Goal: Transaction & Acquisition: Download file/media

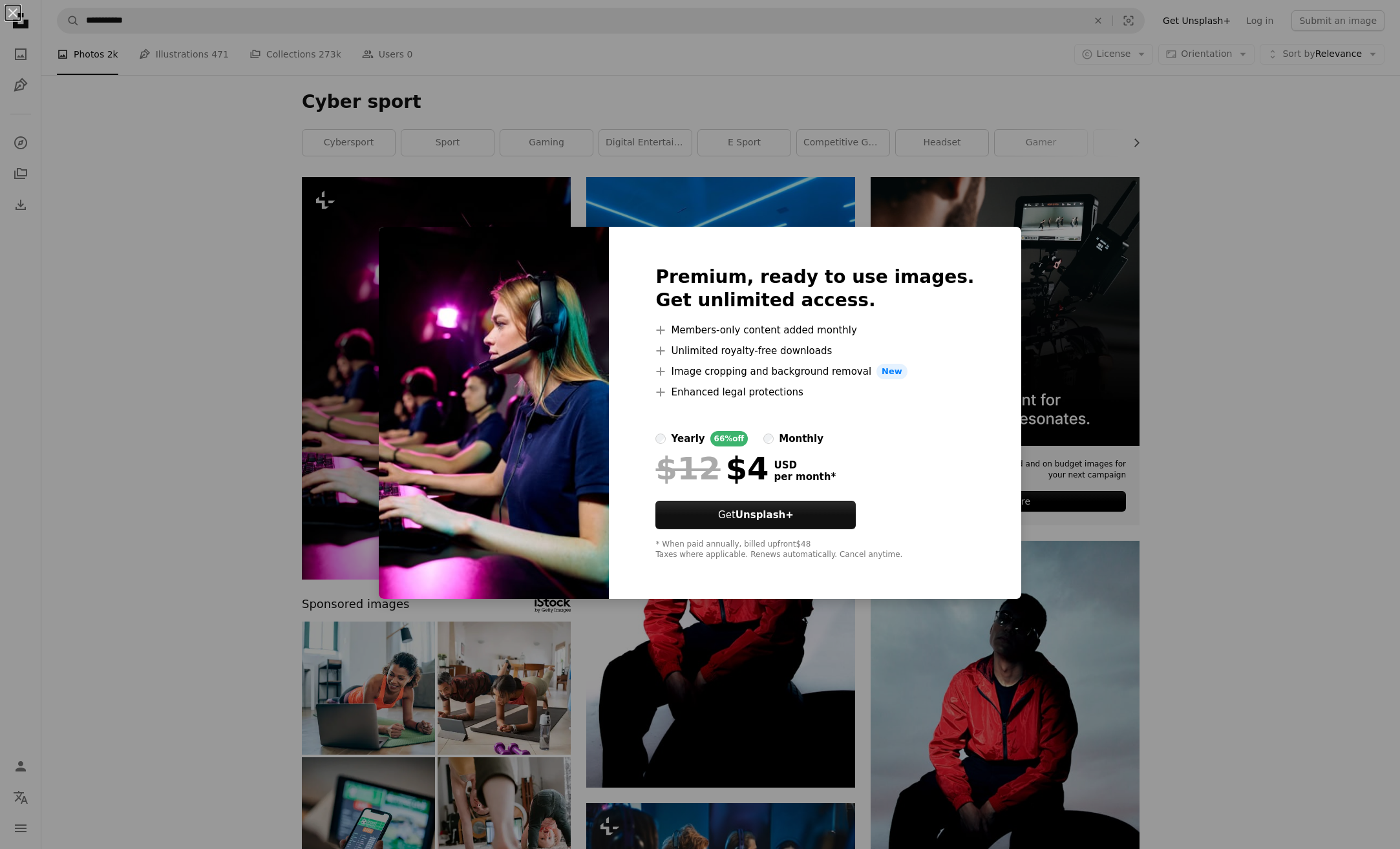
click at [1252, 529] on div "An X shape Premium, ready to use images. Get unlimited access. A plus sign Memb…" at bounding box center [700, 424] width 1400 height 849
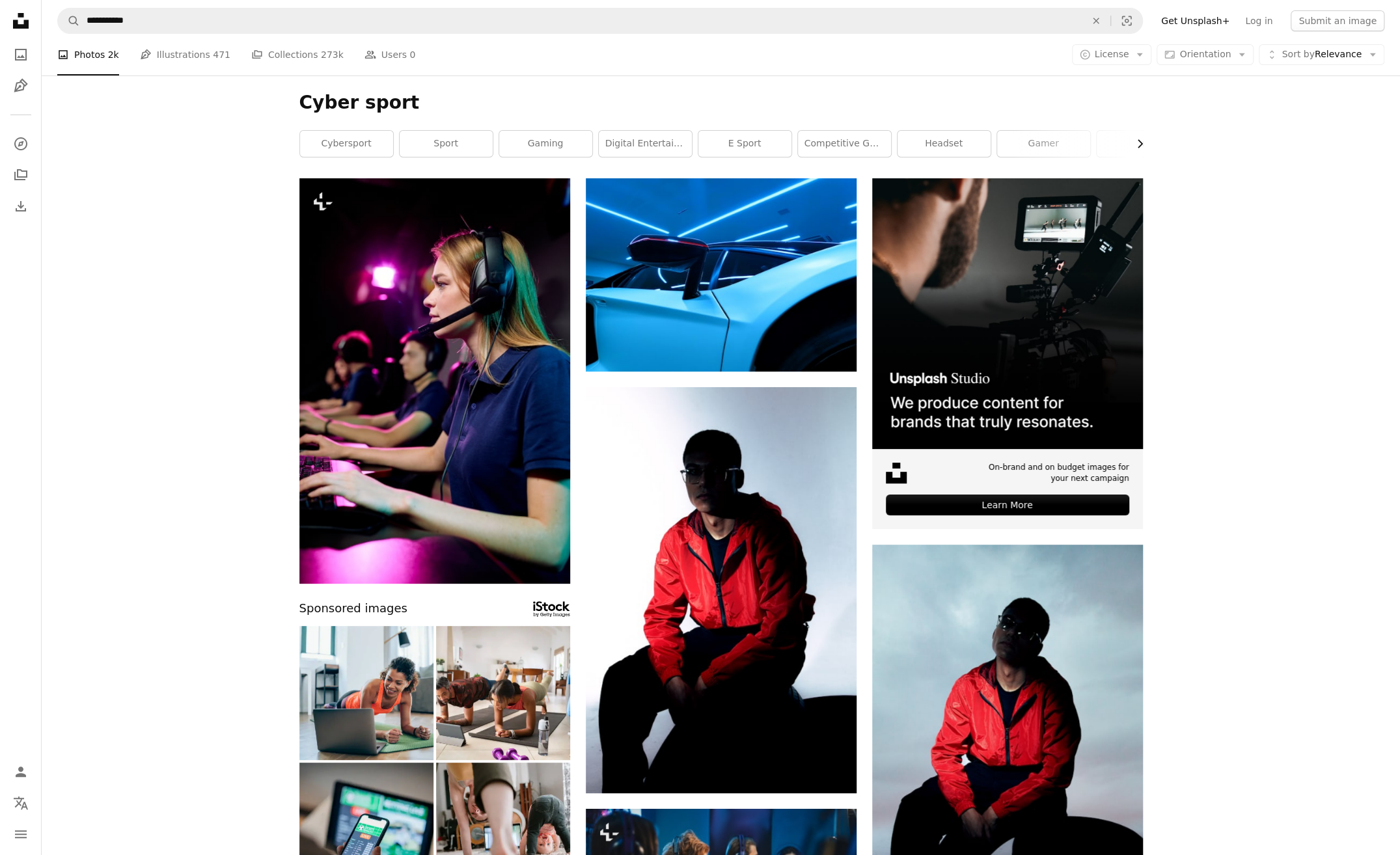
click at [1143, 143] on icon "Chevron right" at bounding box center [1139, 143] width 13 height 13
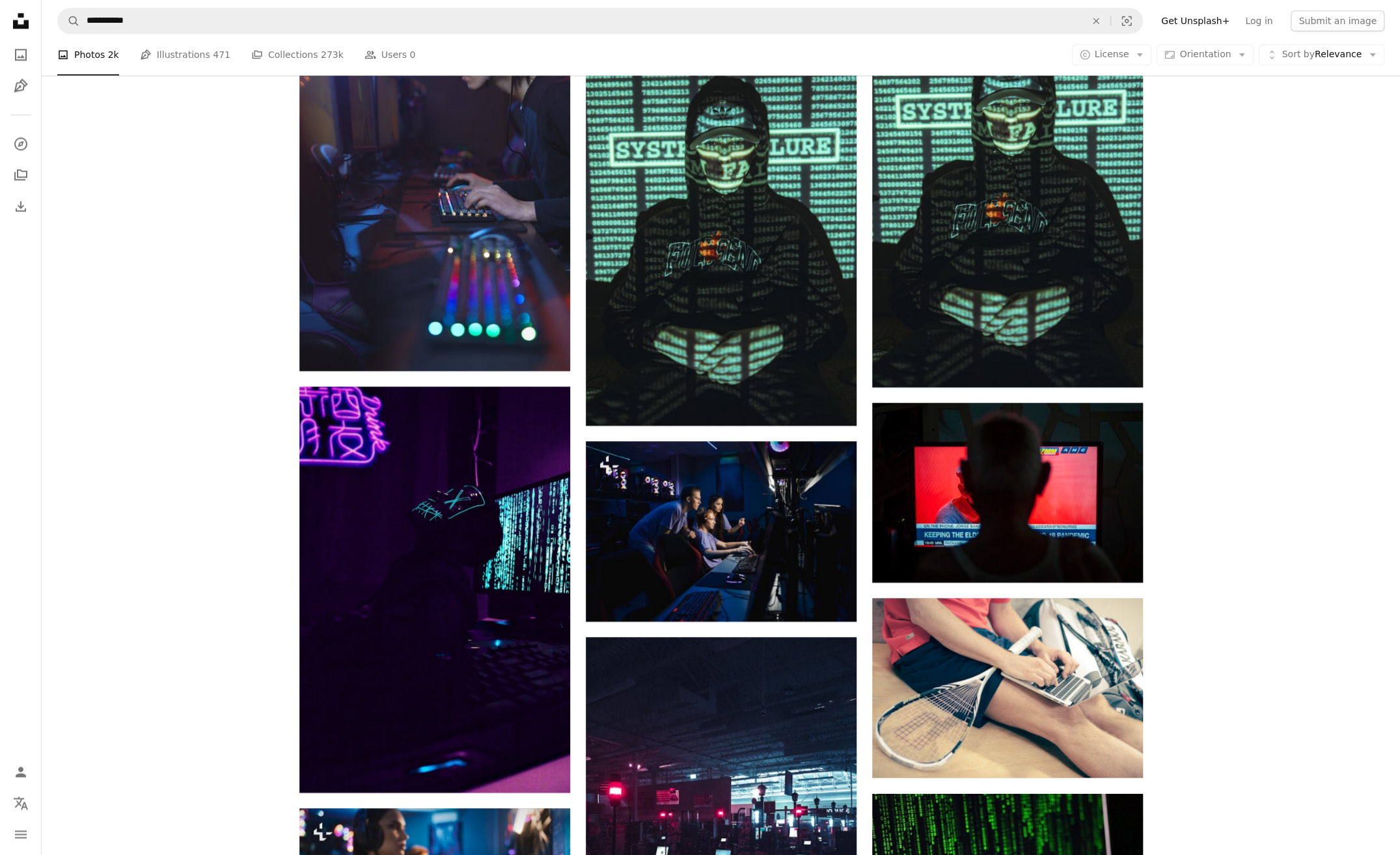
scroll to position [1432, 0]
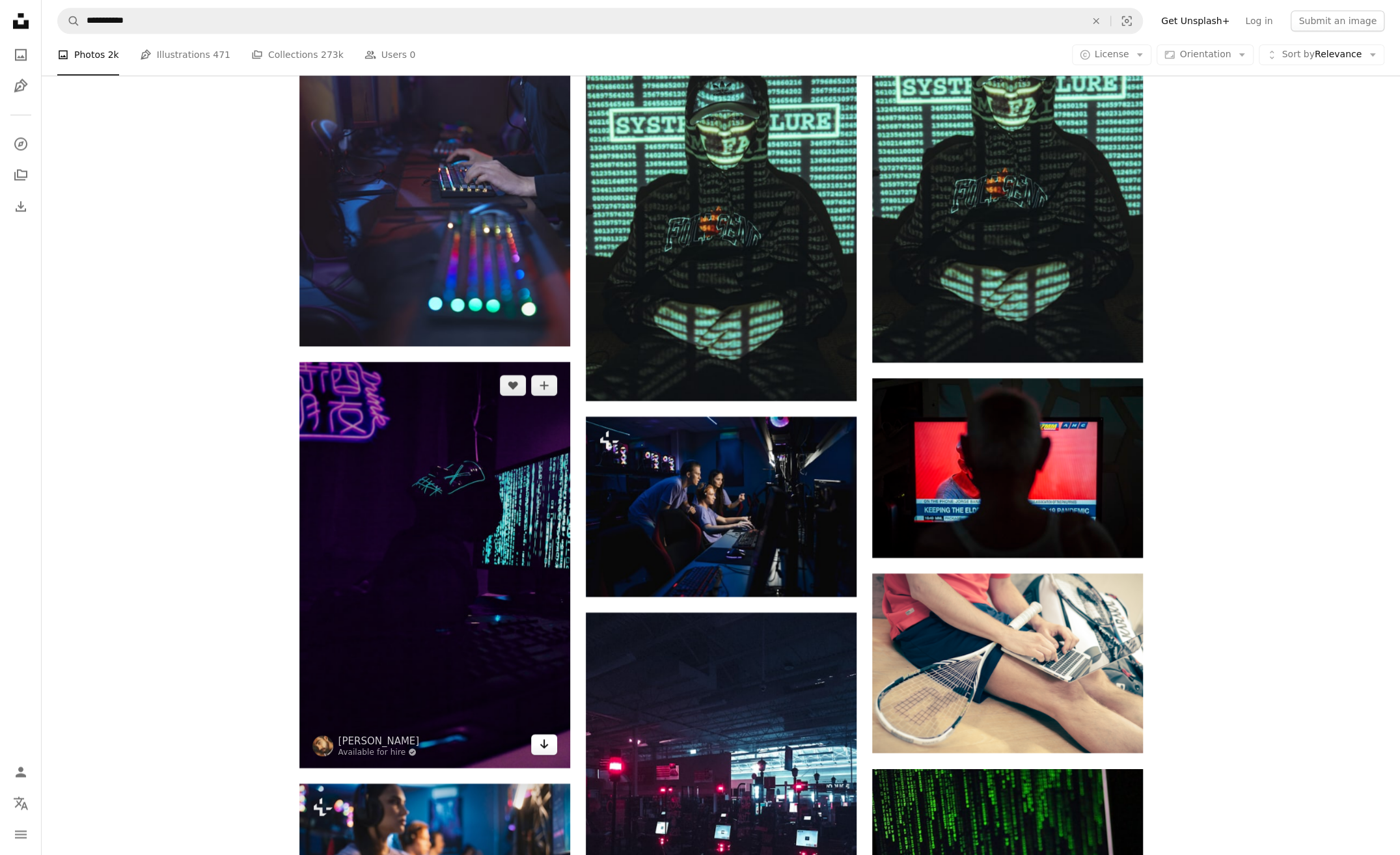
click at [548, 743] on icon "Arrow pointing down" at bounding box center [544, 744] width 10 height 16
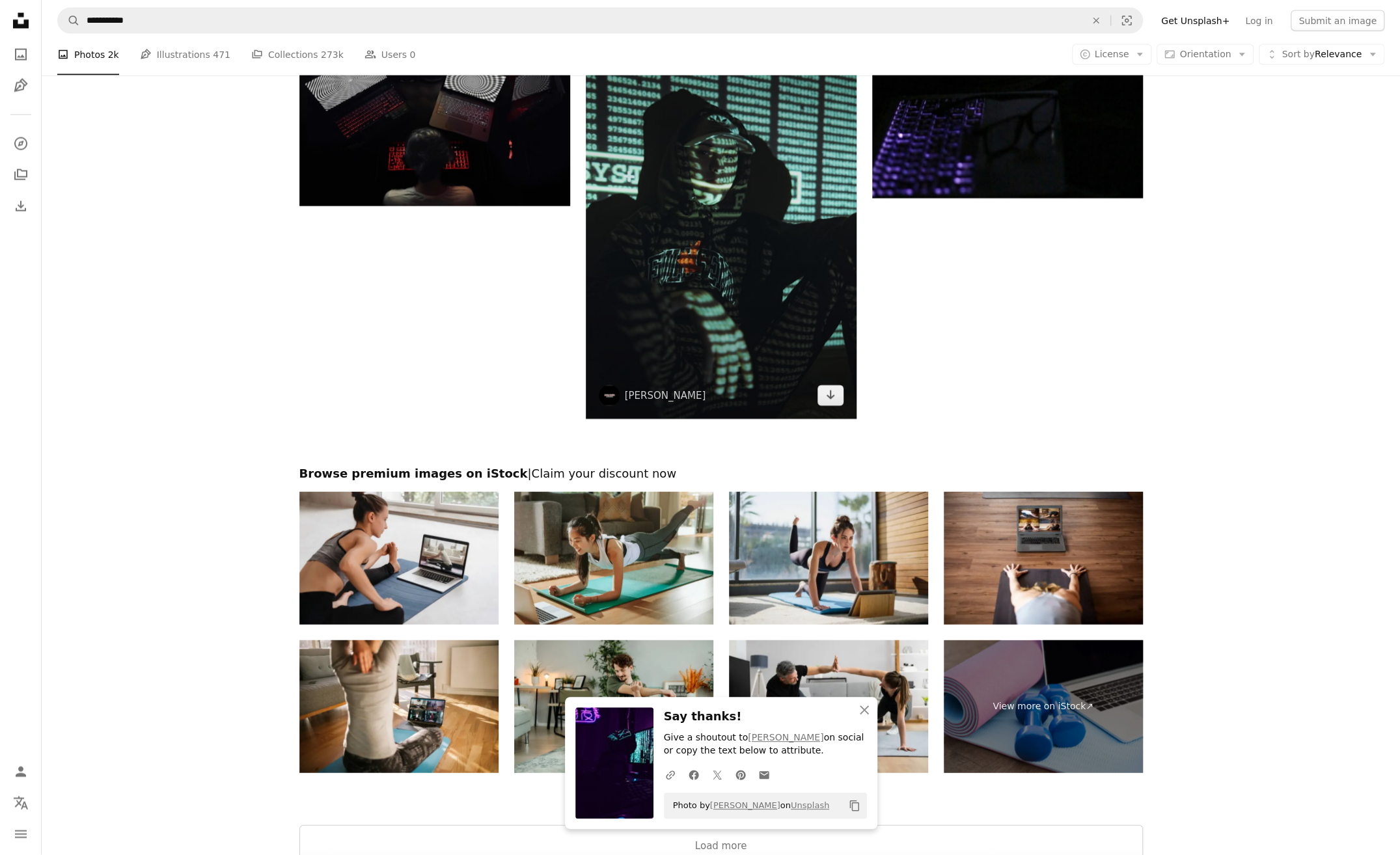
scroll to position [2212, 0]
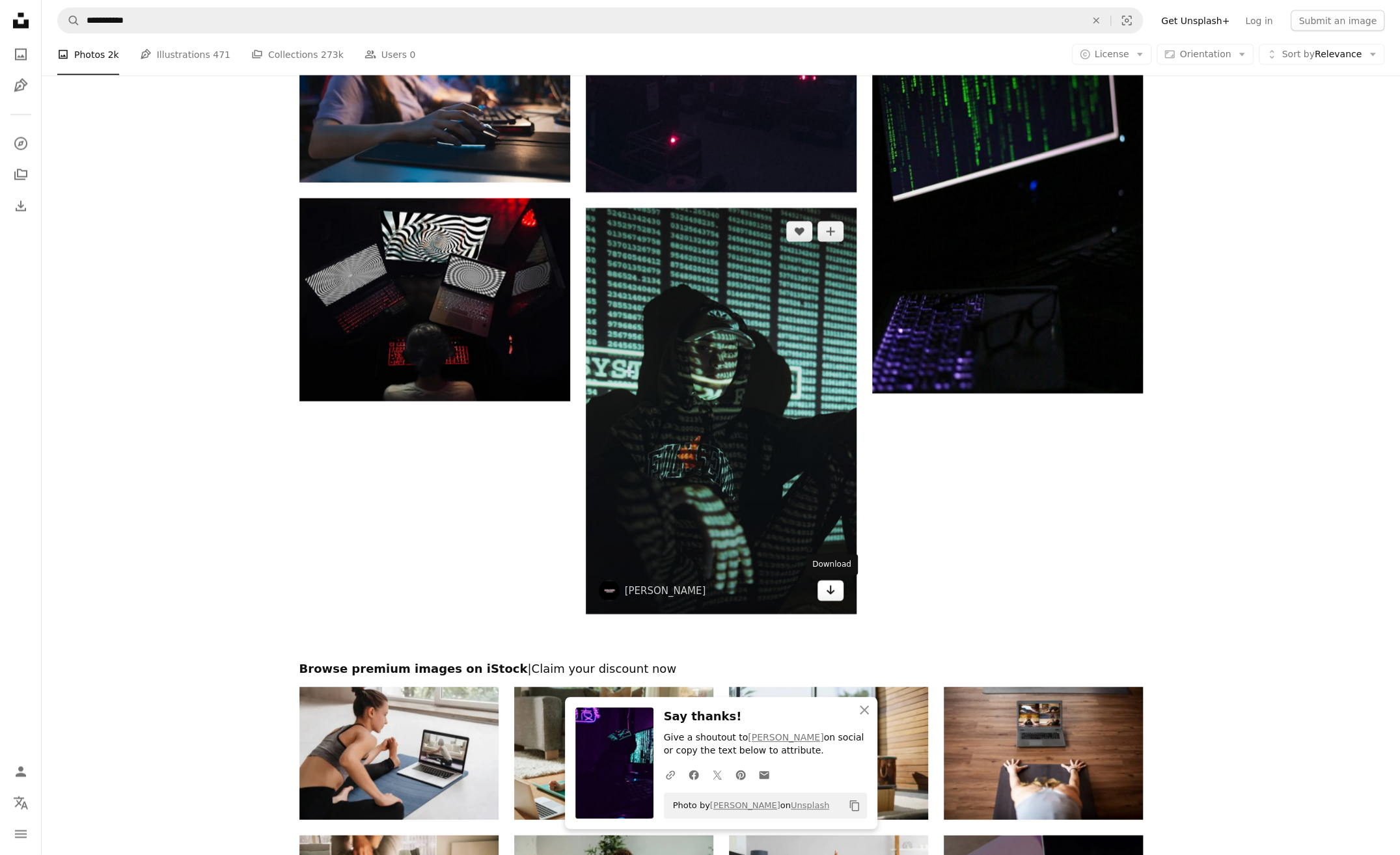
click at [825, 590] on icon "Arrow pointing down" at bounding box center [830, 590] width 10 height 16
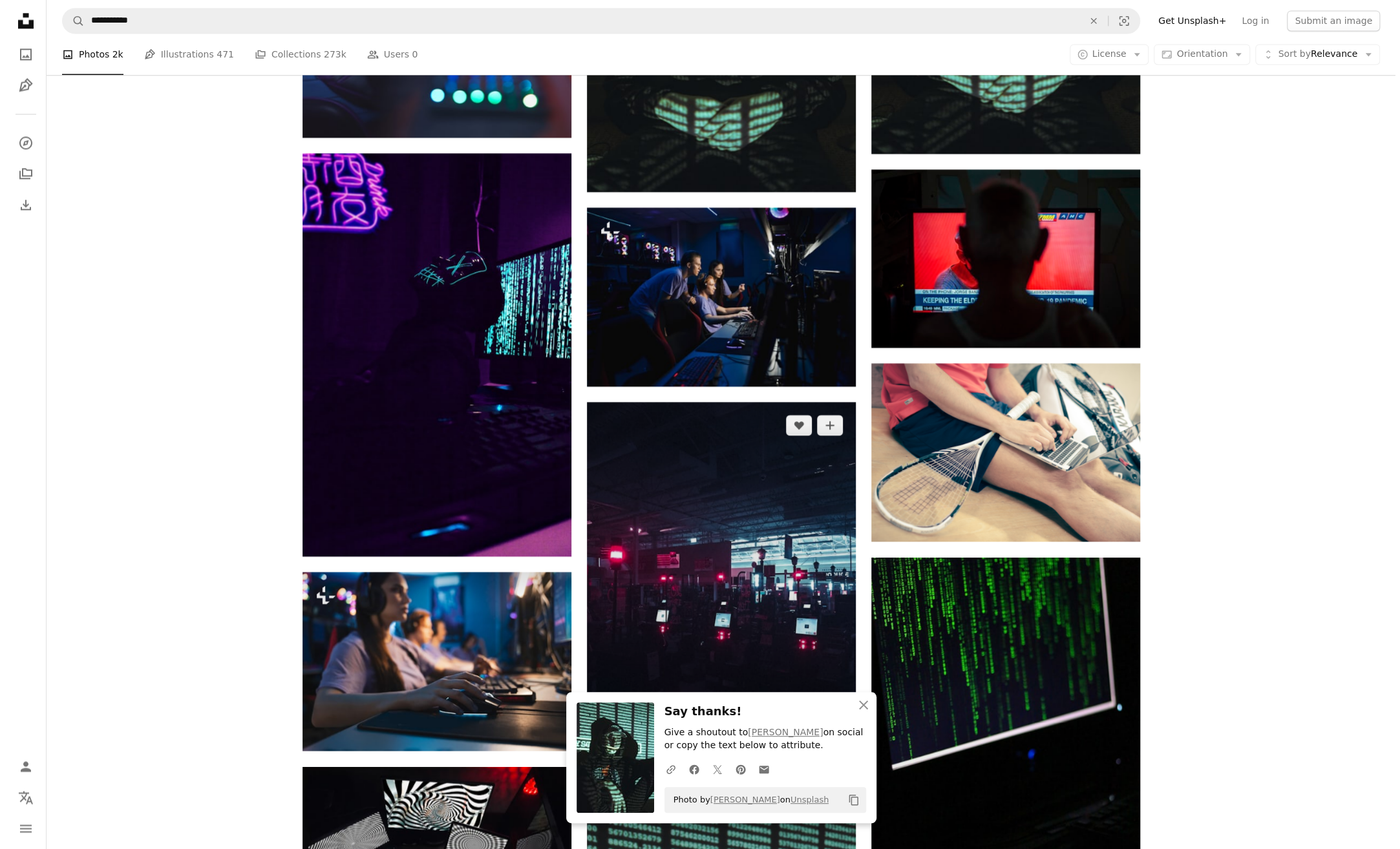
scroll to position [1422, 0]
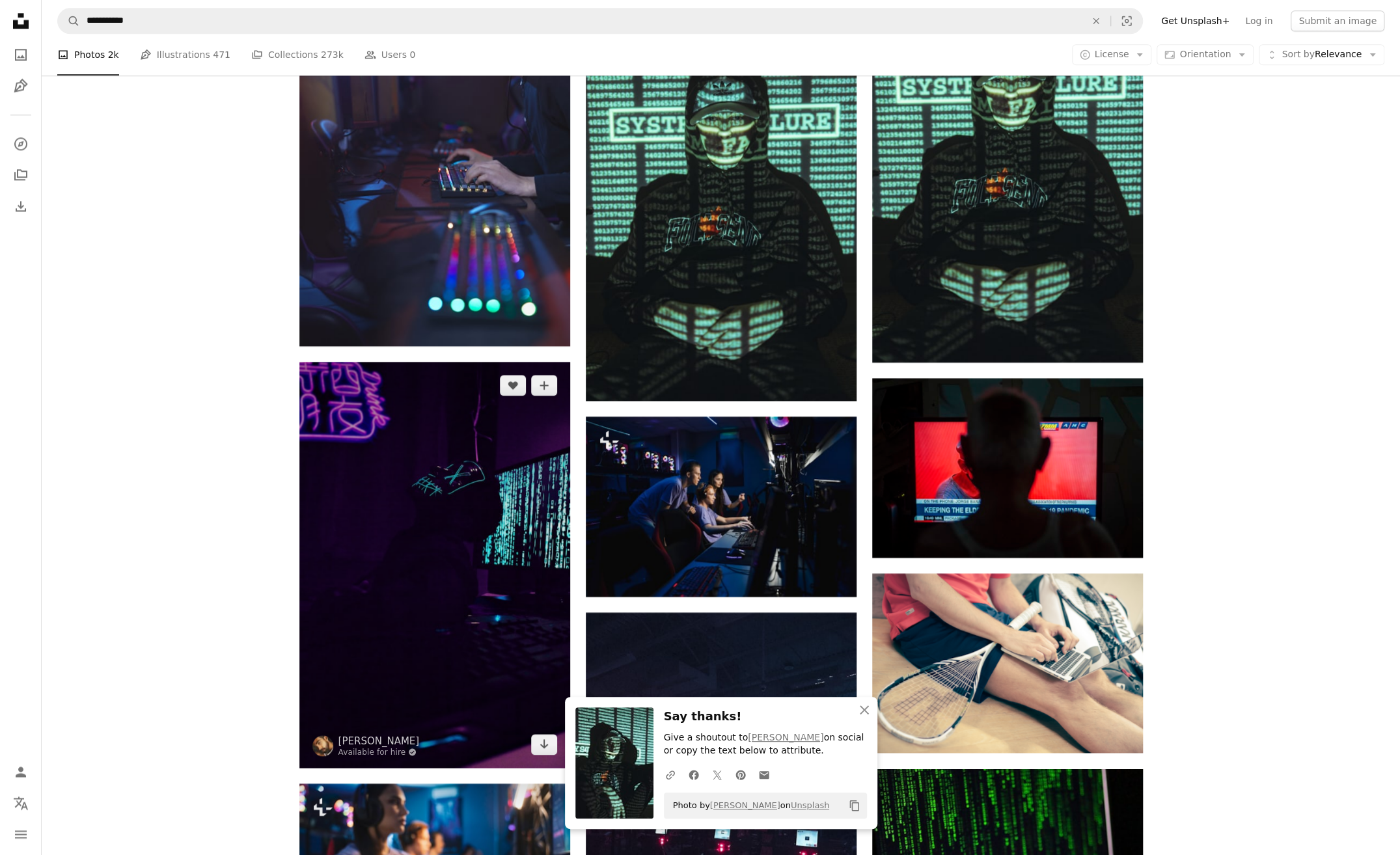
click at [461, 555] on img at bounding box center [435, 564] width 271 height 406
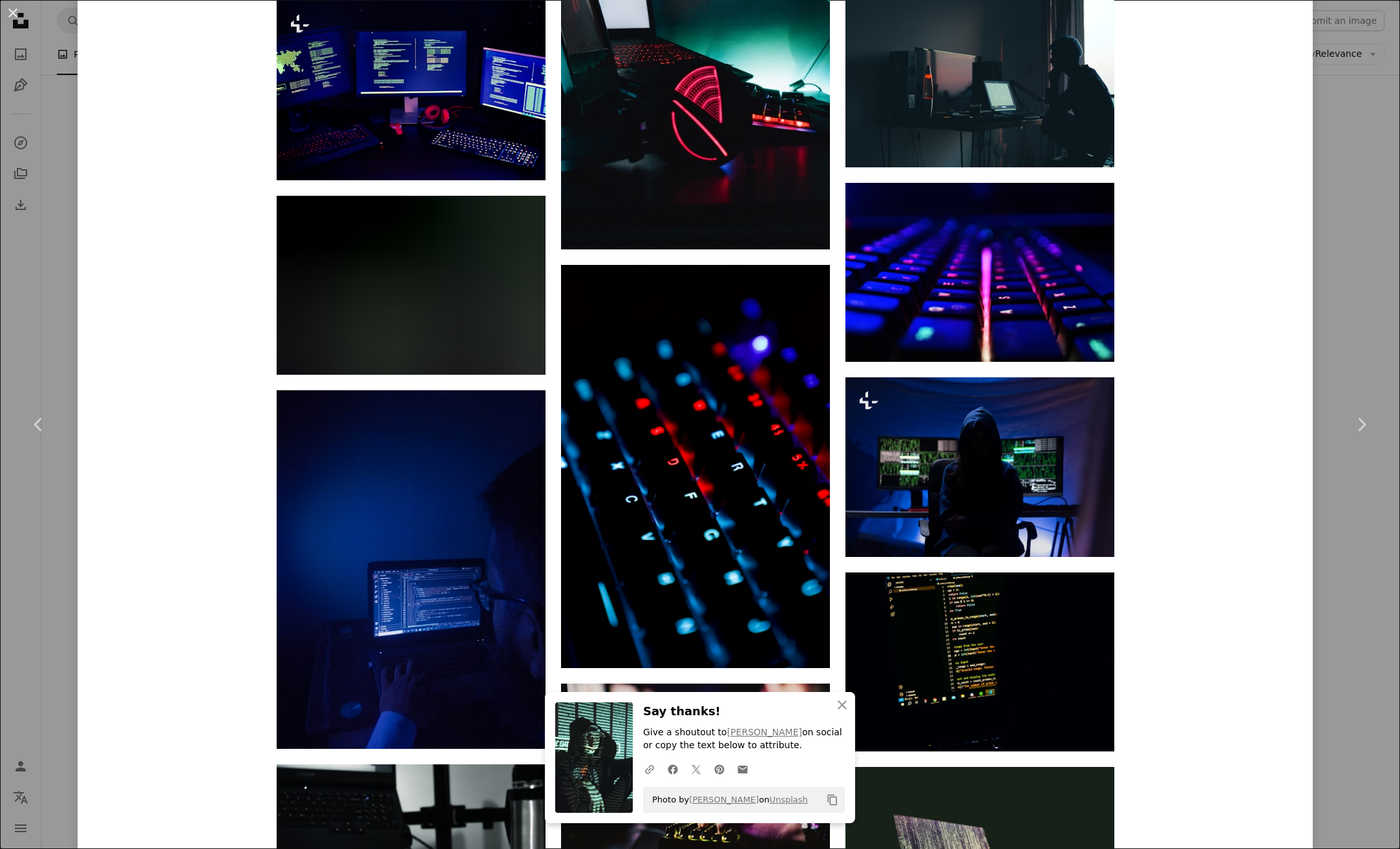
scroll to position [8471, 0]
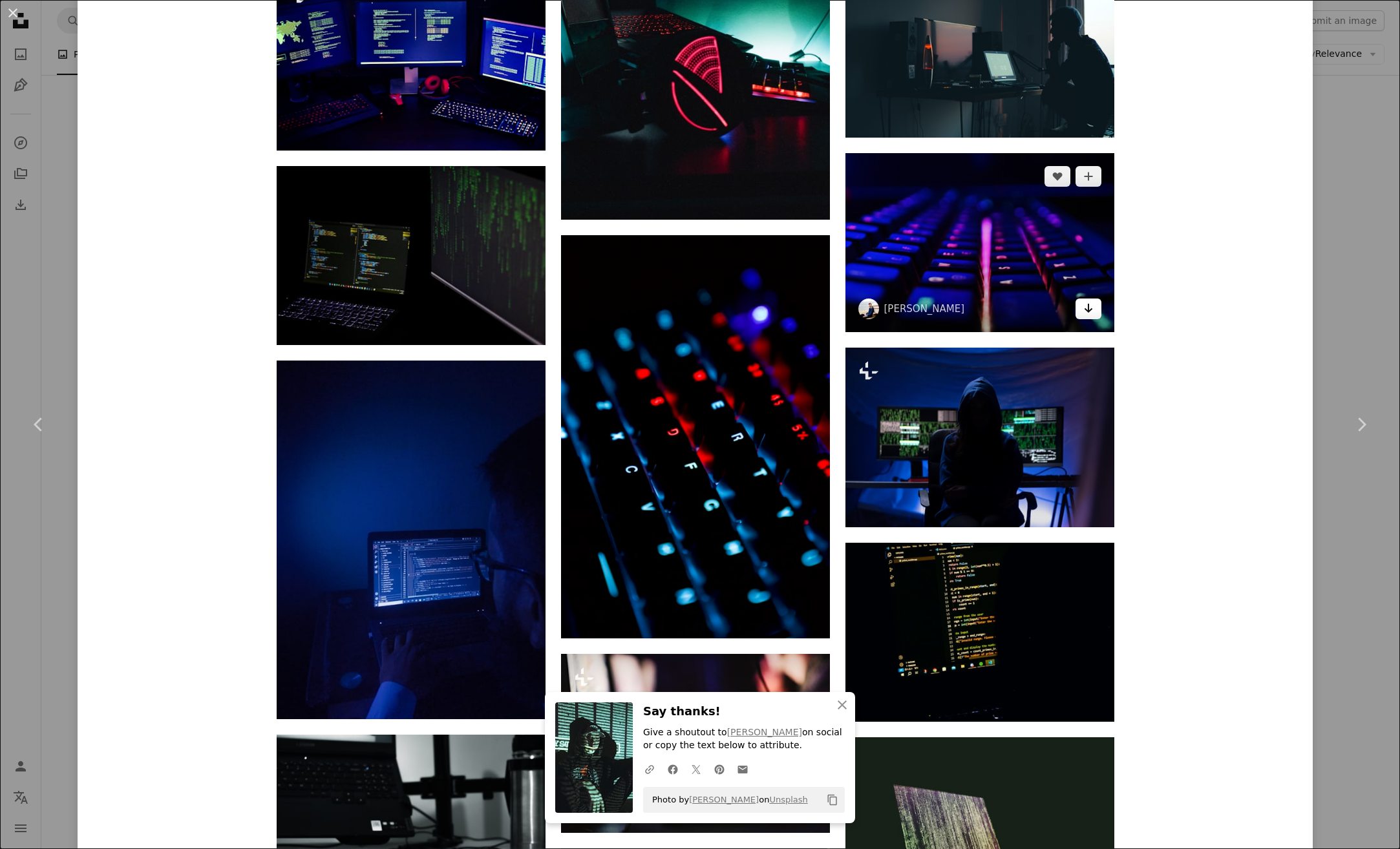
click at [1083, 308] on icon "Arrow pointing down" at bounding box center [1088, 308] width 10 height 16
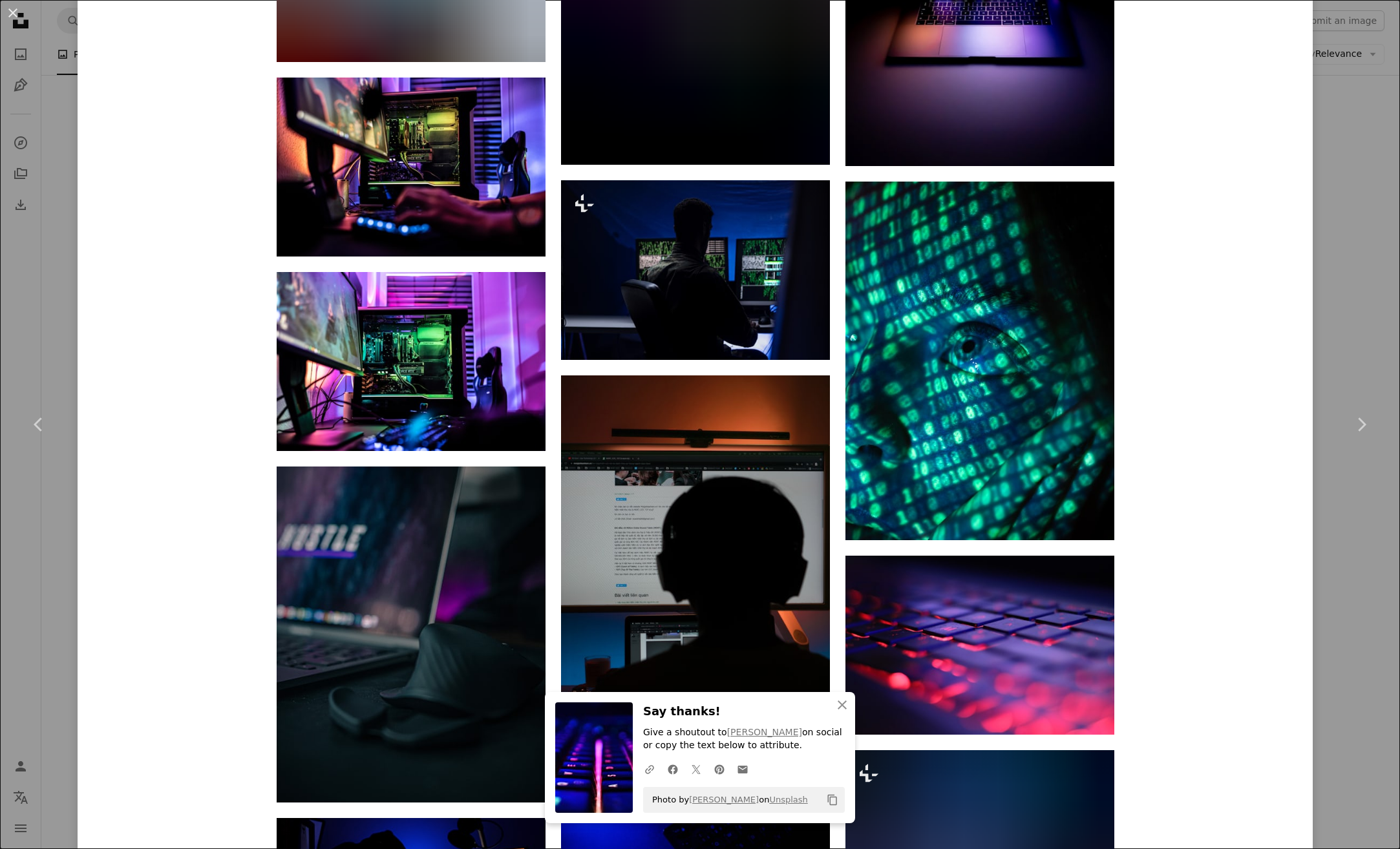
scroll to position [11750, 0]
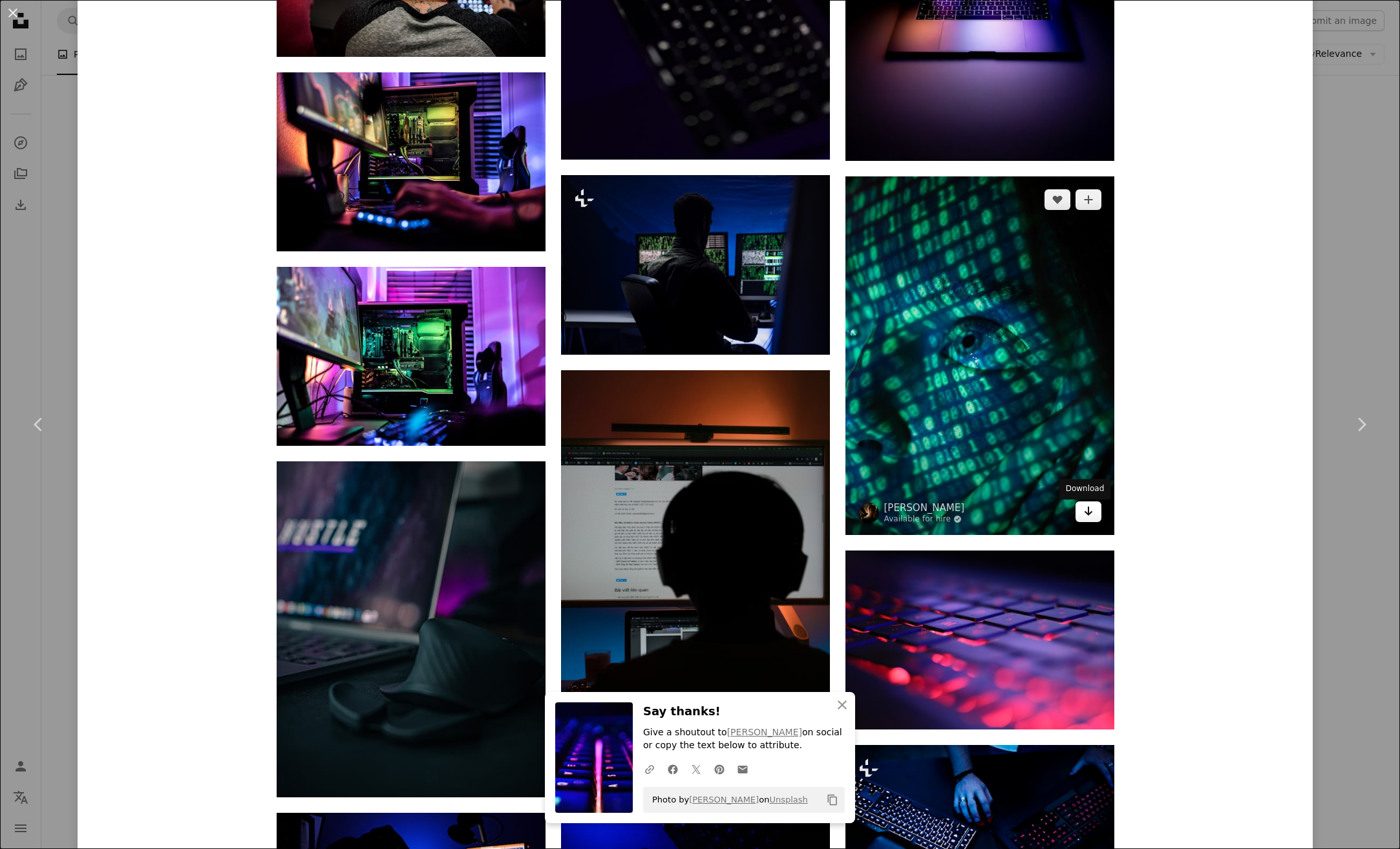
click at [1084, 516] on icon "Download" at bounding box center [1088, 511] width 8 height 9
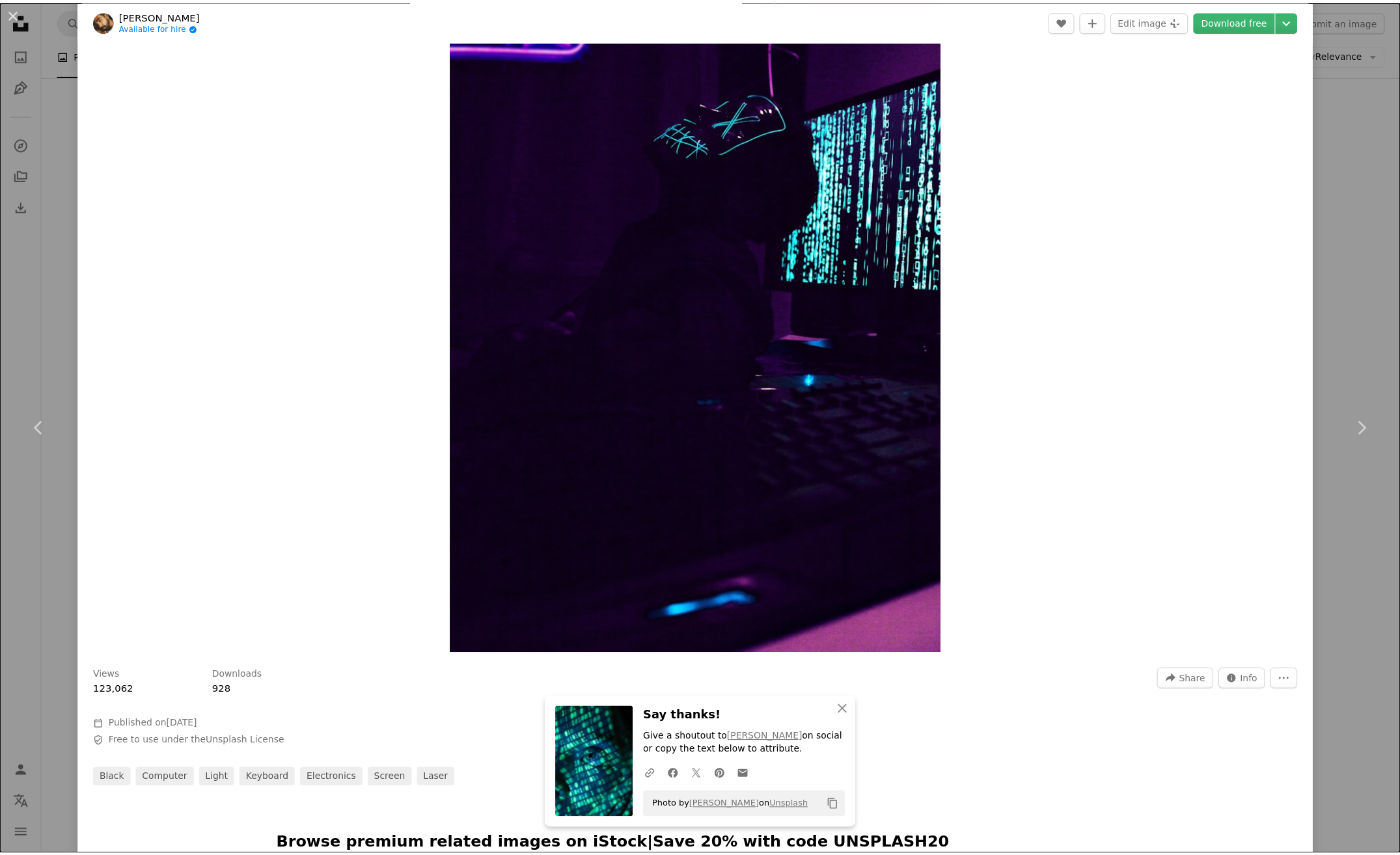
scroll to position [0, 0]
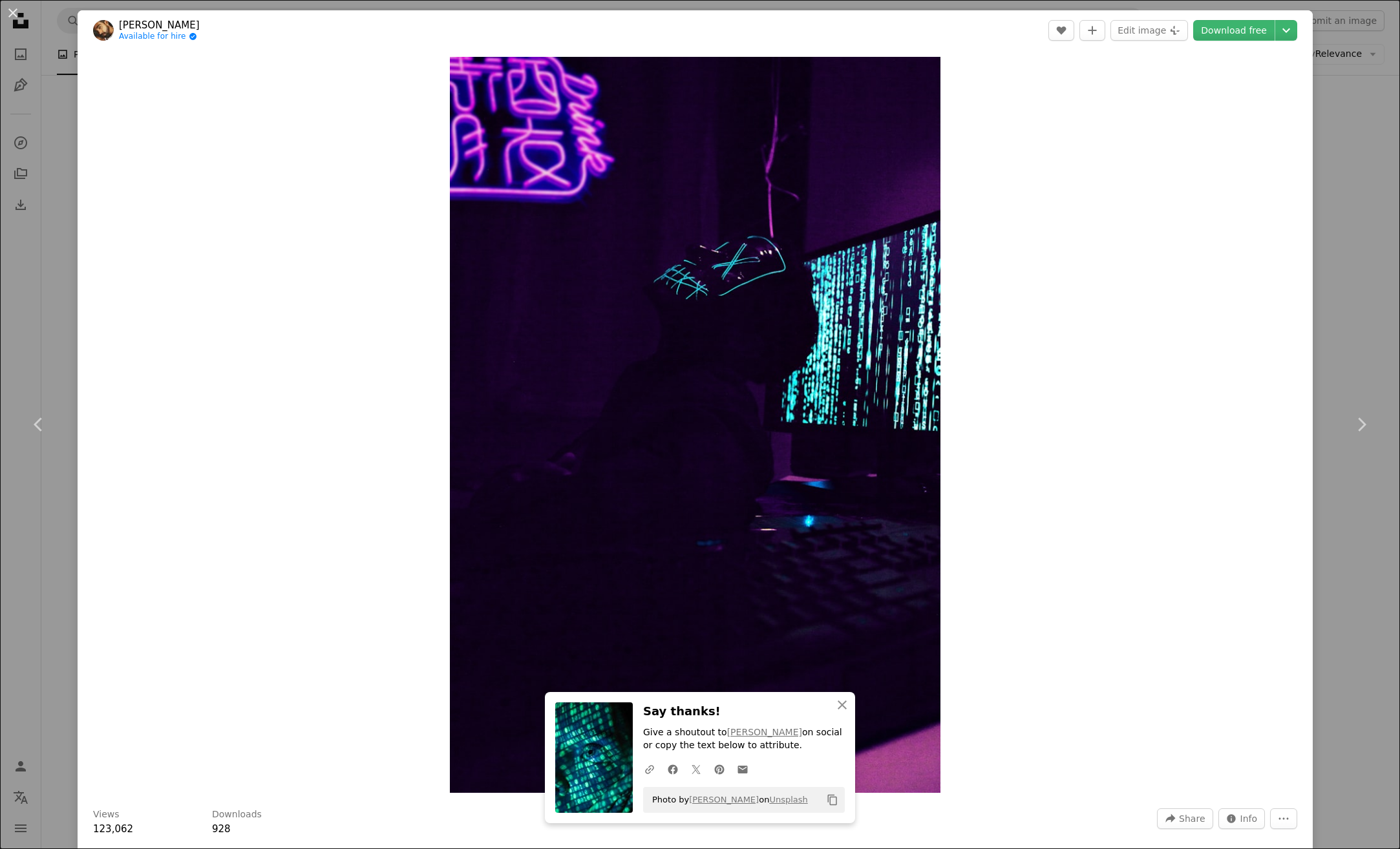
click at [1344, 148] on div "An X shape Chevron left Chevron right [PERSON_NAME] Available for hire A checkm…" at bounding box center [700, 424] width 1400 height 849
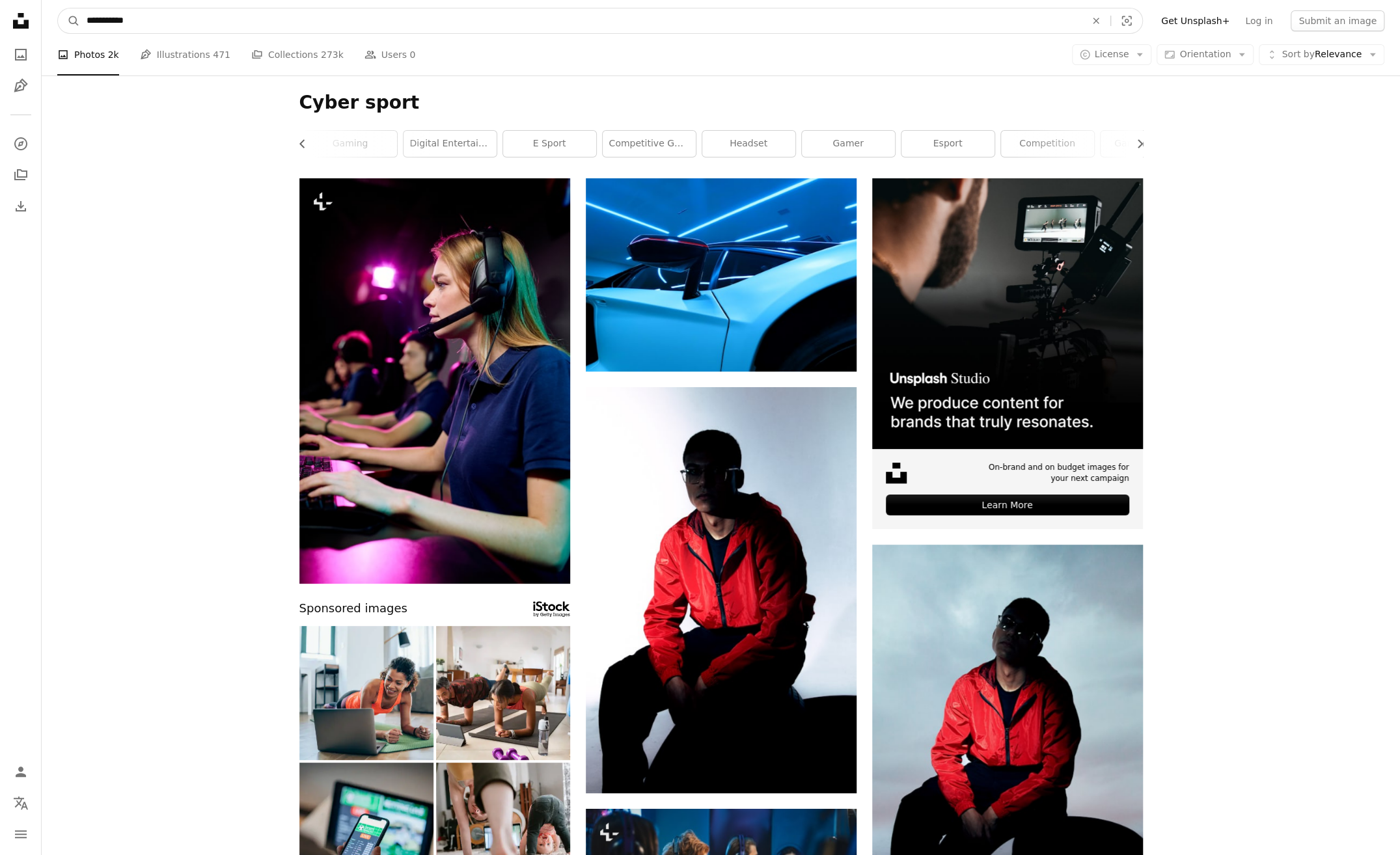
click at [161, 21] on input "**********" at bounding box center [581, 20] width 1002 height 25
type input "**********"
click at [58, 8] on button "A magnifying glass" at bounding box center [69, 20] width 22 height 25
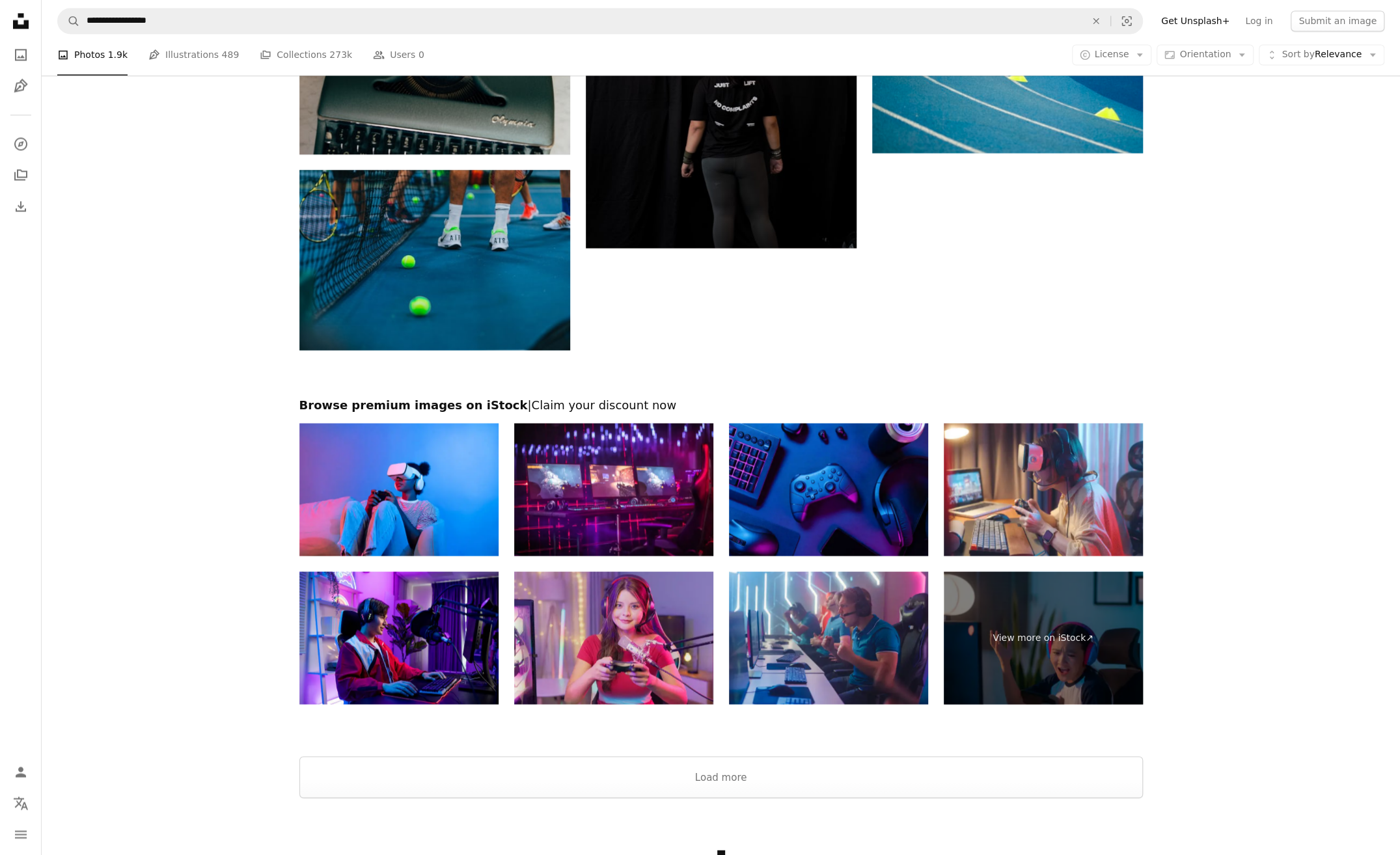
scroll to position [1822, 0]
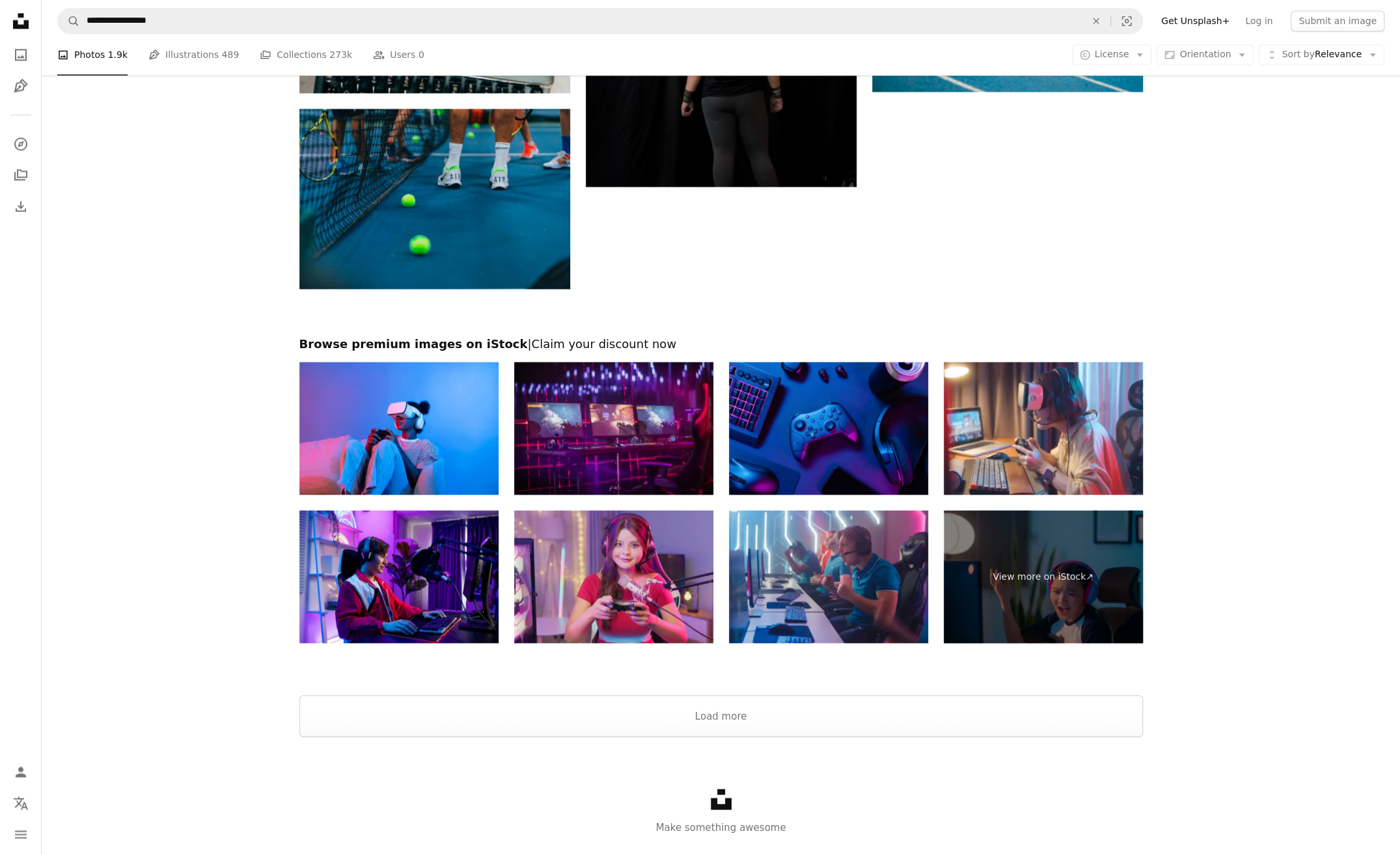
click at [688, 451] on img at bounding box center [614, 428] width 199 height 133
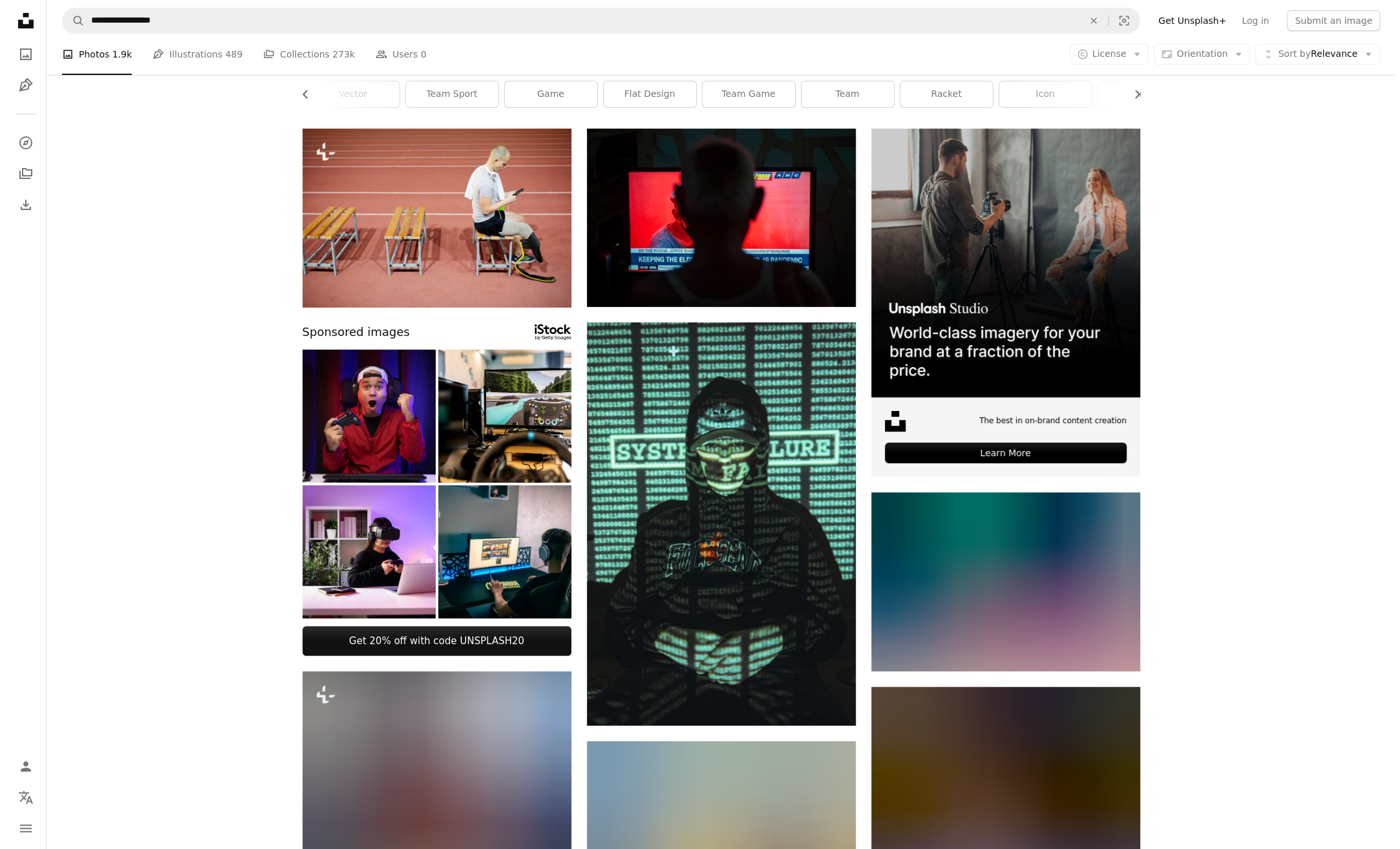
scroll to position [64, 0]
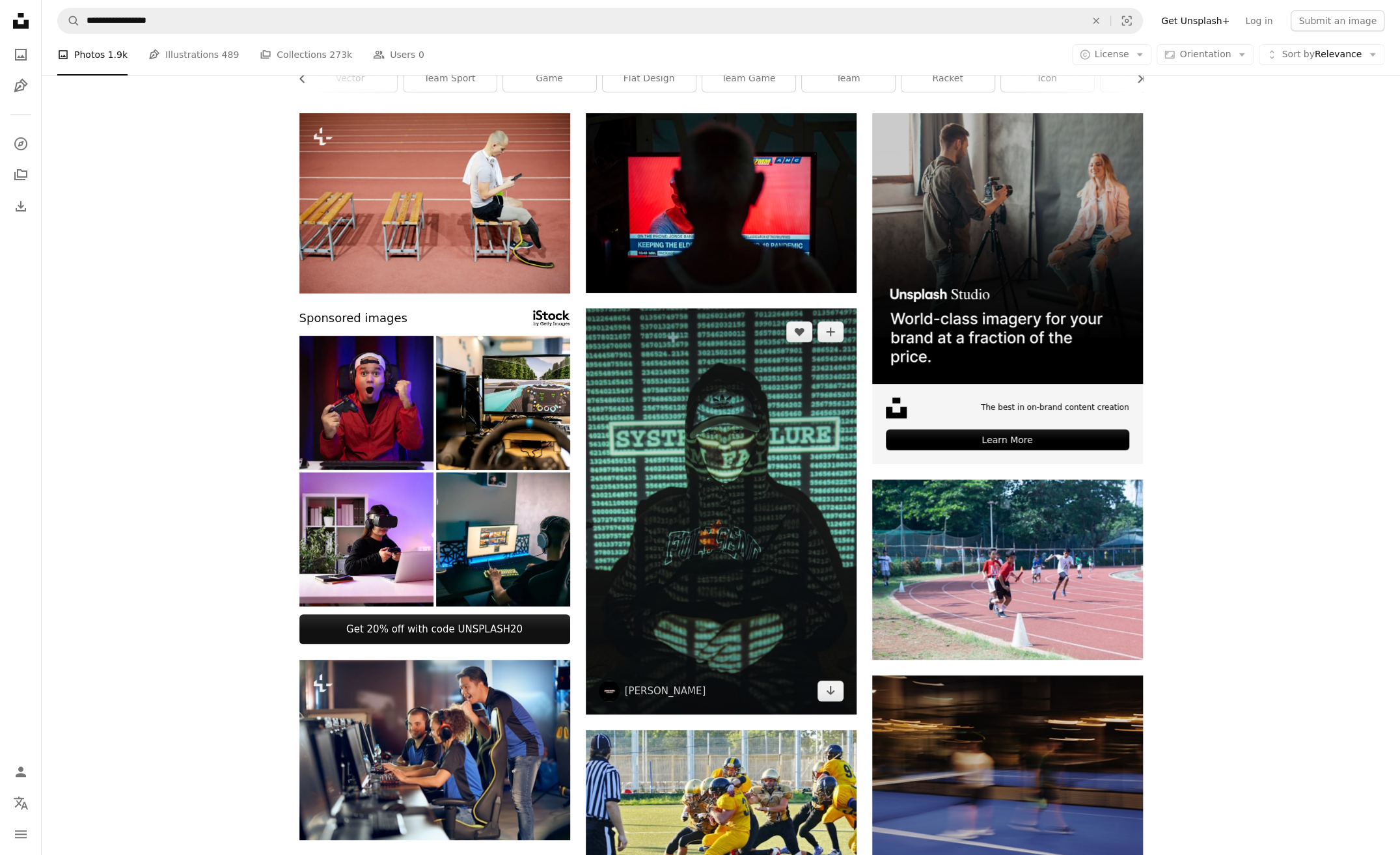
click at [774, 519] on img at bounding box center [721, 511] width 271 height 406
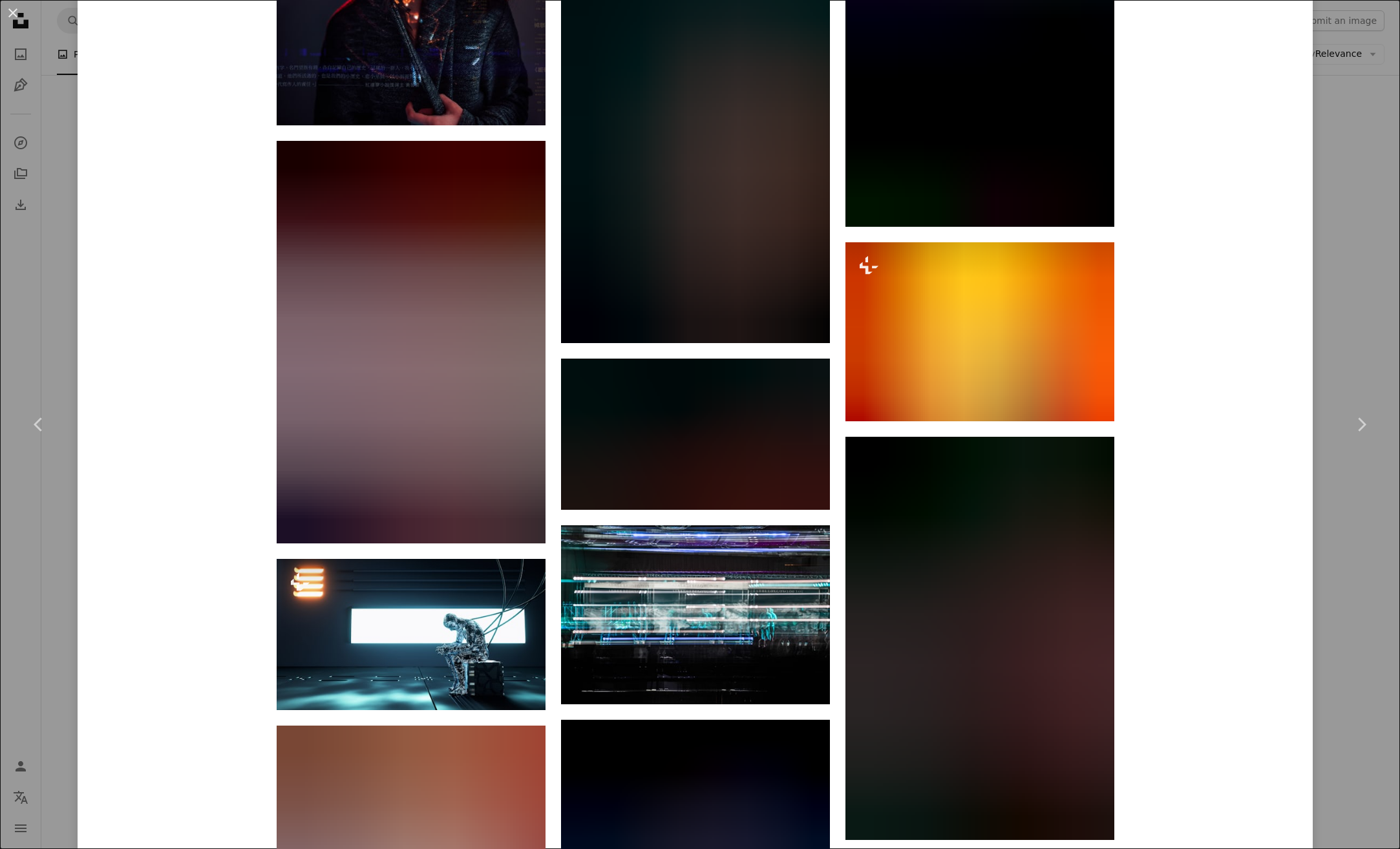
scroll to position [8464, 0]
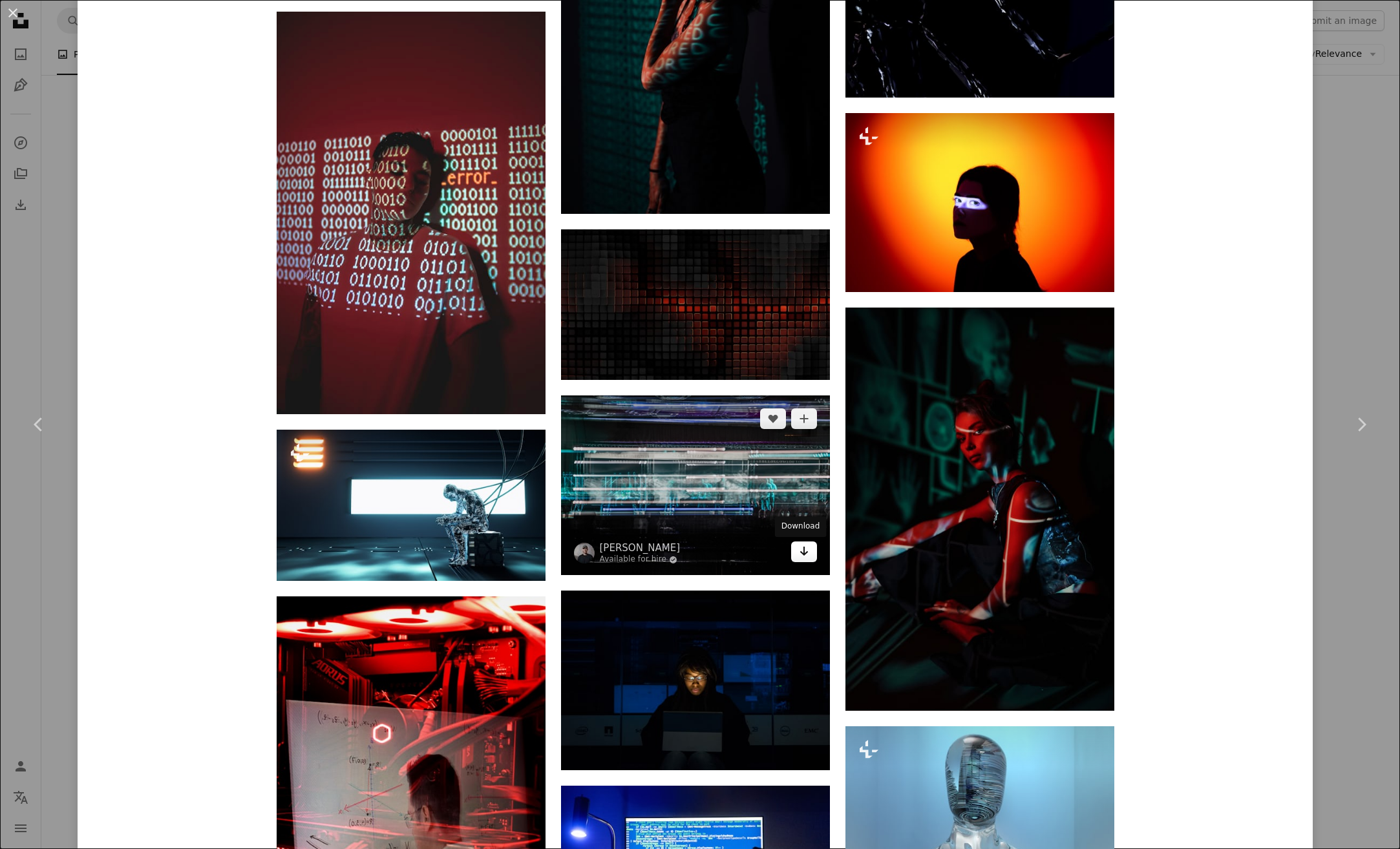
click at [801, 552] on icon "Arrow pointing down" at bounding box center [804, 551] width 10 height 16
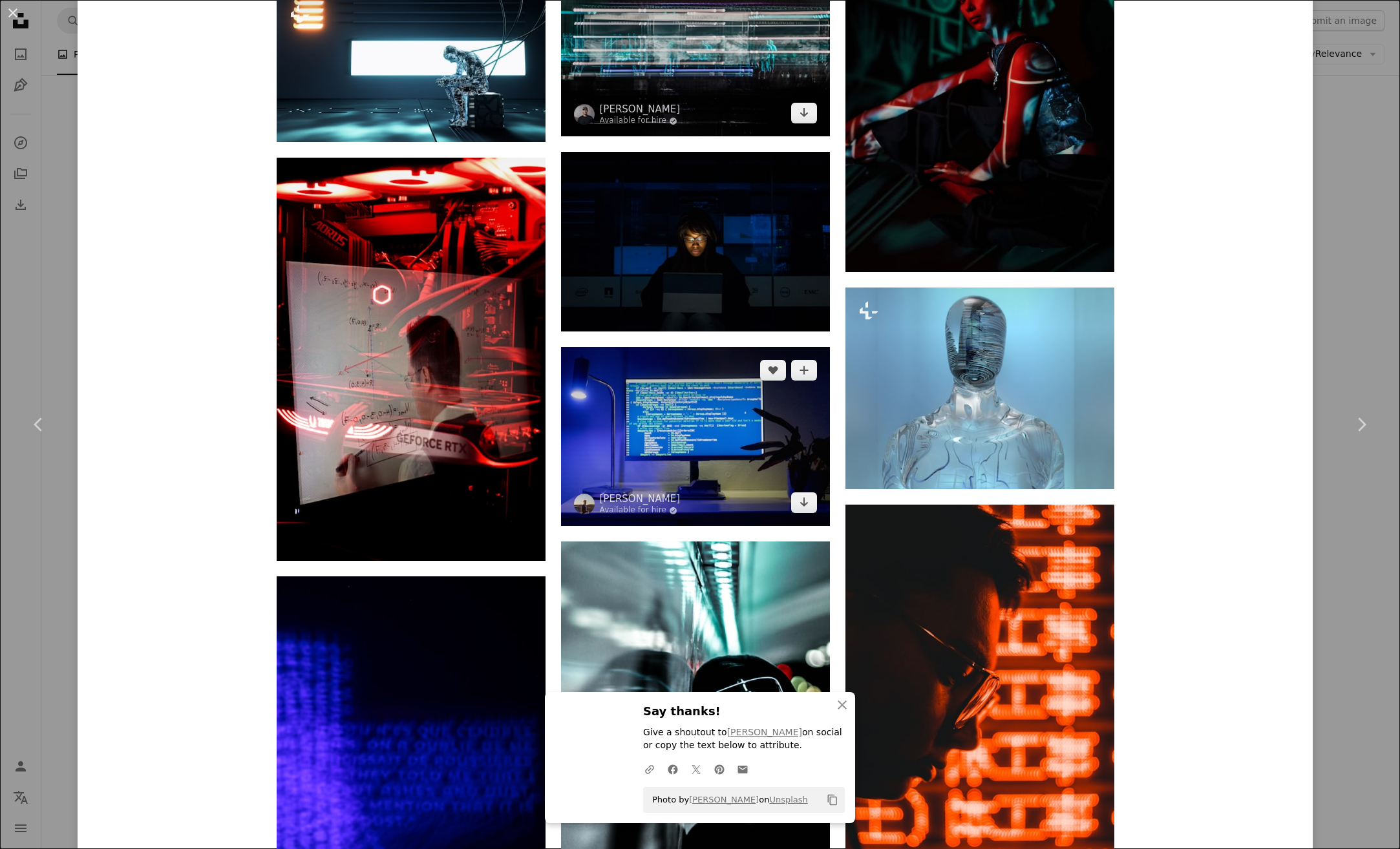
scroll to position [8981, 0]
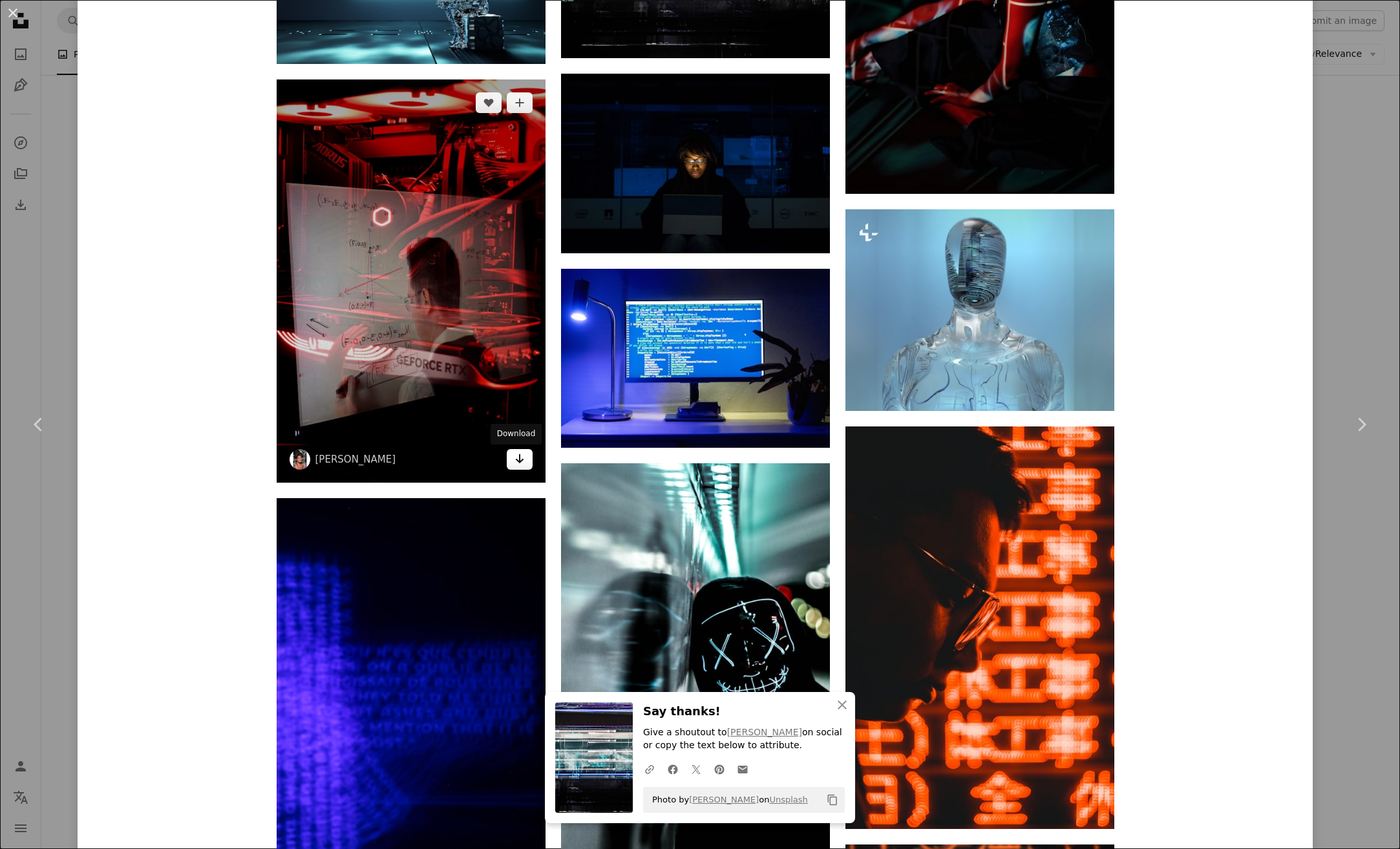
click at [515, 459] on icon "Download" at bounding box center [519, 458] width 8 height 9
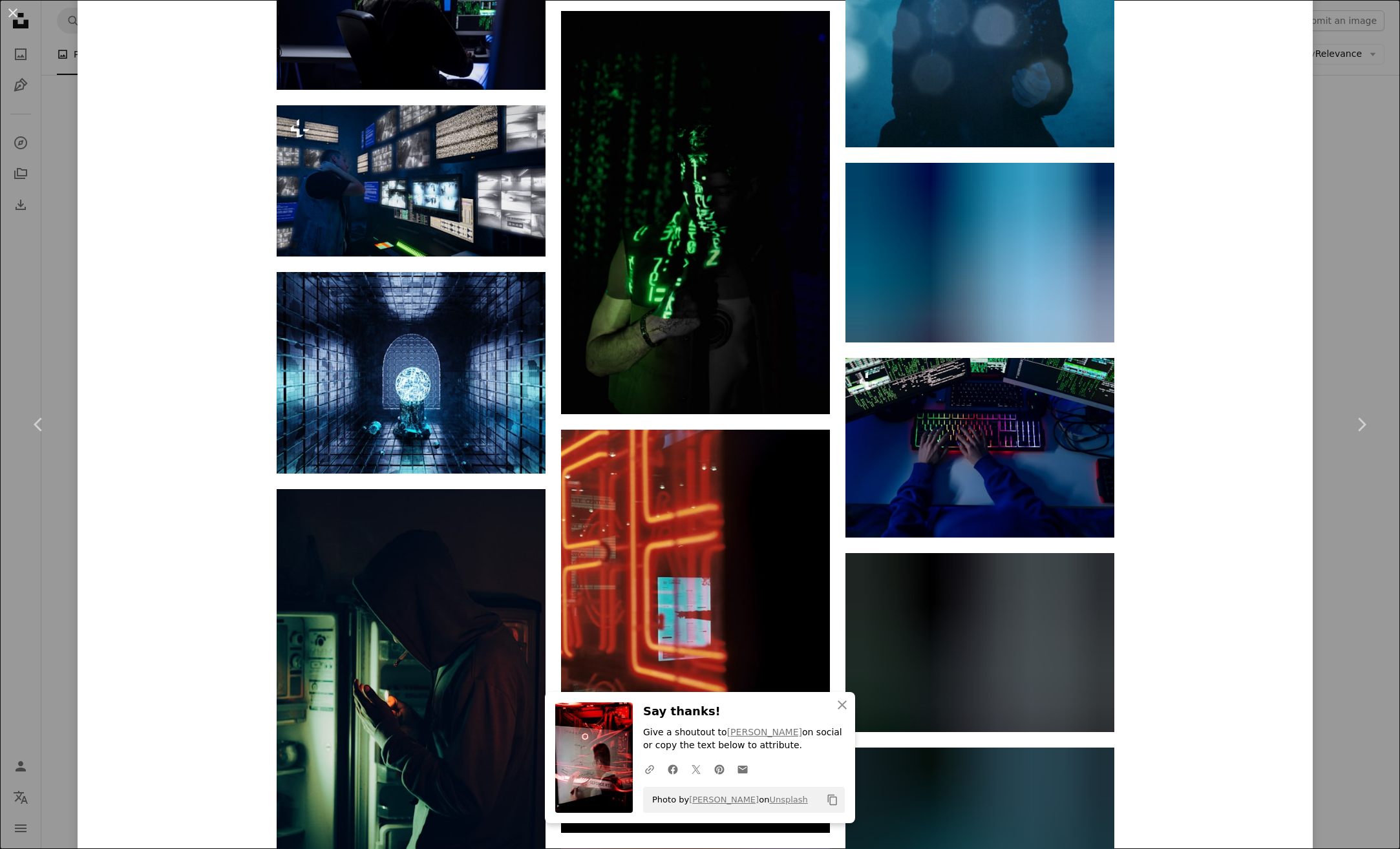
scroll to position [13217, 0]
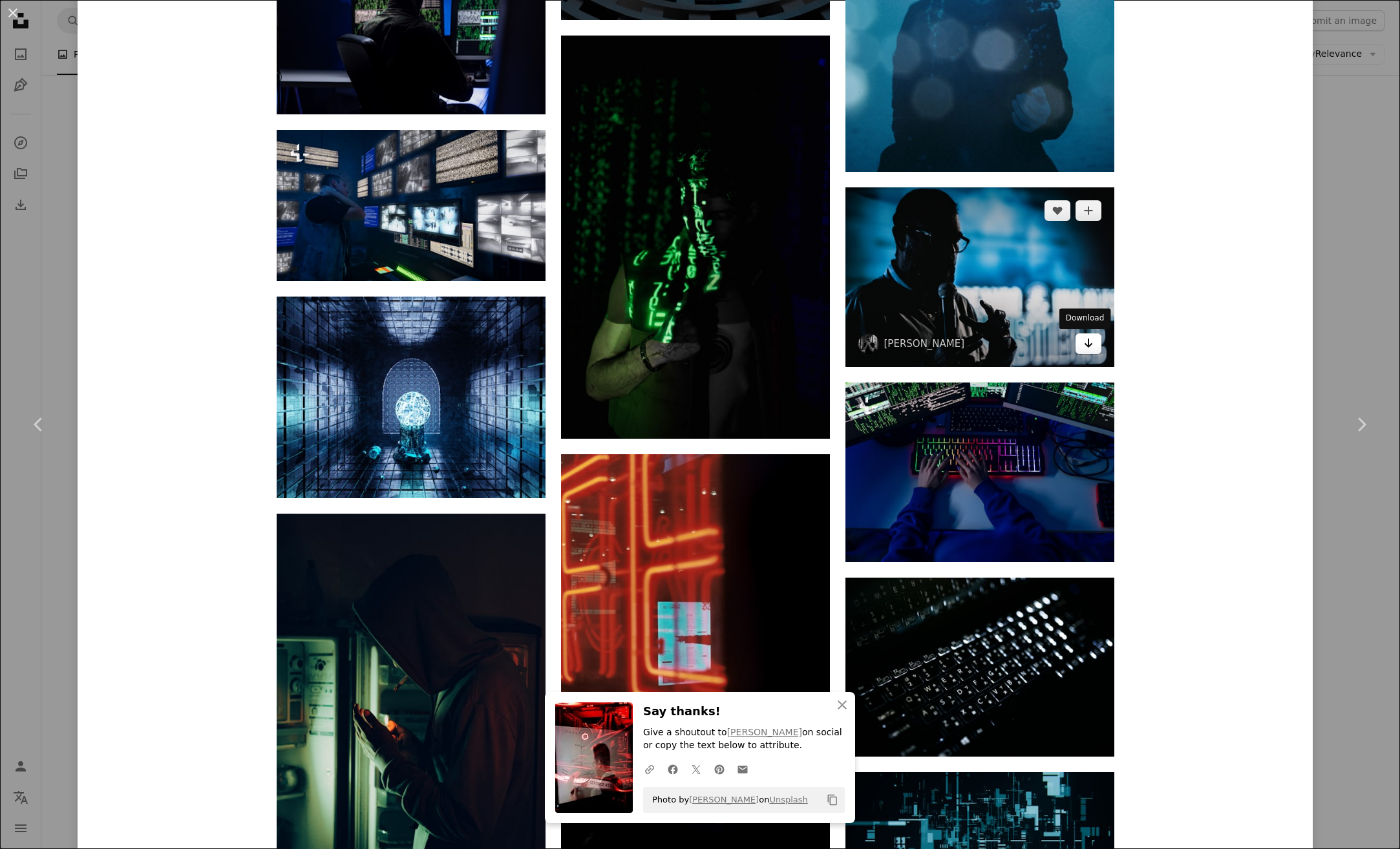
click at [1083, 344] on icon "Arrow pointing down" at bounding box center [1088, 343] width 10 height 16
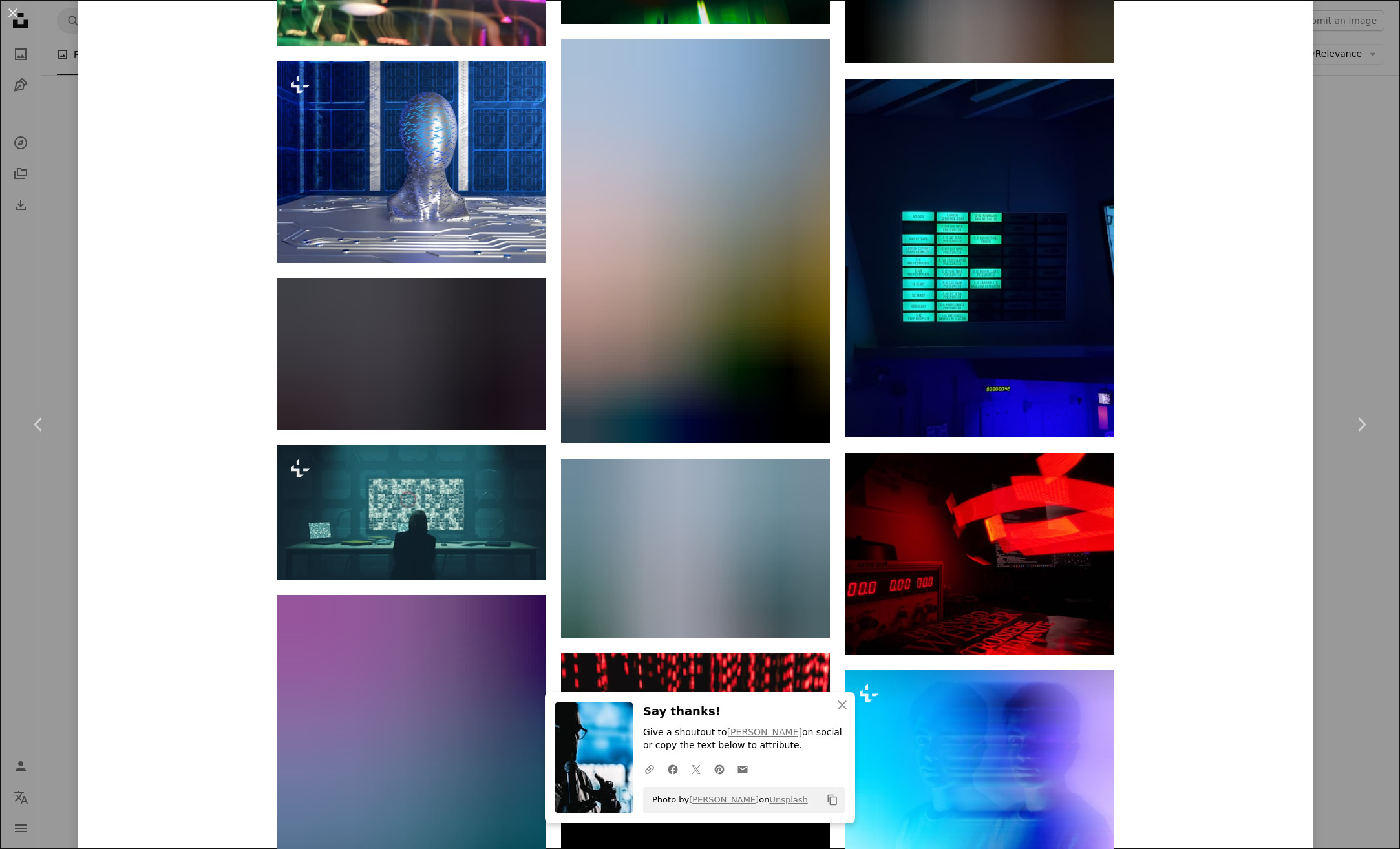
scroll to position [14833, 0]
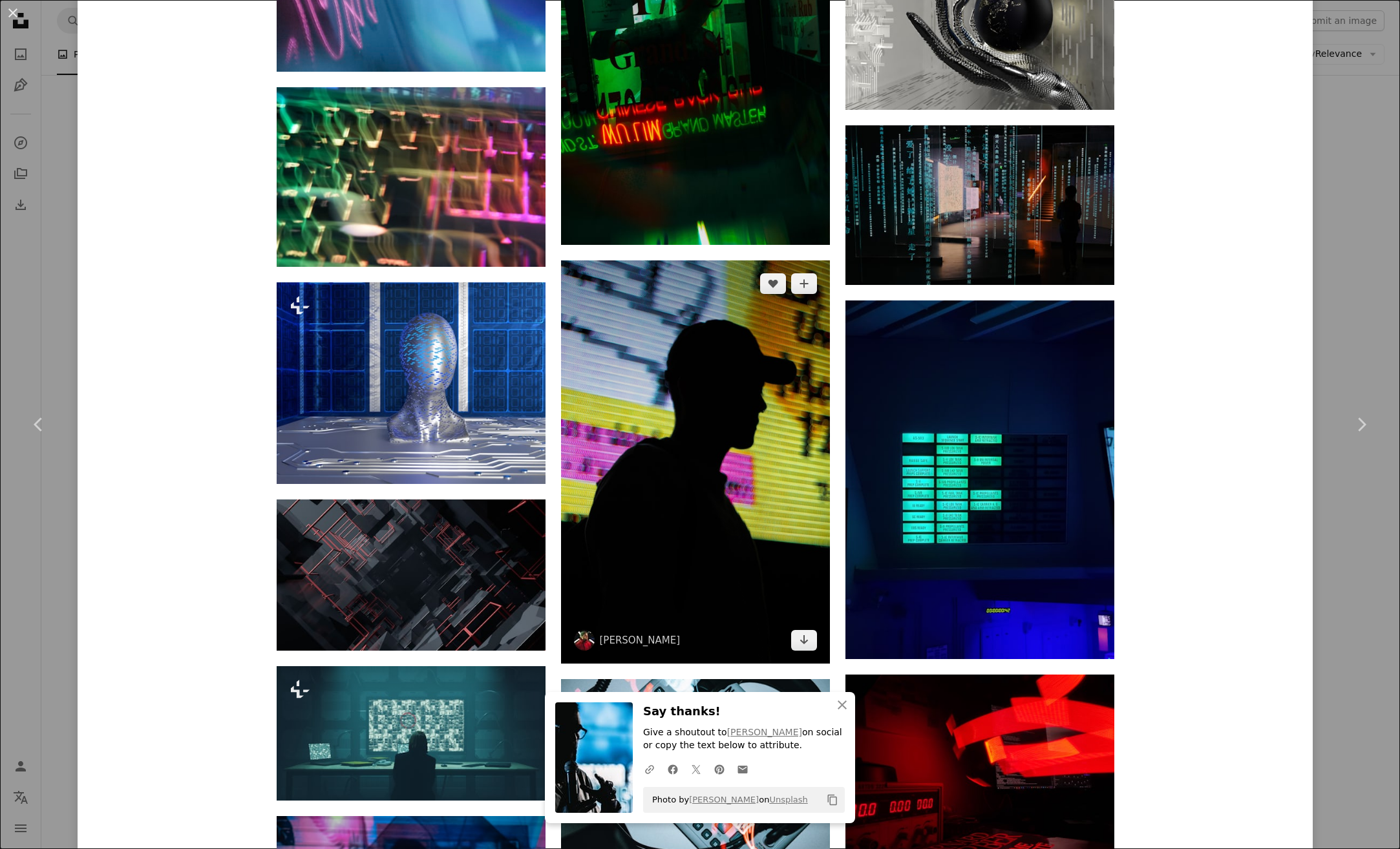
click at [652, 442] on img at bounding box center [695, 461] width 269 height 403
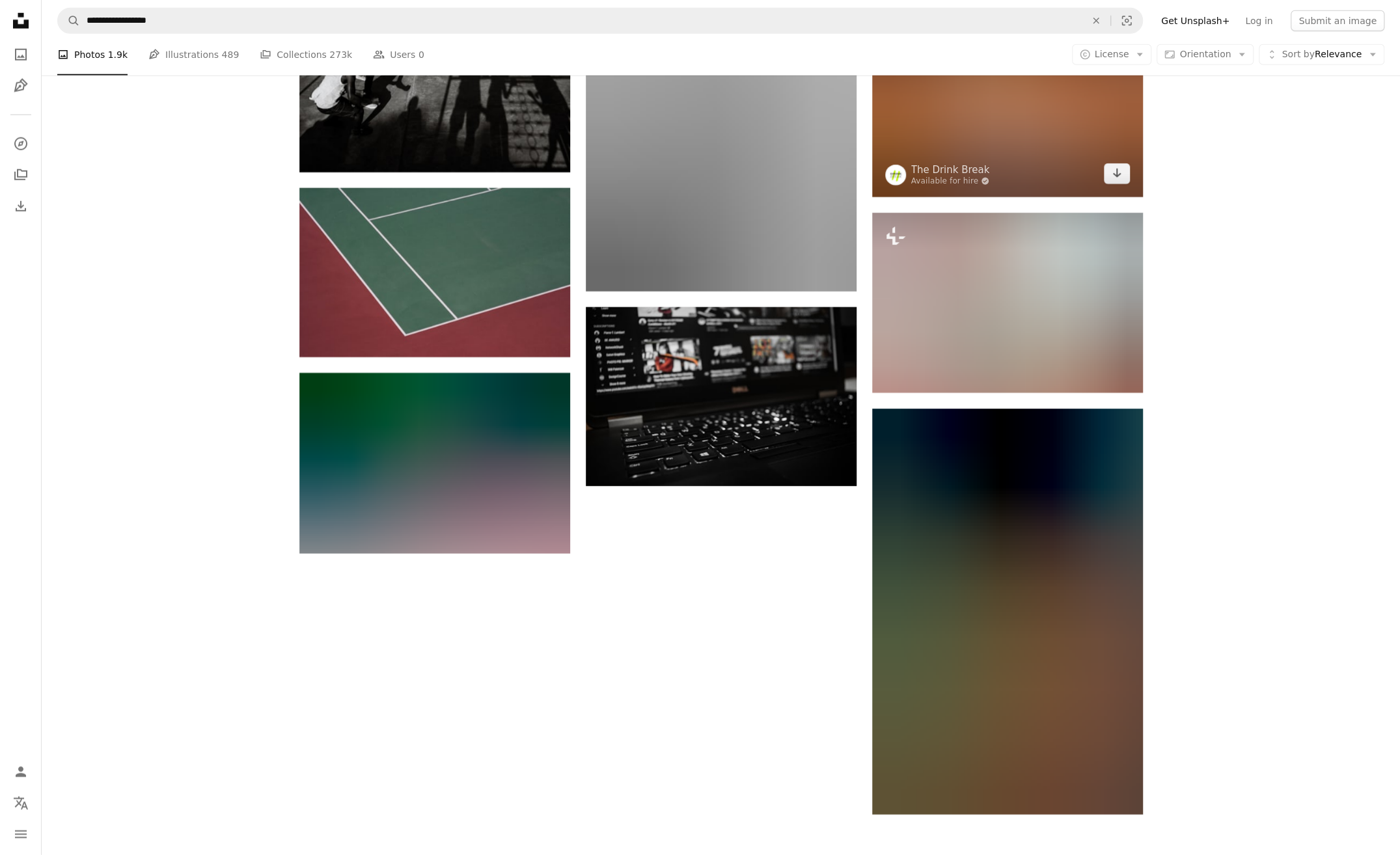
scroll to position [3220, 0]
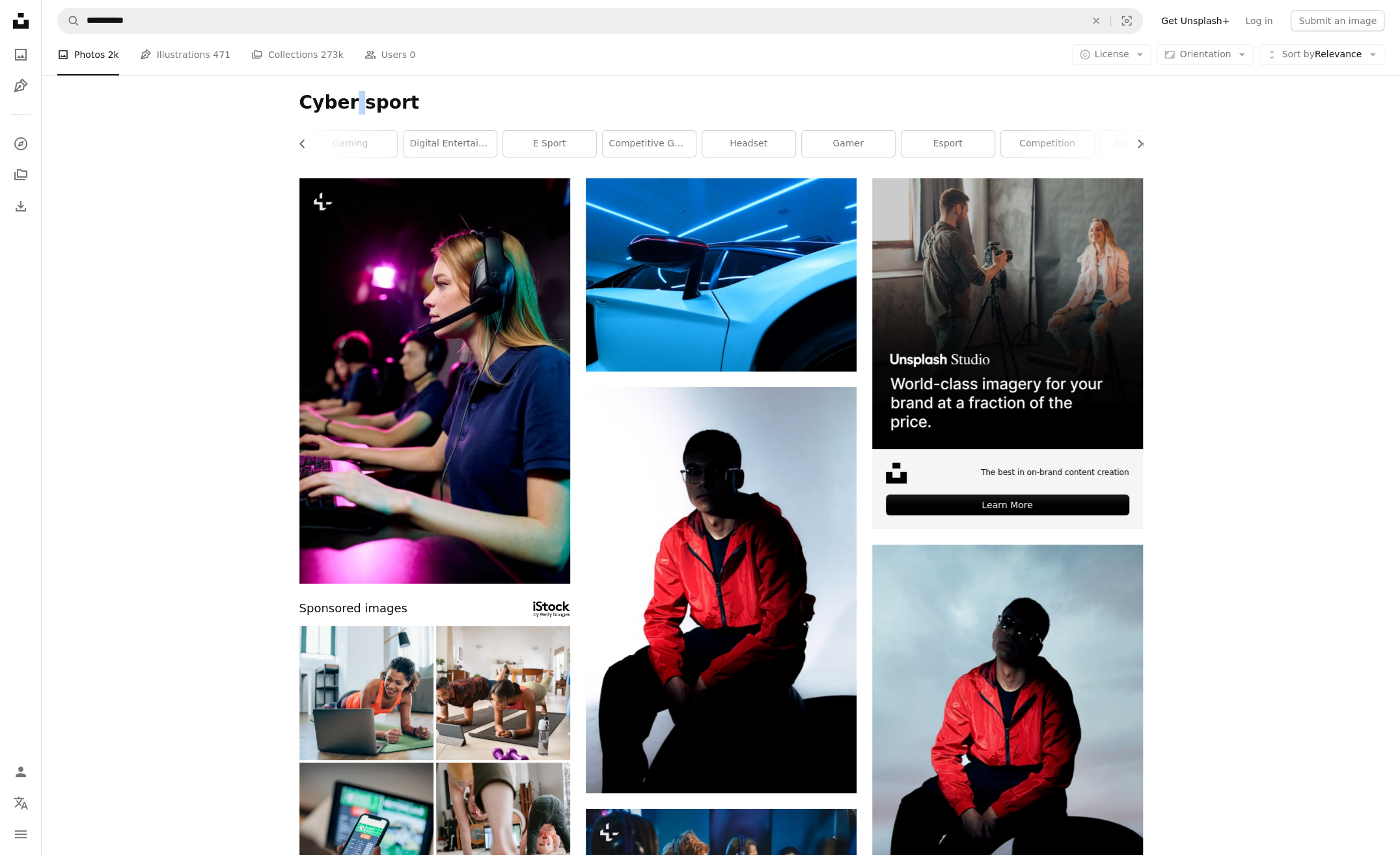
drag, startPoint x: 356, startPoint y: 106, endPoint x: 348, endPoint y: 107, distance: 8.1
click at [348, 107] on h1 "Cyber sport" at bounding box center [722, 103] width 844 height 23
click at [433, 96] on h1 "Cyber sport" at bounding box center [722, 103] width 844 height 23
click at [354, 105] on h1 "Cyber sport" at bounding box center [722, 103] width 844 height 23
drag, startPoint x: 356, startPoint y: 105, endPoint x: 346, endPoint y: 104, distance: 10.0
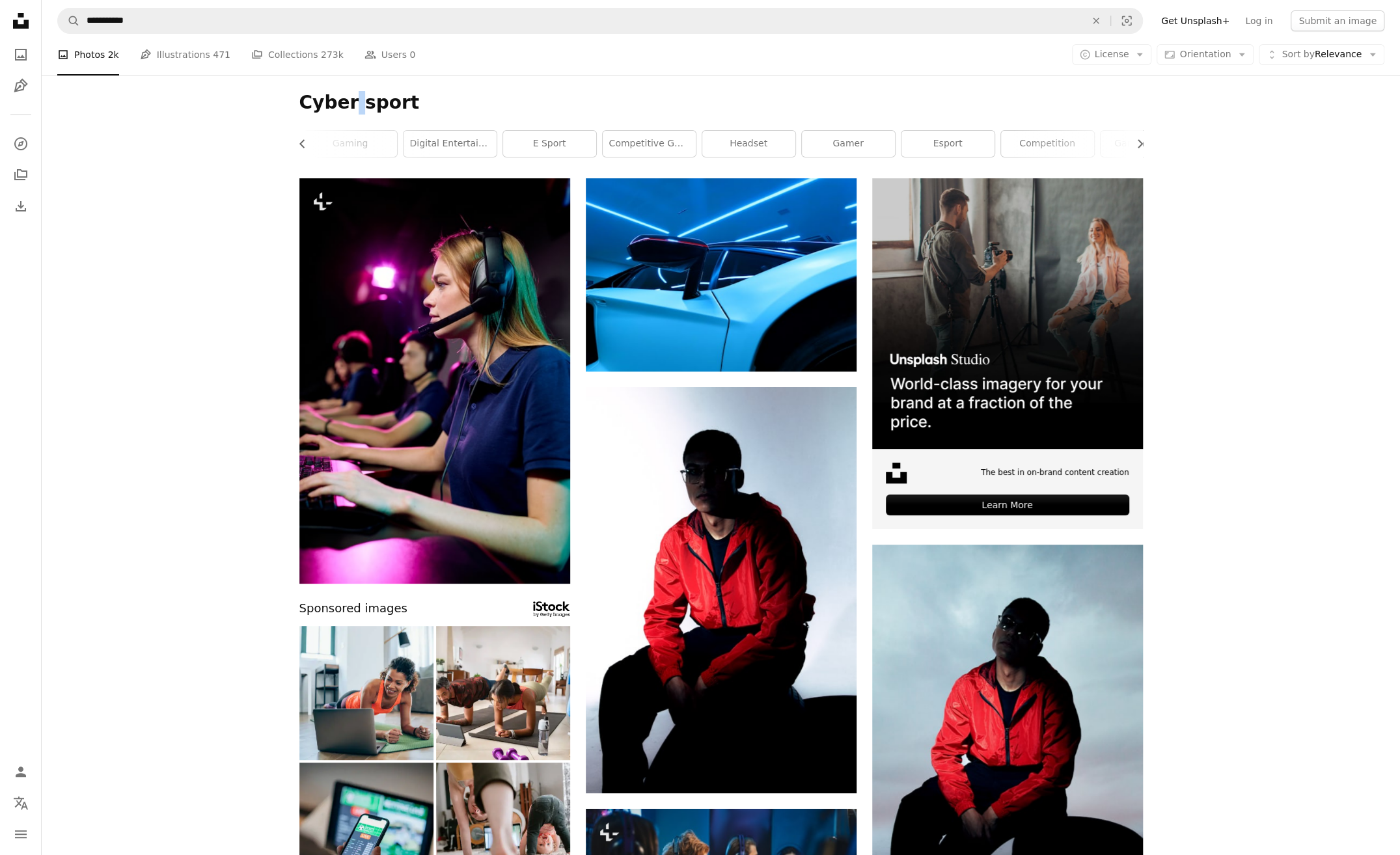
click at [346, 104] on h1 "Cyber sport" at bounding box center [722, 103] width 844 height 23
click at [112, 27] on input "**********" at bounding box center [581, 20] width 1002 height 25
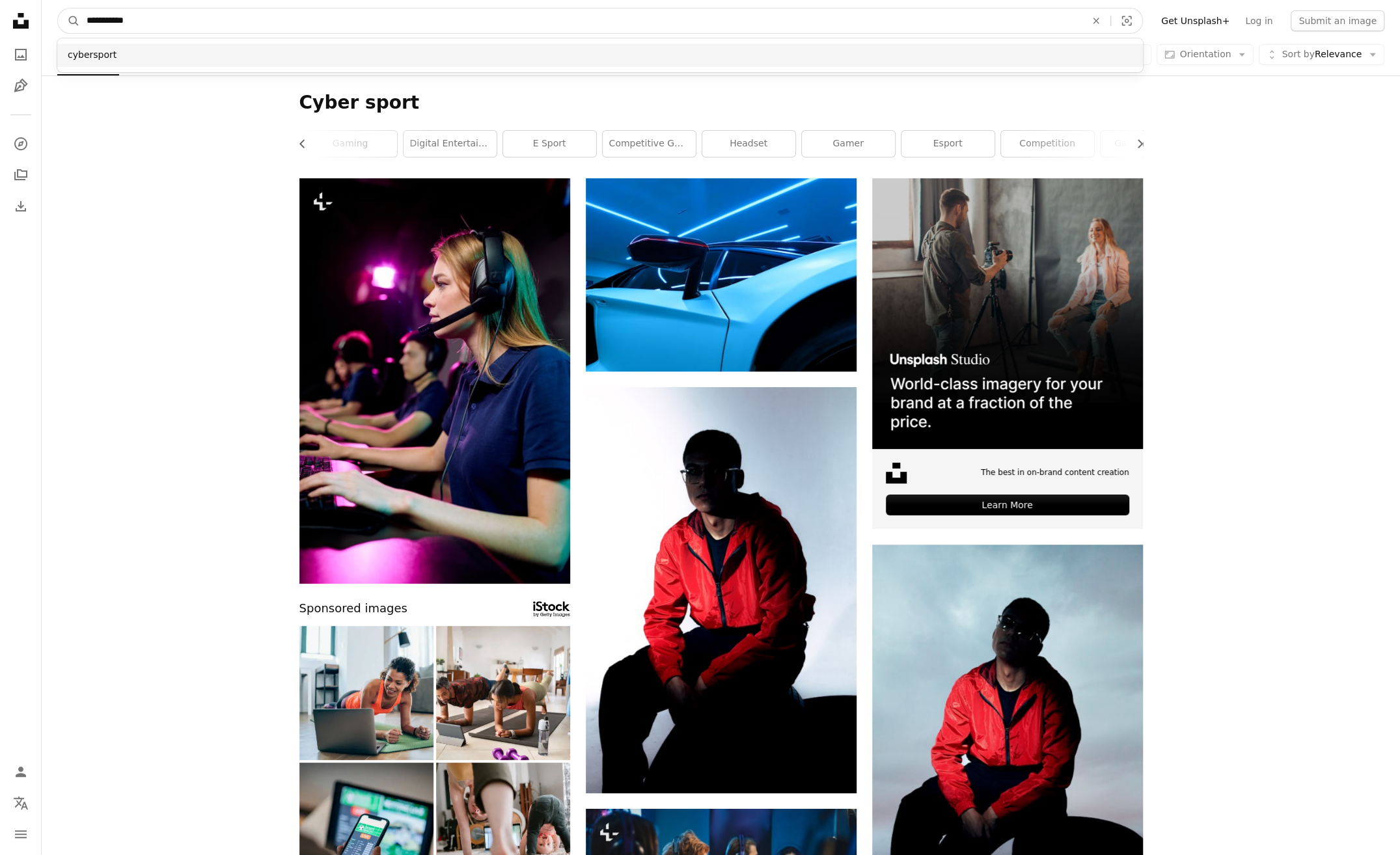
type input "**********"
click button "A magnifying glass" at bounding box center [69, 20] width 22 height 25
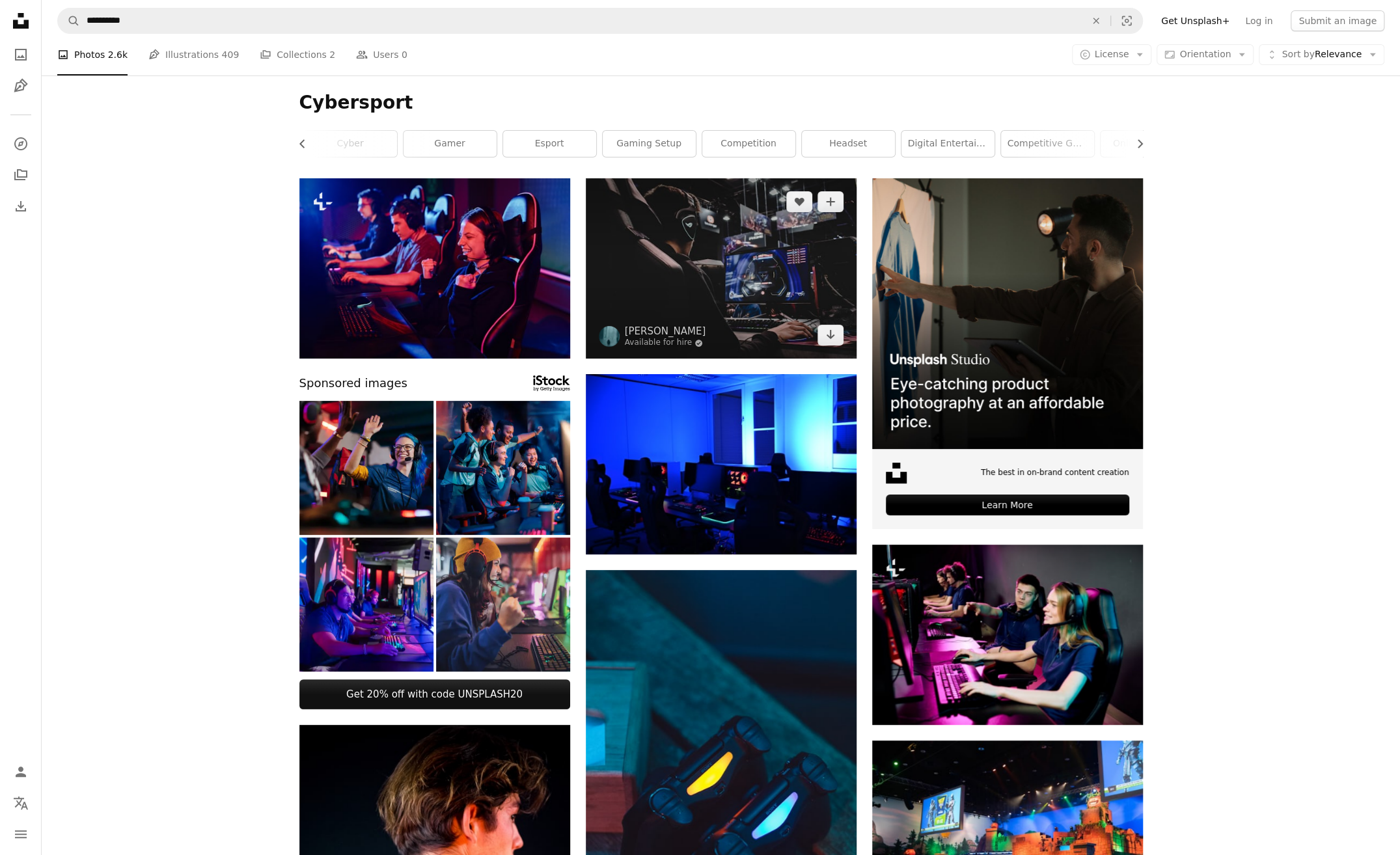
click at [775, 287] on img at bounding box center [721, 268] width 271 height 180
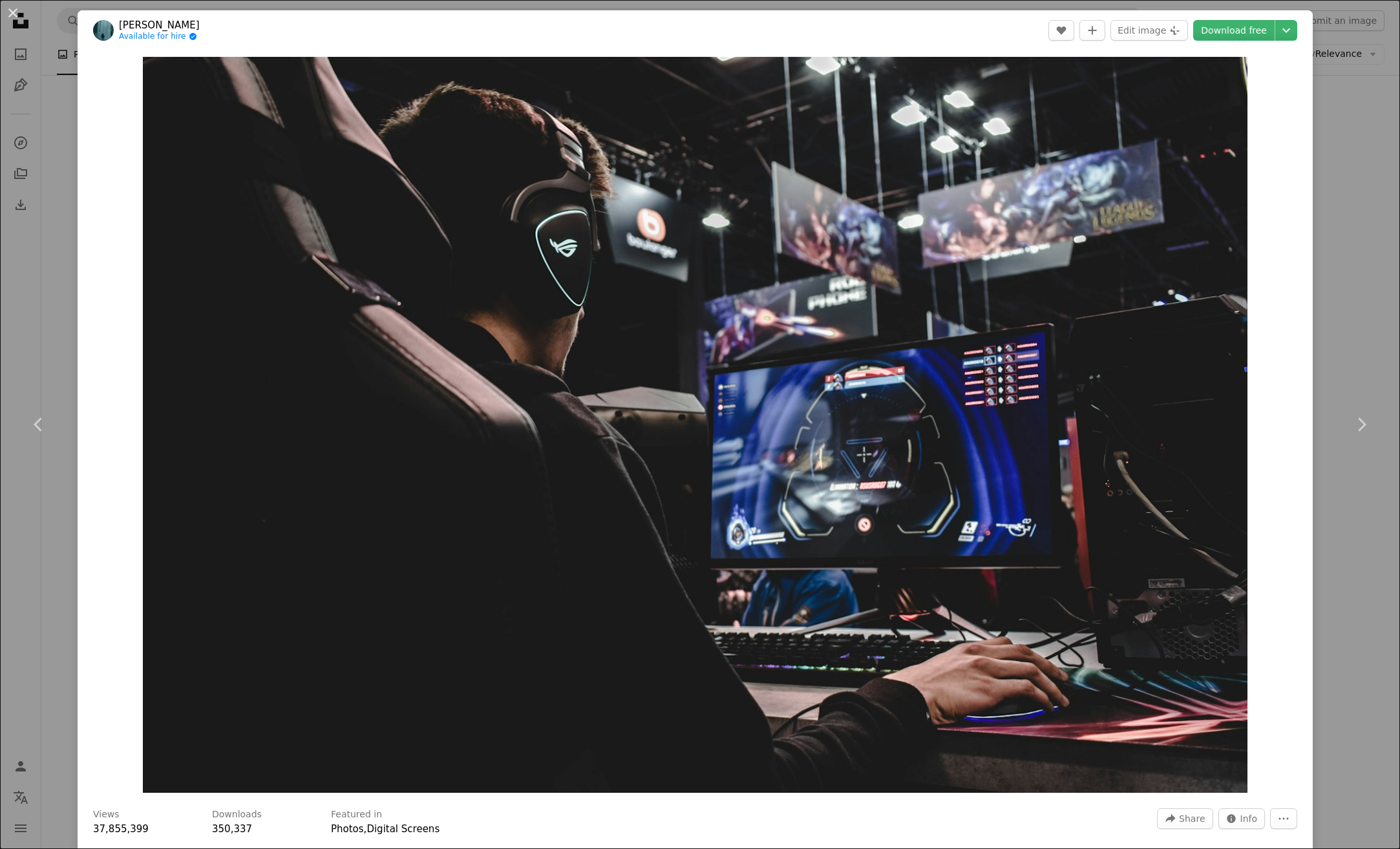
click at [1346, 147] on div "An X shape Chevron left Chevron right [PERSON_NAME] Available for hire A checkm…" at bounding box center [700, 424] width 1400 height 849
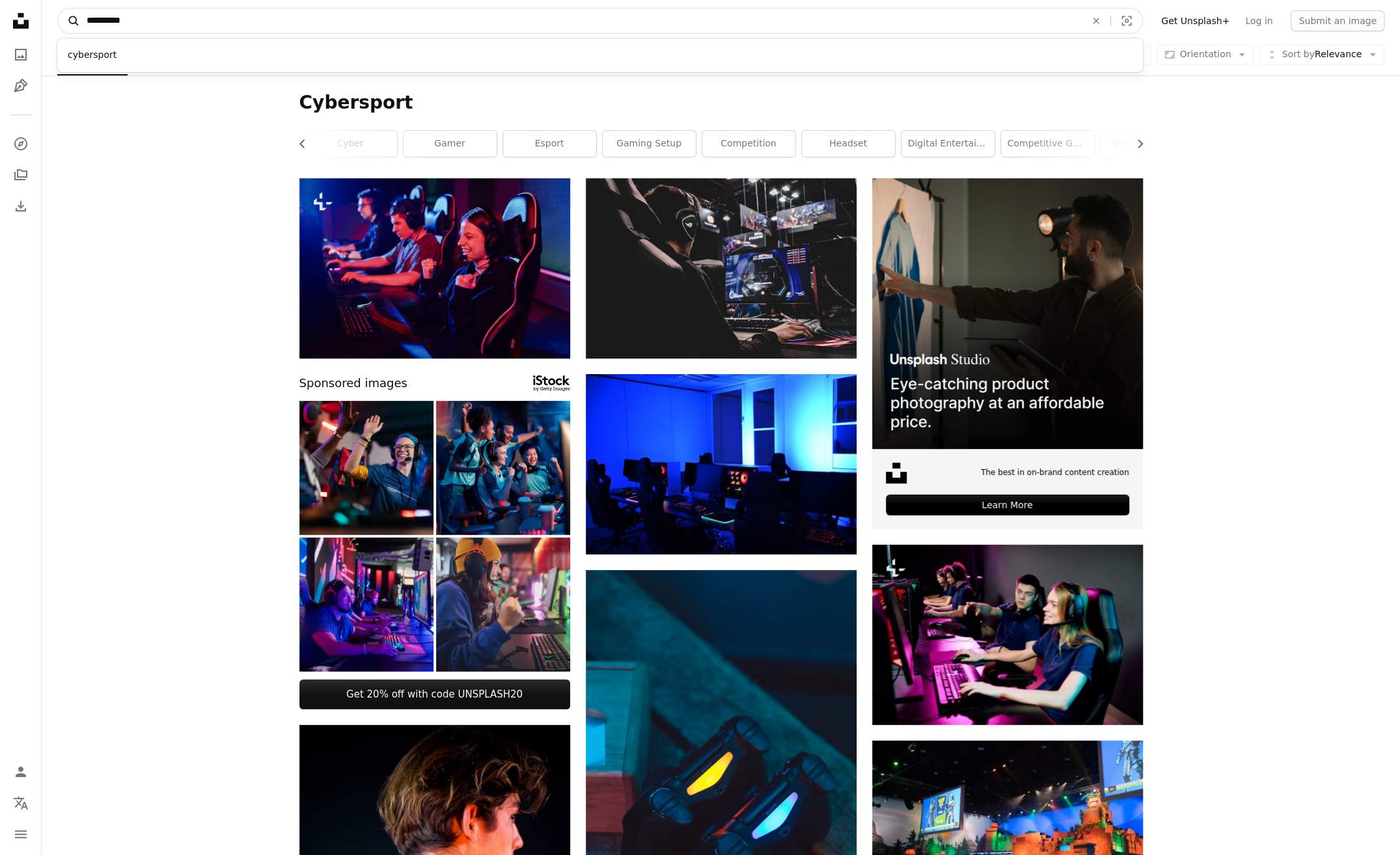
drag, startPoint x: 145, startPoint y: 18, endPoint x: 74, endPoint y: 20, distance: 71.0
click at [74, 20] on form "**********" at bounding box center [600, 20] width 1086 height 26
type input "**********"
click button "A magnifying glass" at bounding box center [69, 20] width 22 height 25
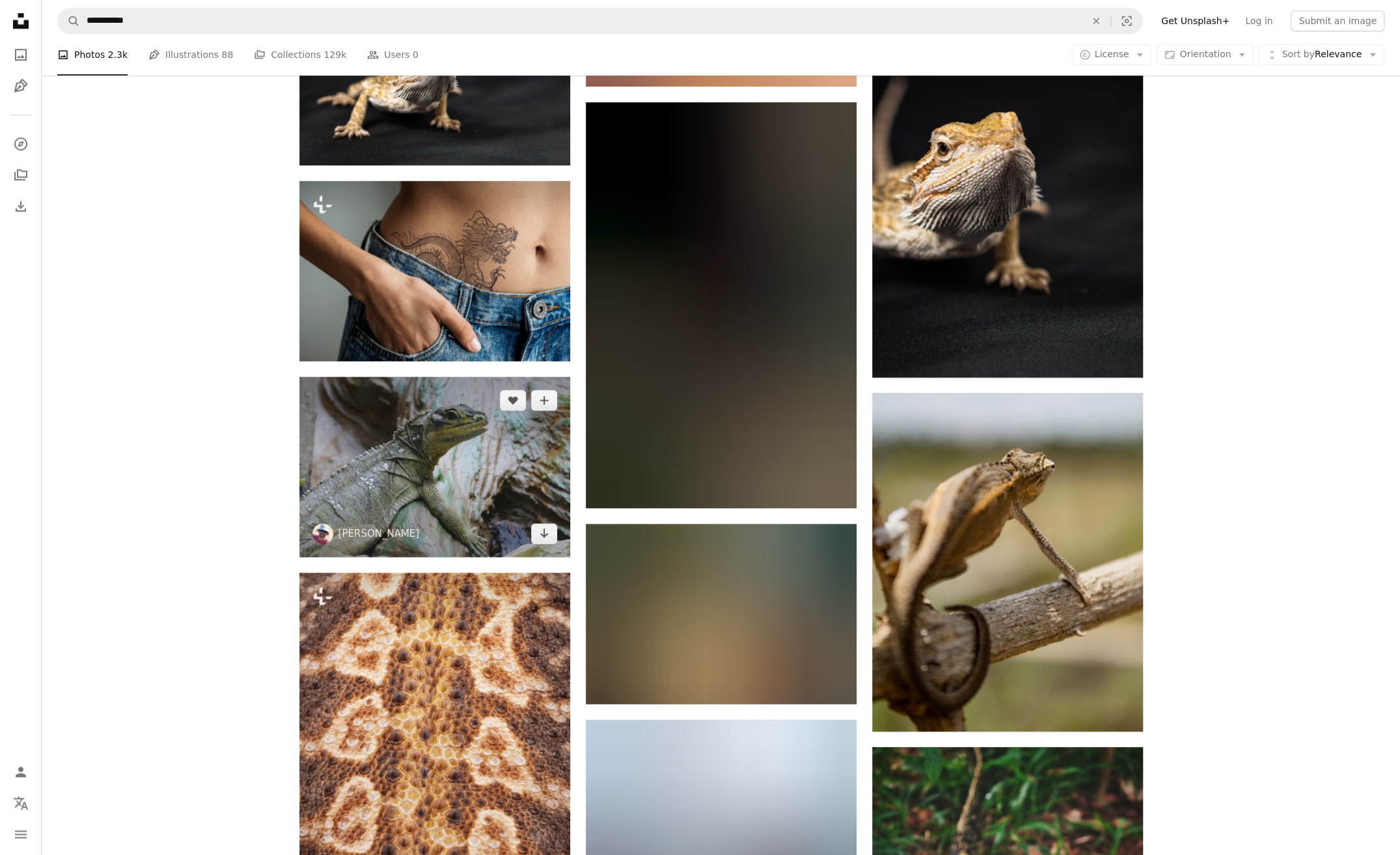
scroll to position [1367, 0]
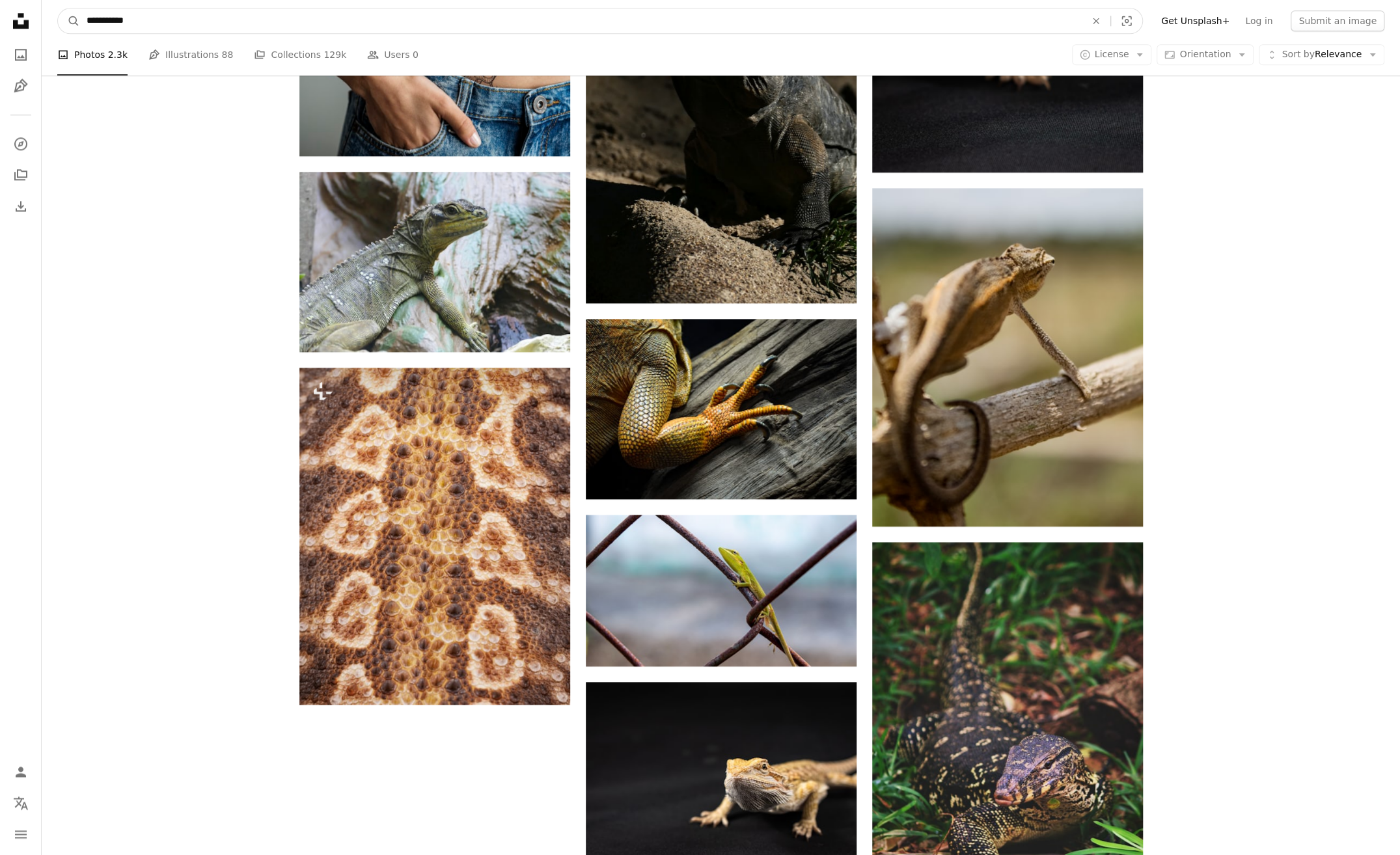
click at [162, 17] on input "**********" at bounding box center [581, 20] width 1002 height 25
type input "**********"
click button "A magnifying glass" at bounding box center [69, 20] width 22 height 25
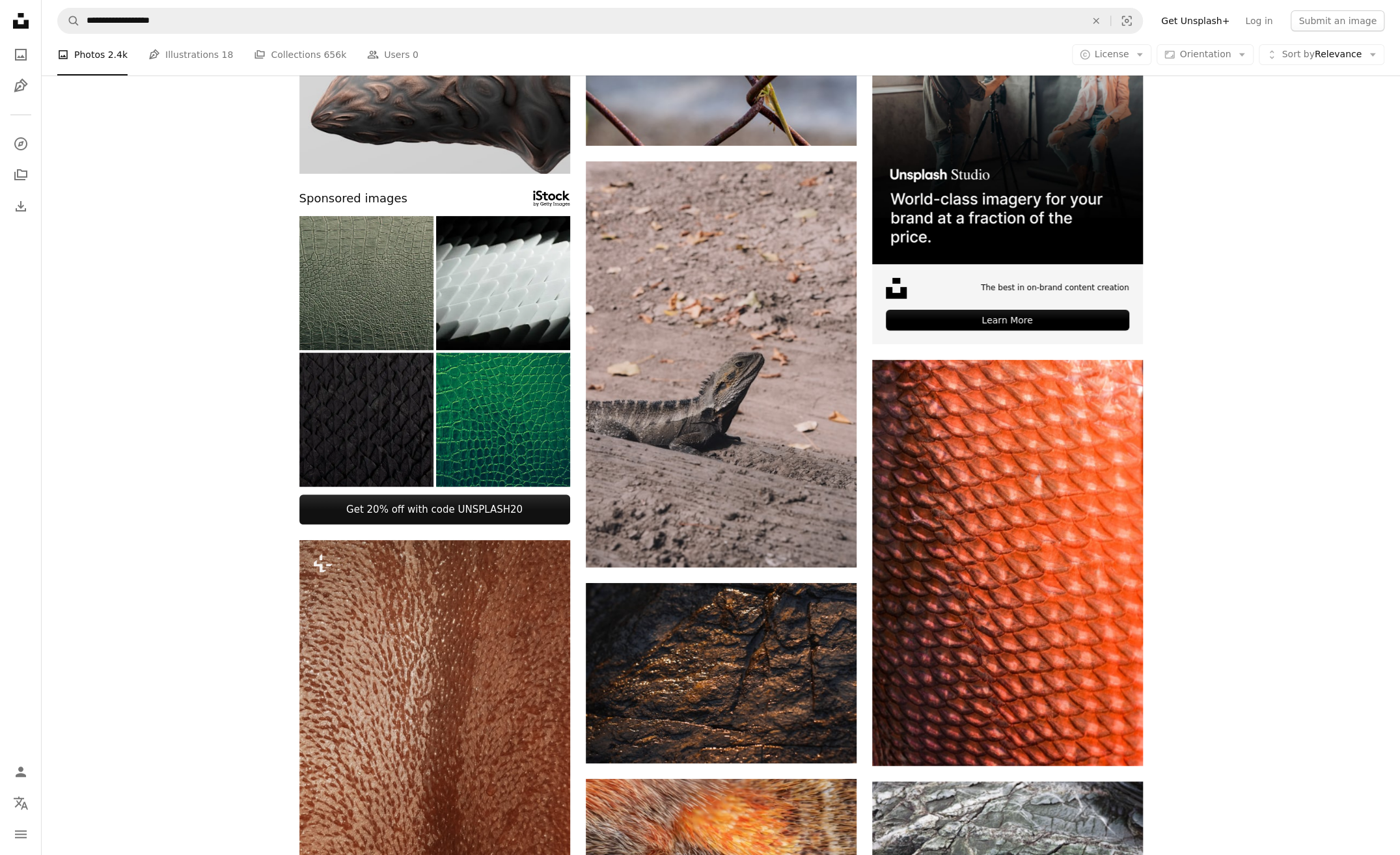
scroll to position [260, 0]
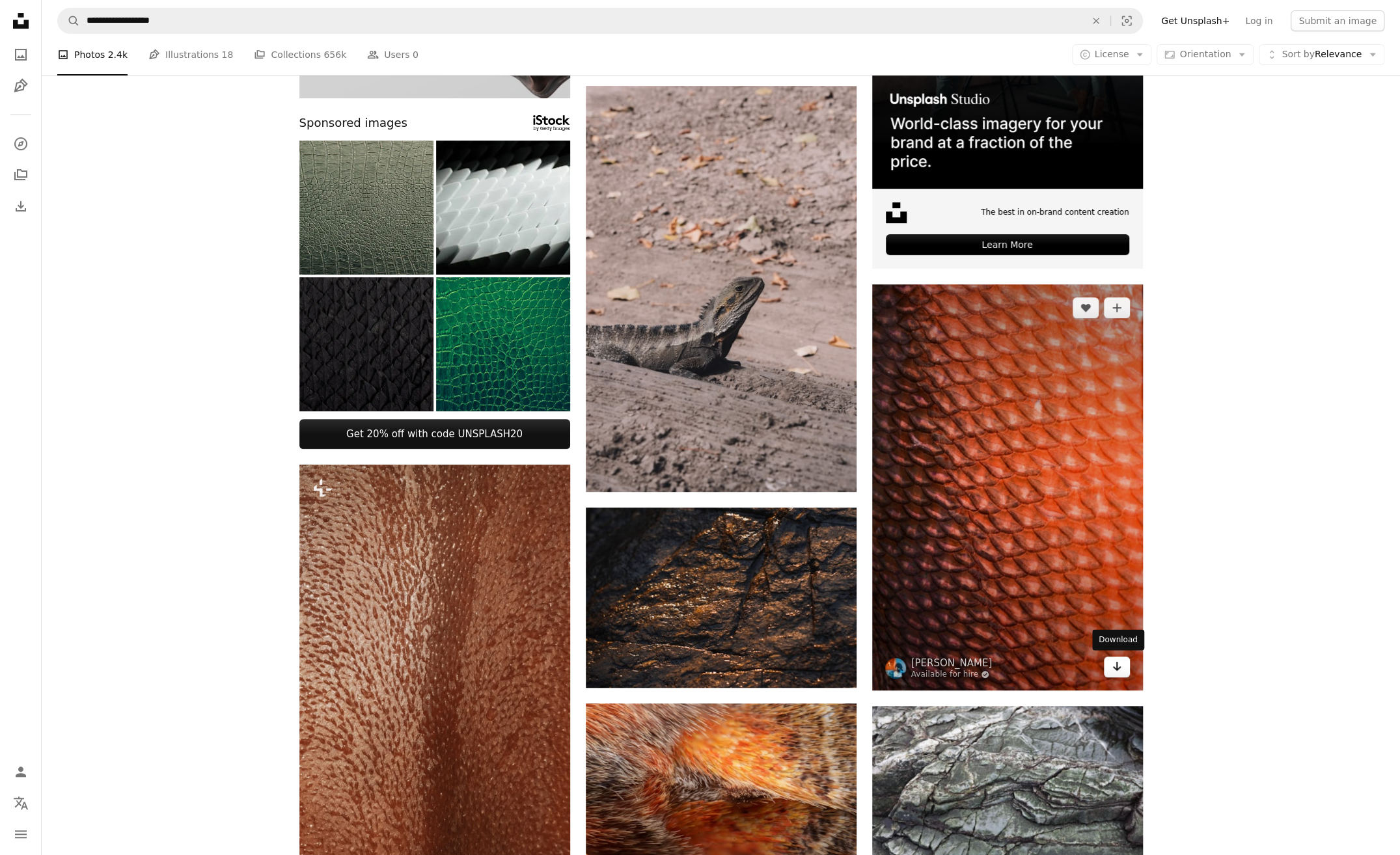
click at [1121, 663] on icon "Arrow pointing down" at bounding box center [1117, 666] width 10 height 16
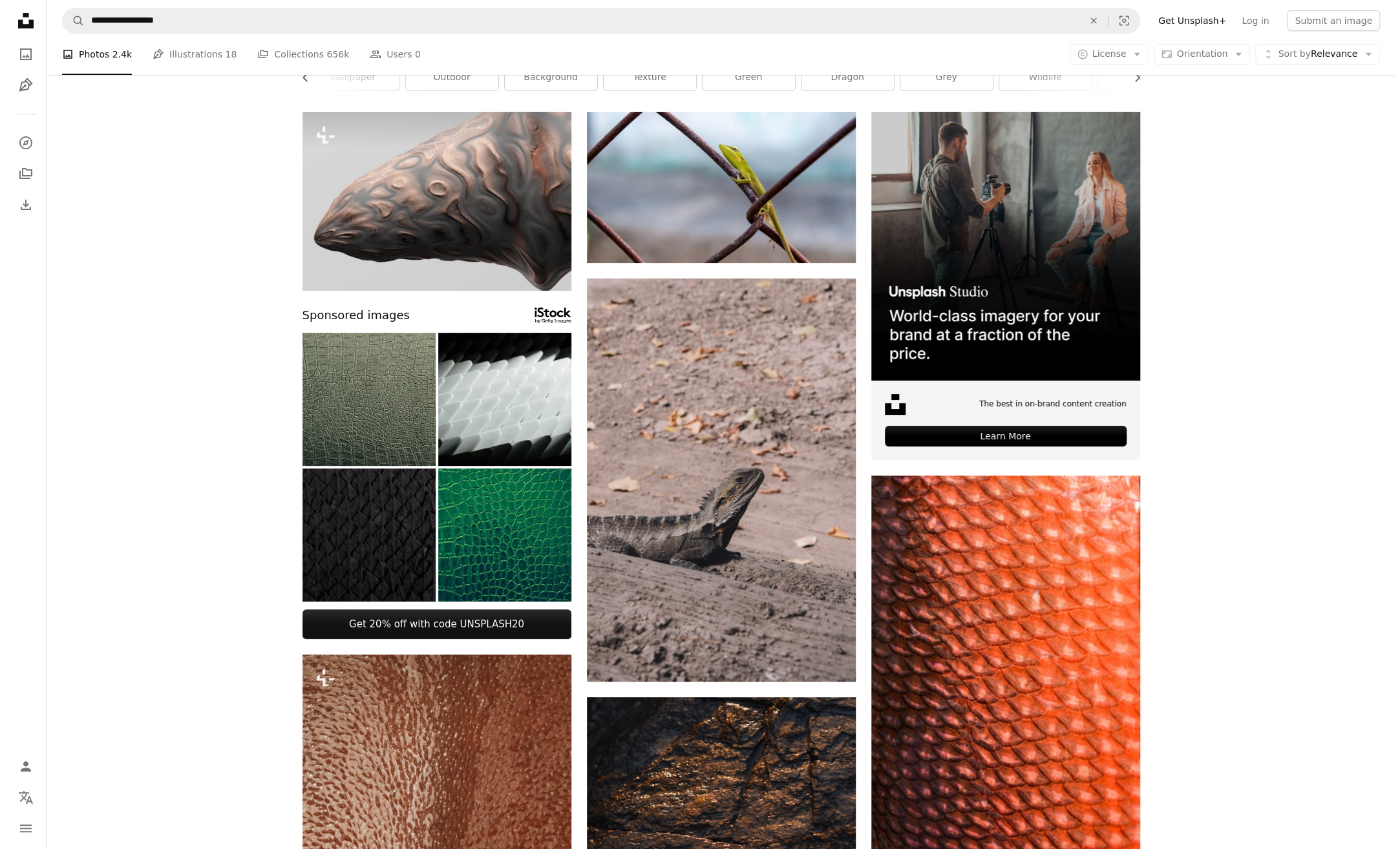
scroll to position [64, 0]
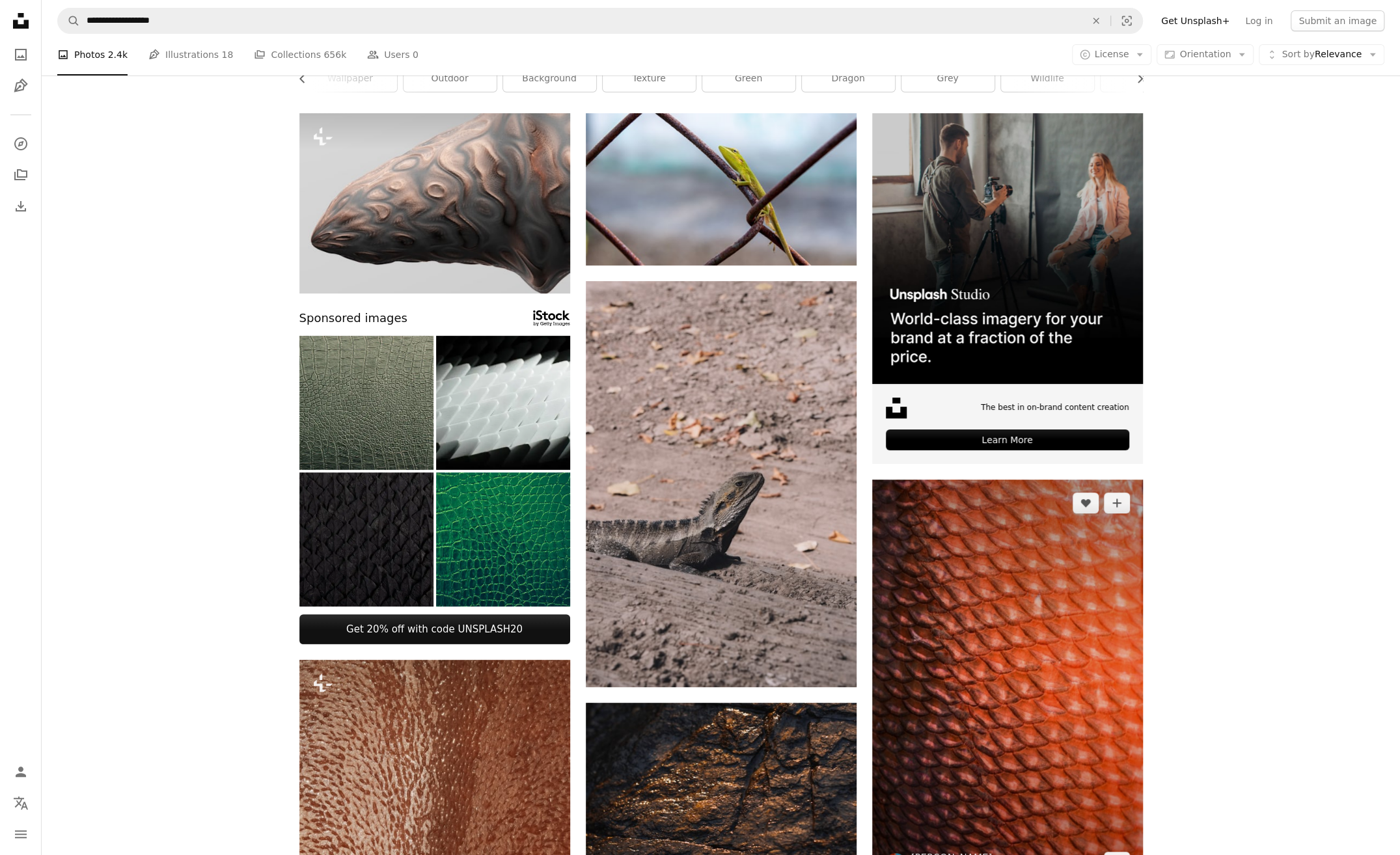
click at [1038, 717] on img at bounding box center [1008, 682] width 271 height 406
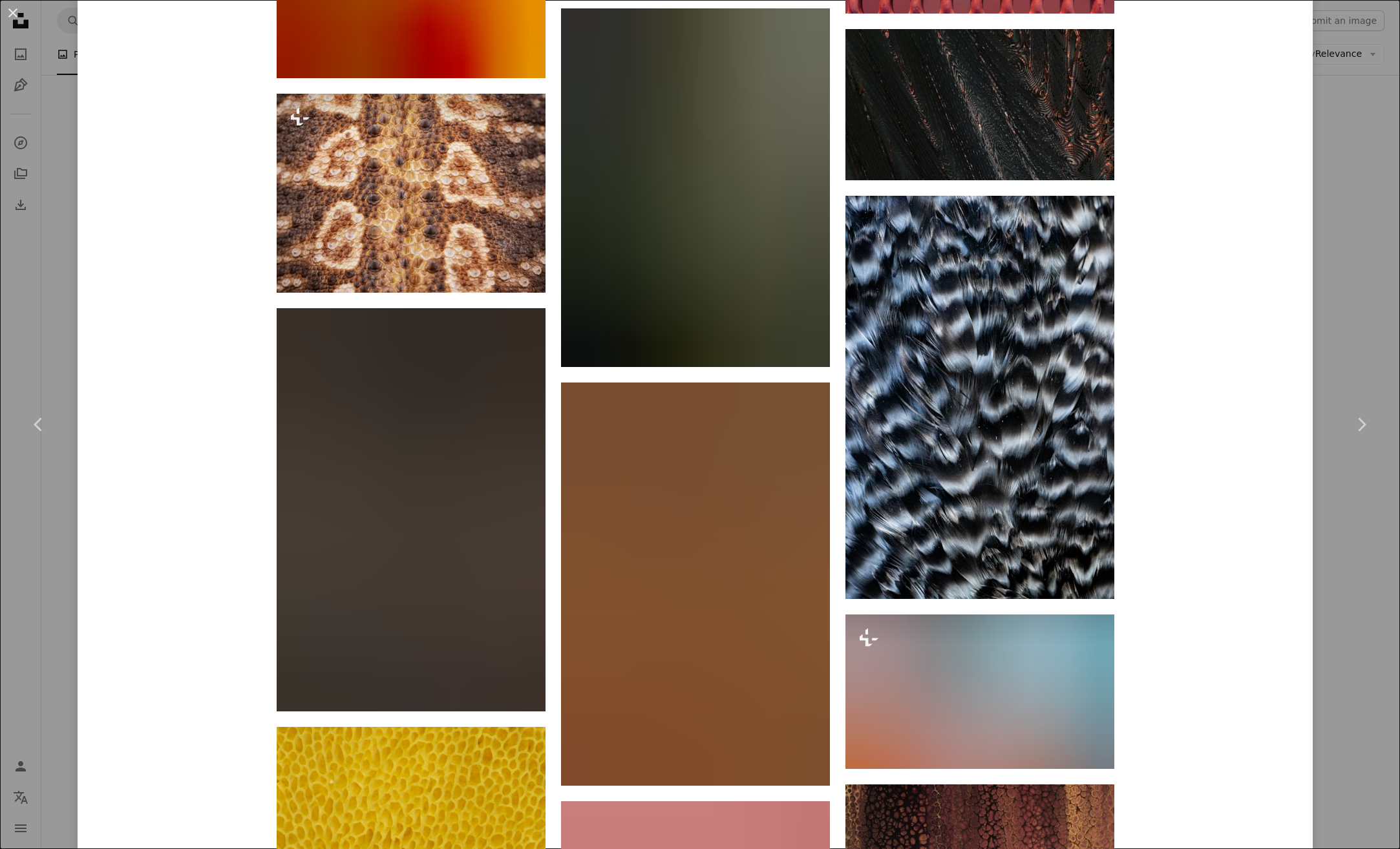
scroll to position [6217, 0]
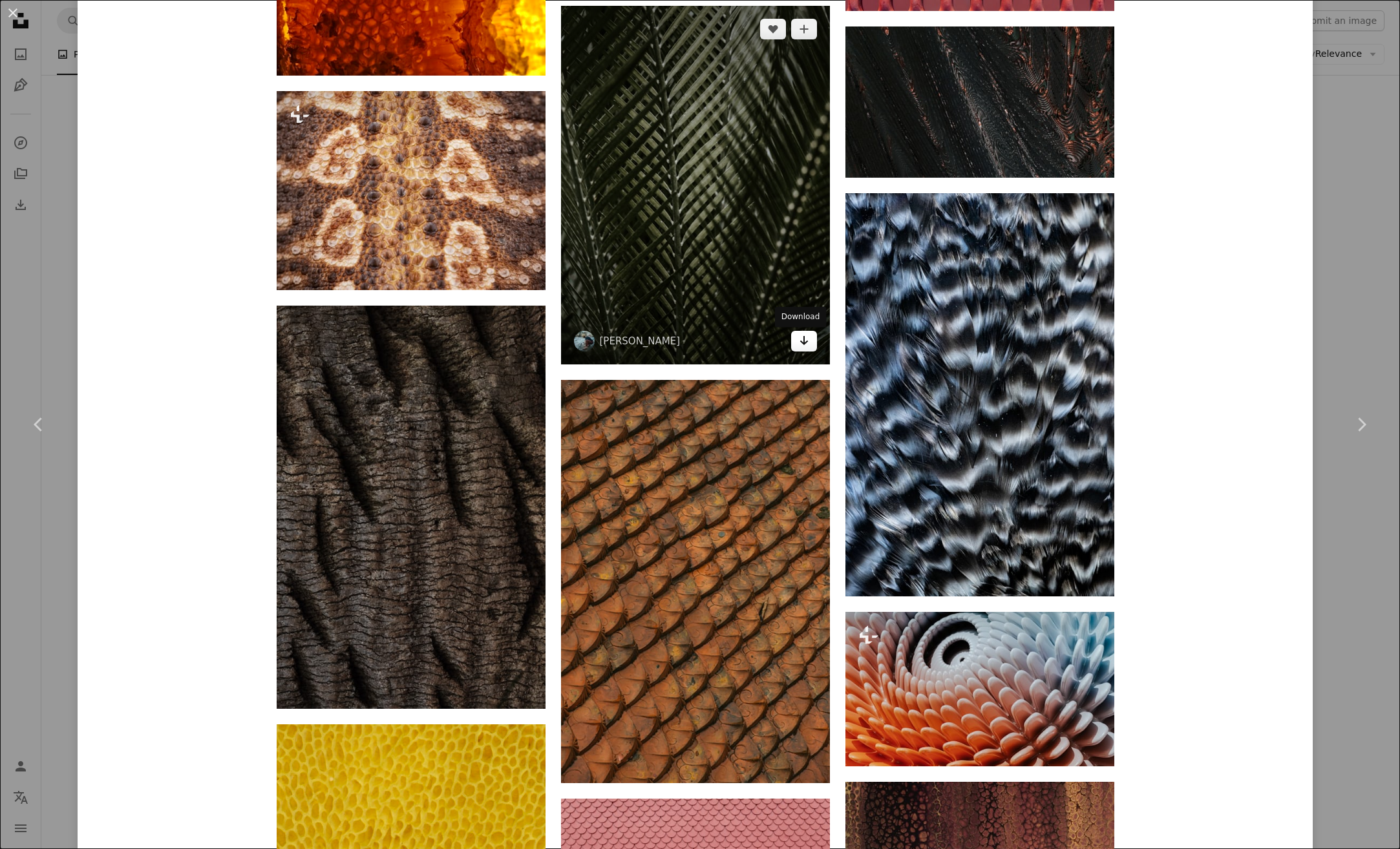
click at [799, 344] on icon "Arrow pointing down" at bounding box center [804, 340] width 10 height 16
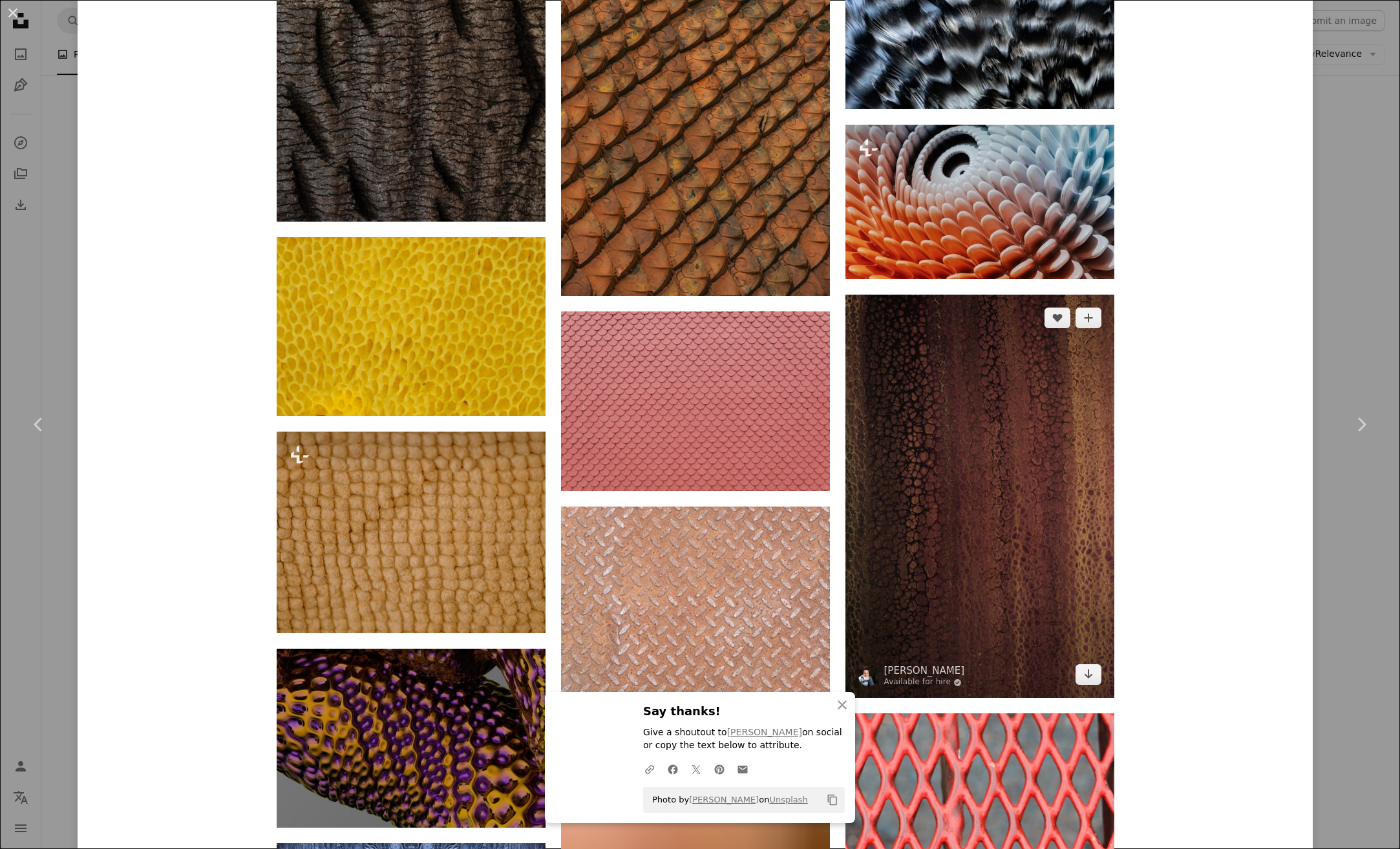
scroll to position [6799, 0]
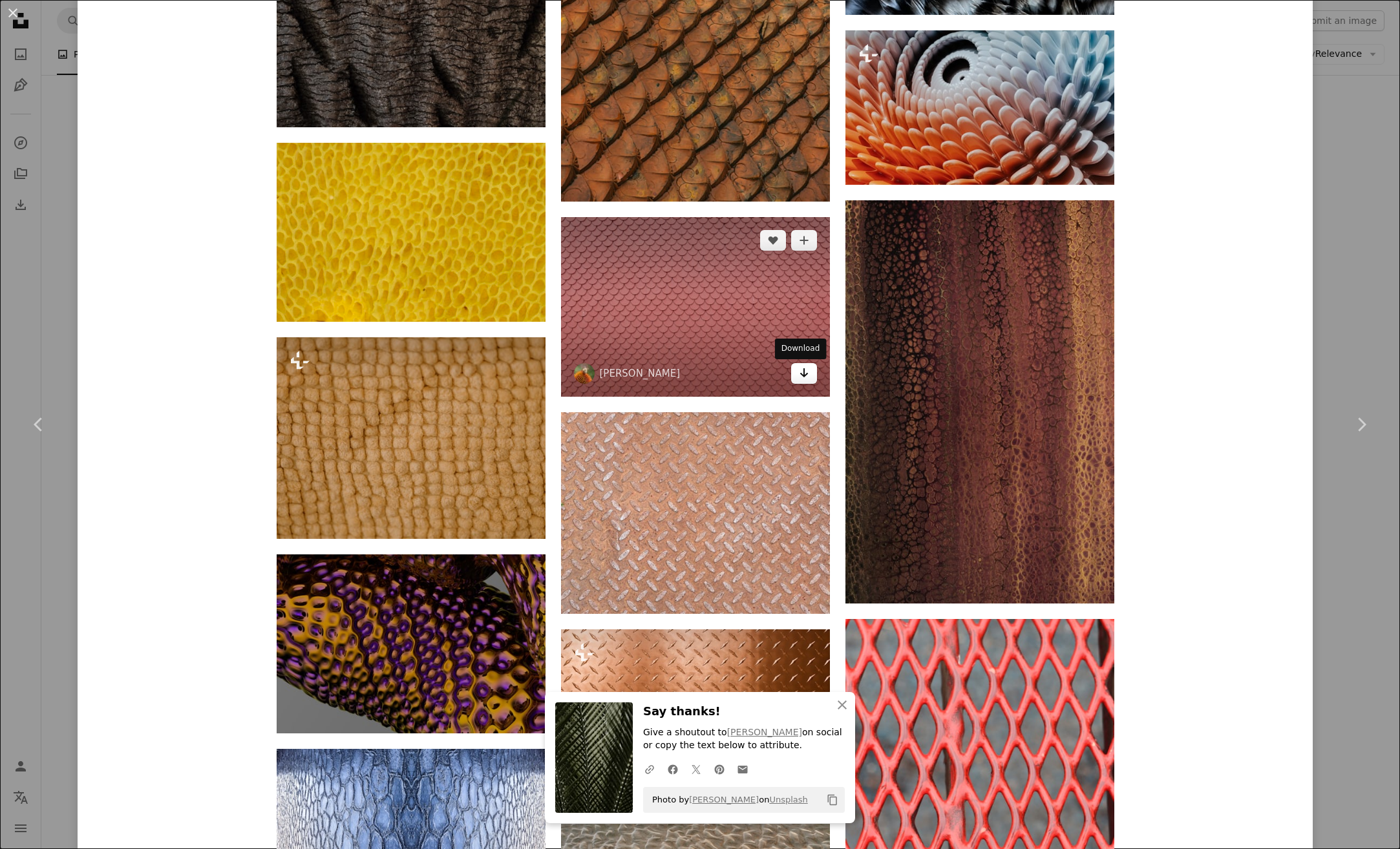
click at [800, 375] on icon "Download" at bounding box center [804, 373] width 8 height 9
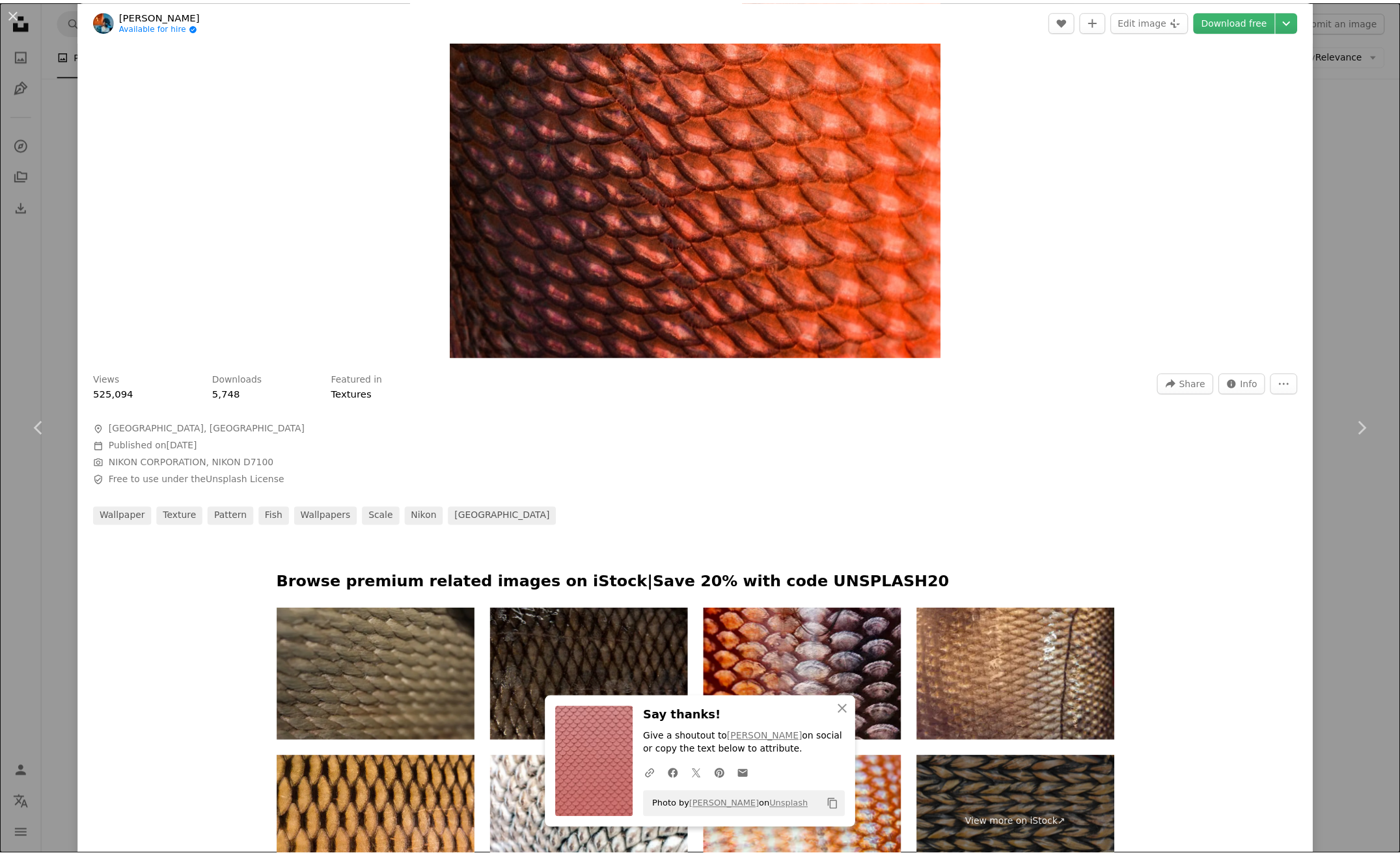
scroll to position [0, 0]
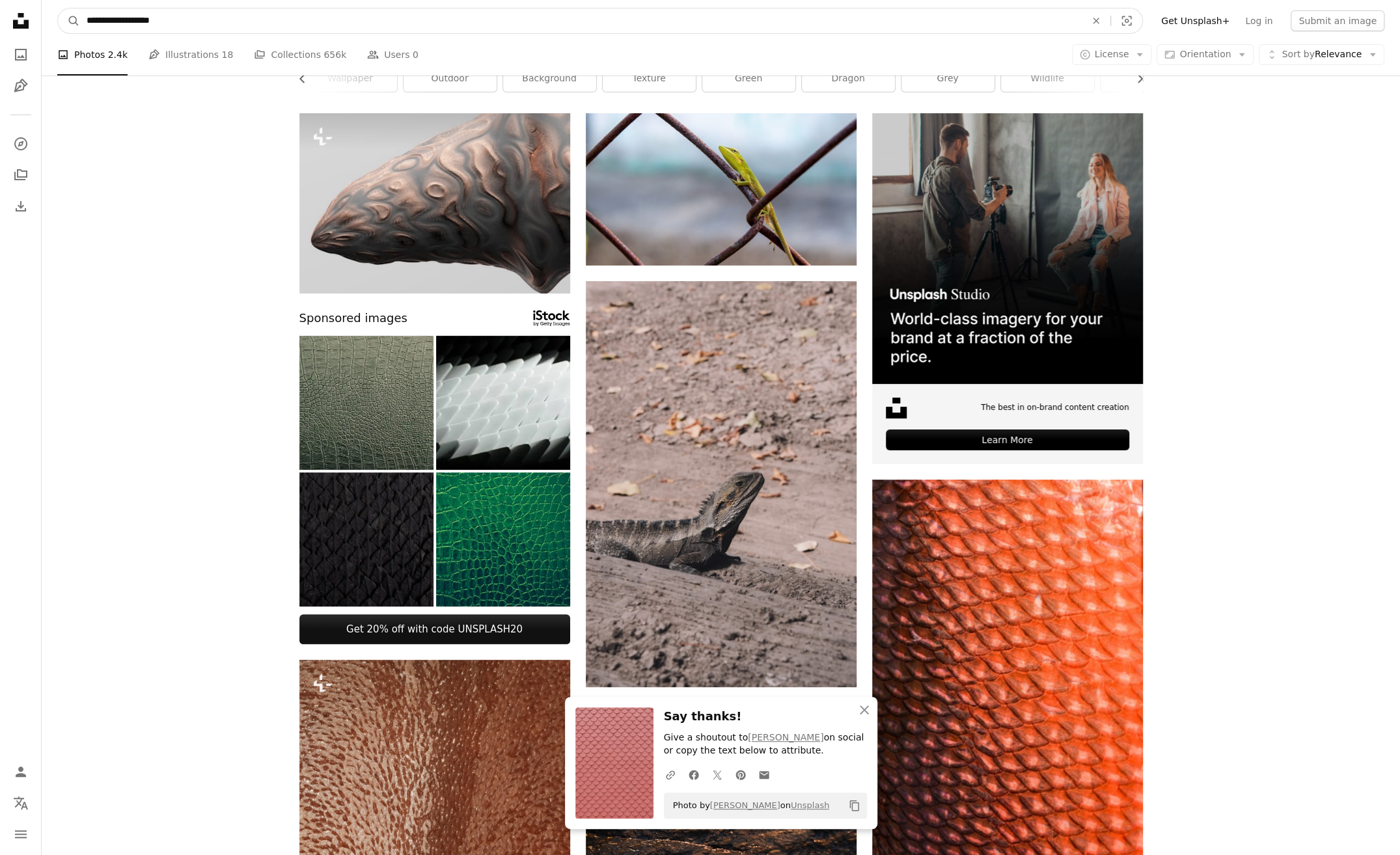
click at [171, 23] on input "**********" at bounding box center [581, 20] width 1002 height 25
click at [135, 22] on input "**********" at bounding box center [581, 20] width 1002 height 25
drag, startPoint x: 179, startPoint y: 22, endPoint x: 51, endPoint y: 25, distance: 128.0
click at [51, 25] on nav "**********" at bounding box center [721, 20] width 1358 height 42
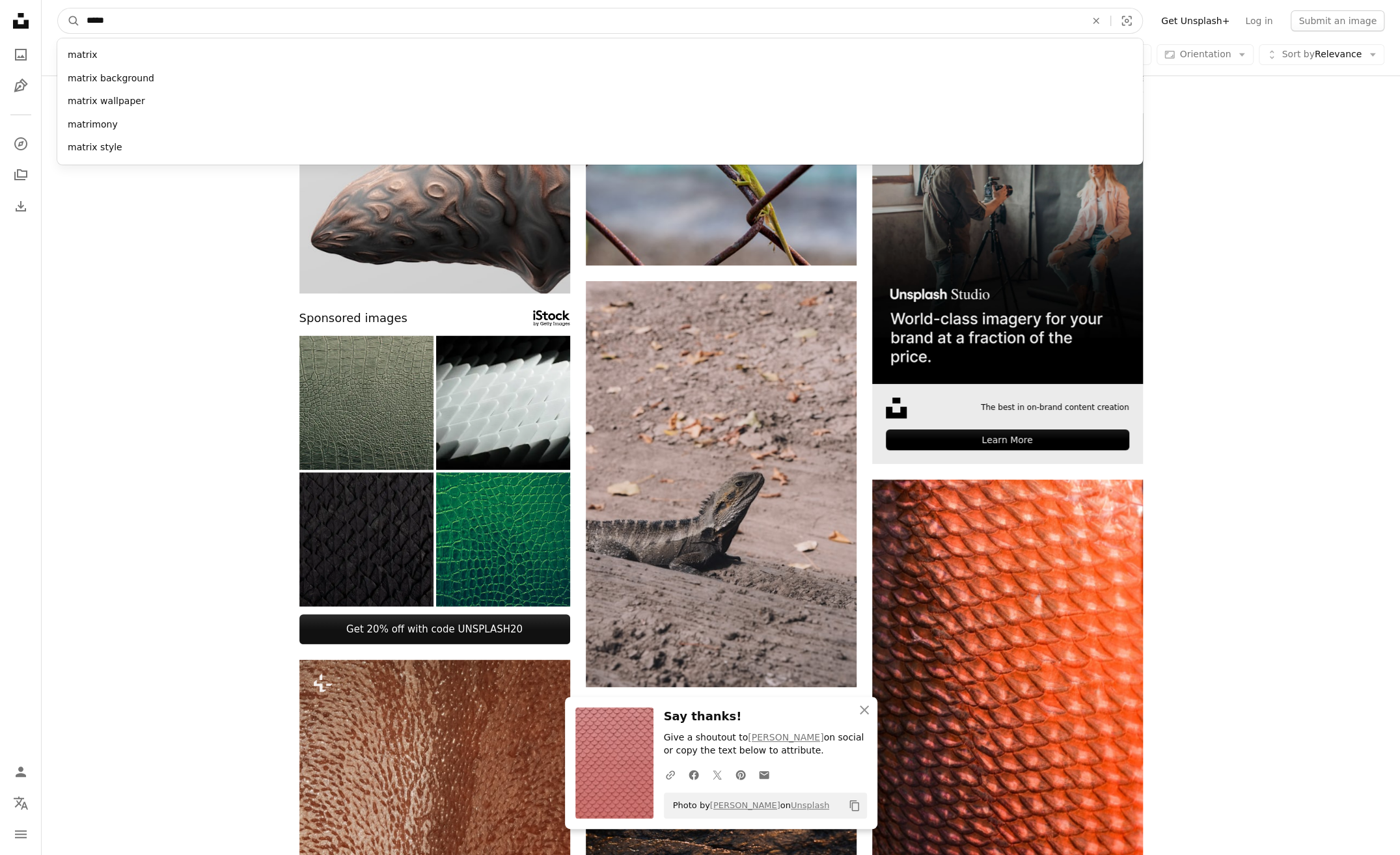
type input "******"
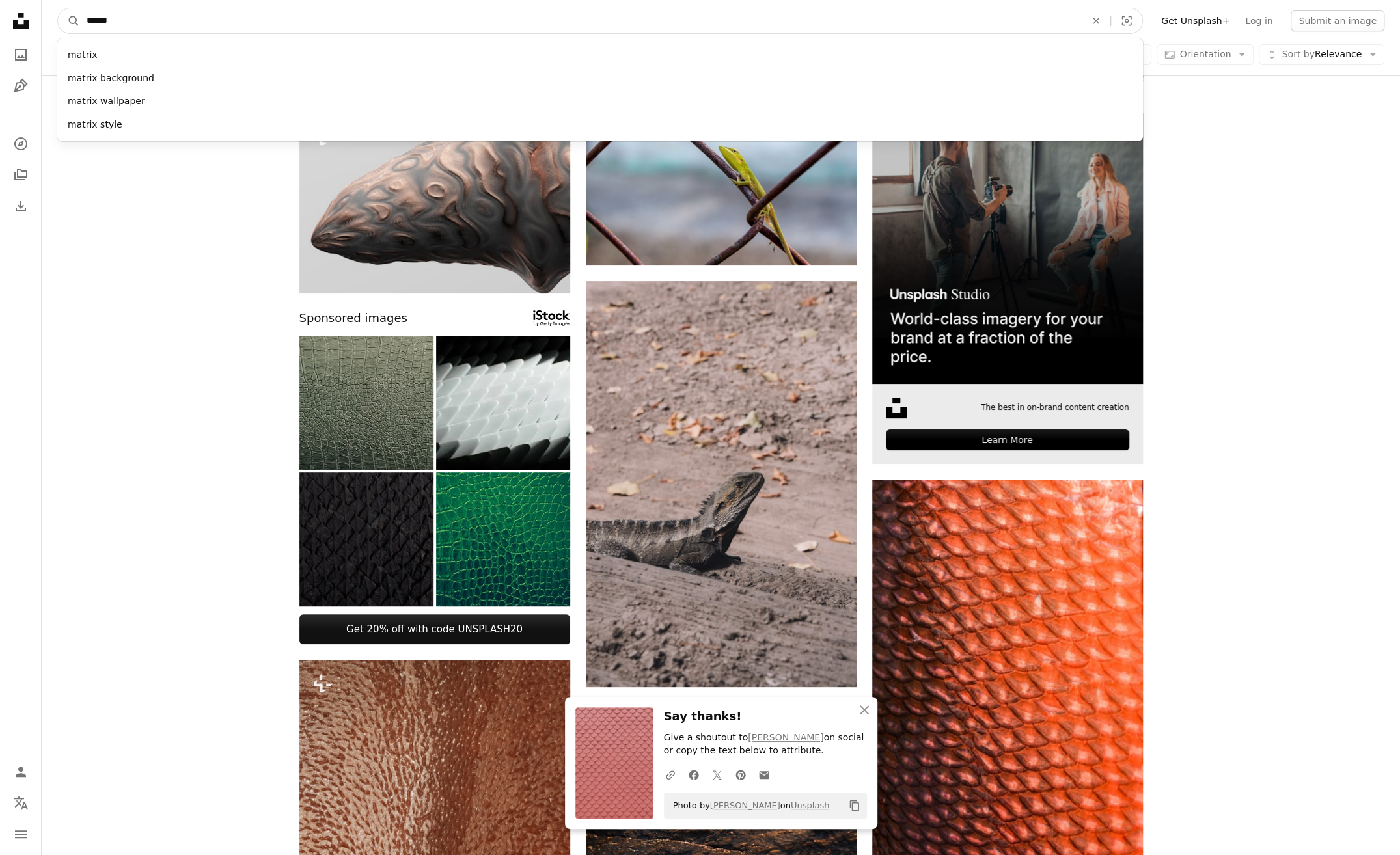
click button "A magnifying glass" at bounding box center [69, 20] width 22 height 25
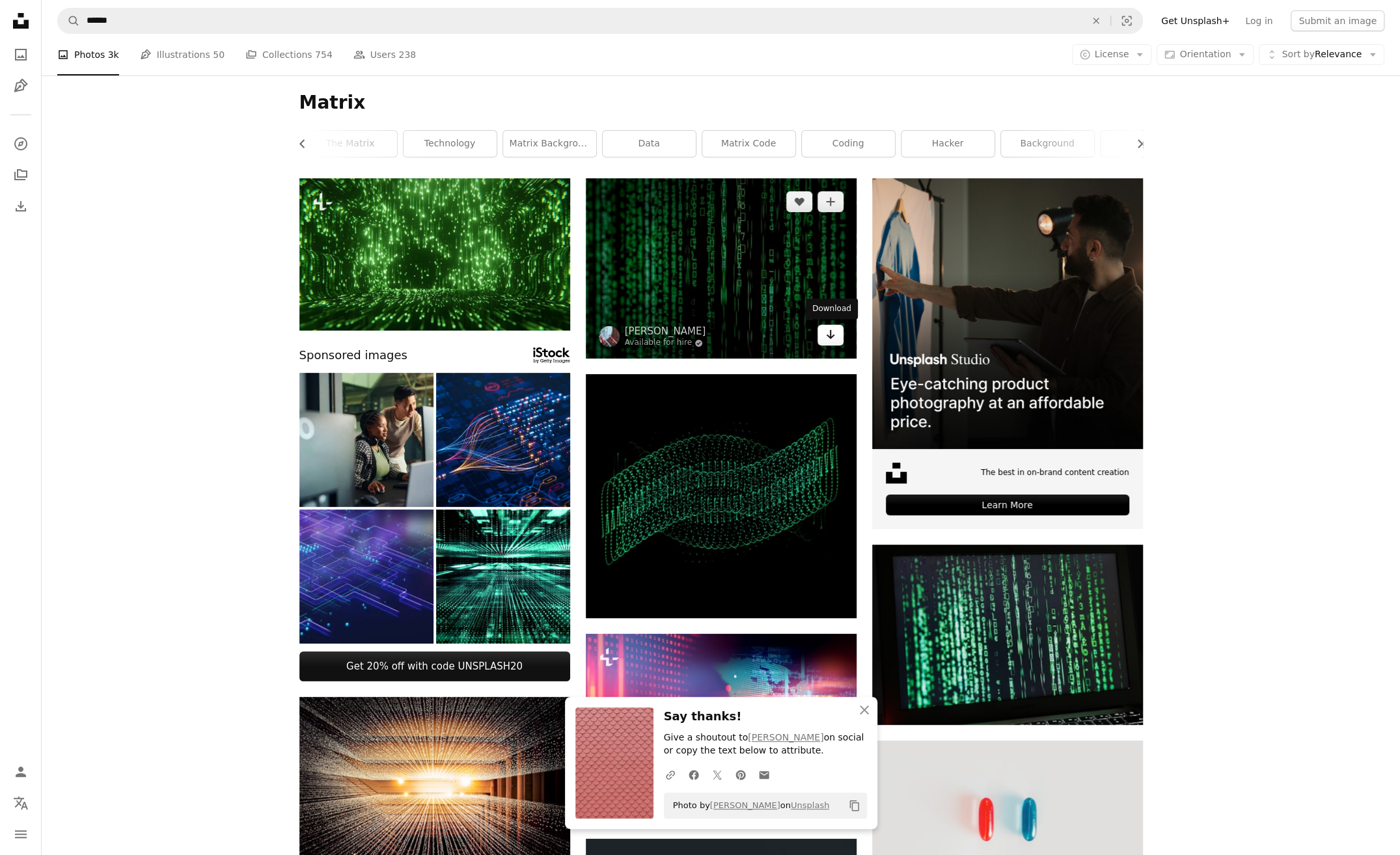
click at [831, 334] on icon "Arrow pointing down" at bounding box center [830, 334] width 10 height 16
click at [827, 328] on icon "Arrow pointing down" at bounding box center [830, 334] width 10 height 16
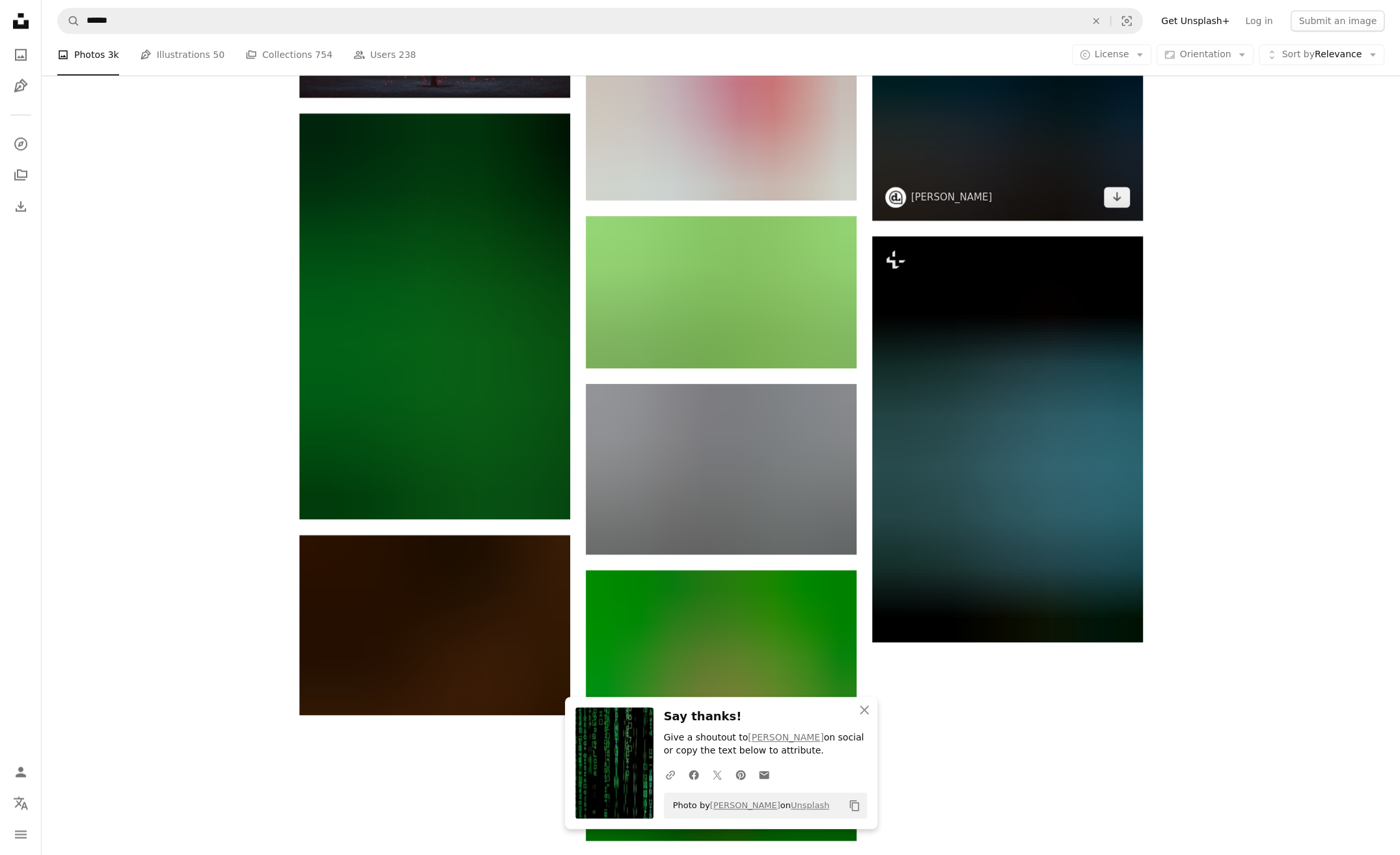
scroll to position [1432, 0]
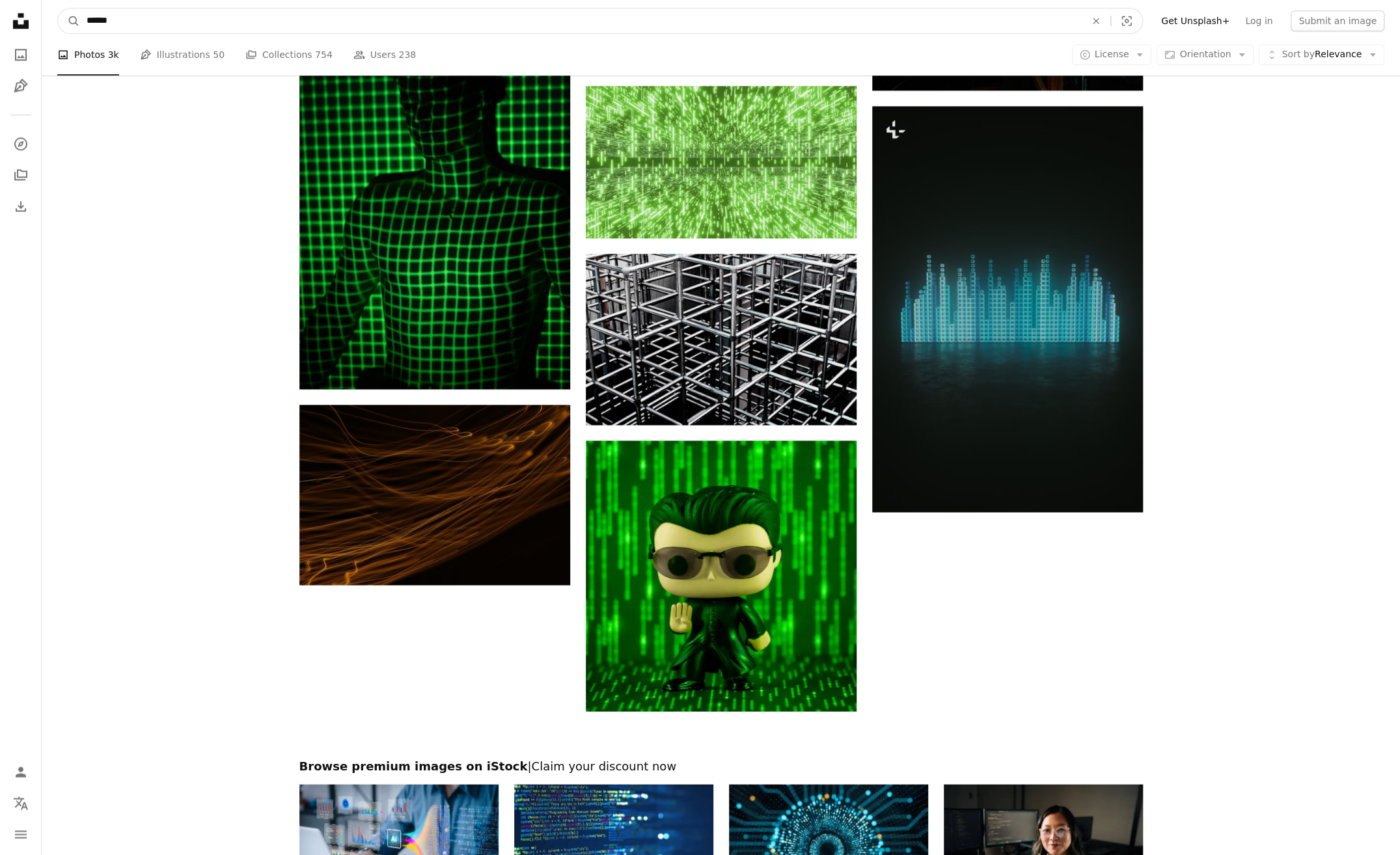
click at [133, 19] on input "******" at bounding box center [581, 20] width 1002 height 25
type input "**********"
click button "A magnifying glass" at bounding box center [69, 20] width 22 height 25
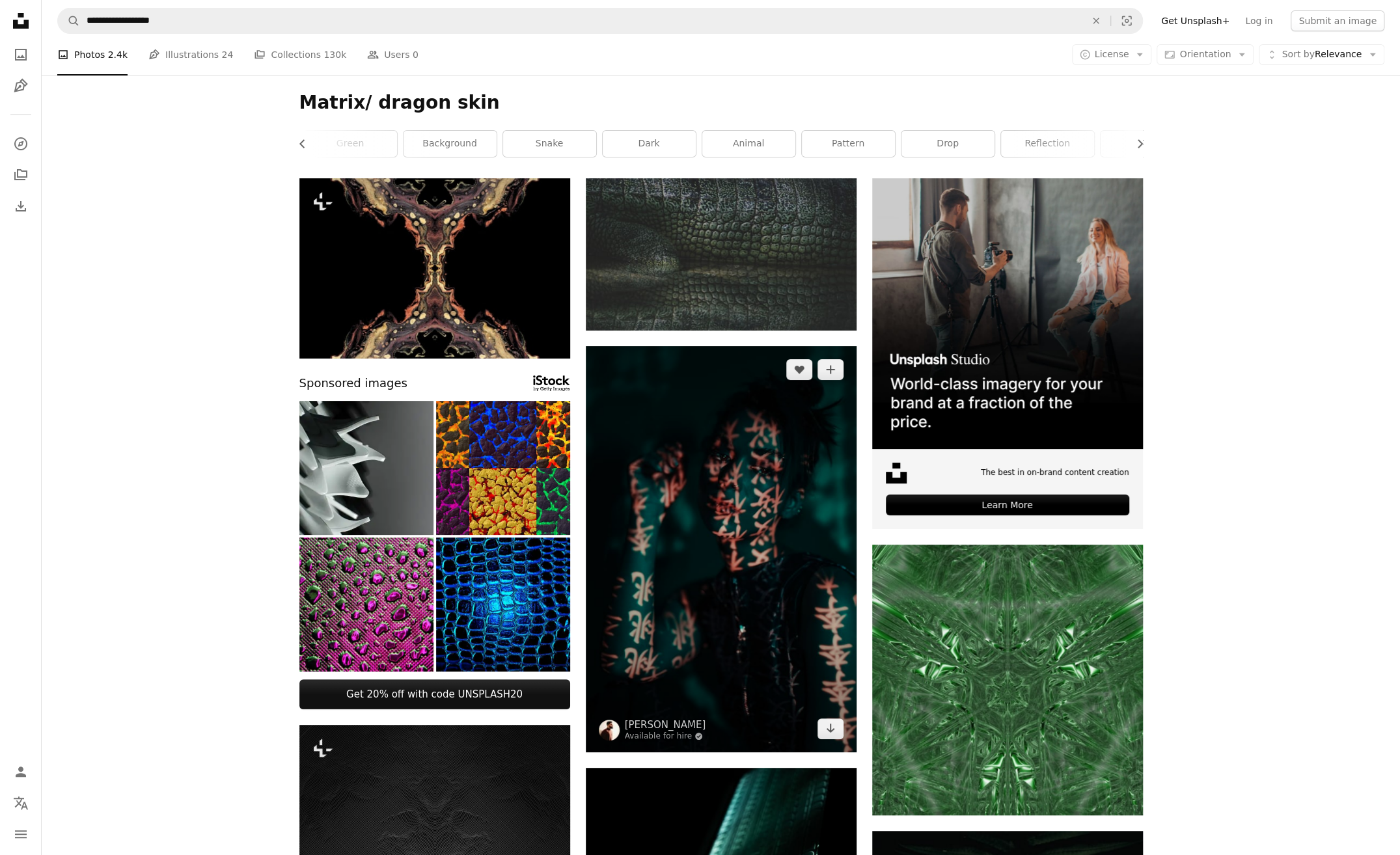
click at [747, 513] on img at bounding box center [721, 549] width 271 height 406
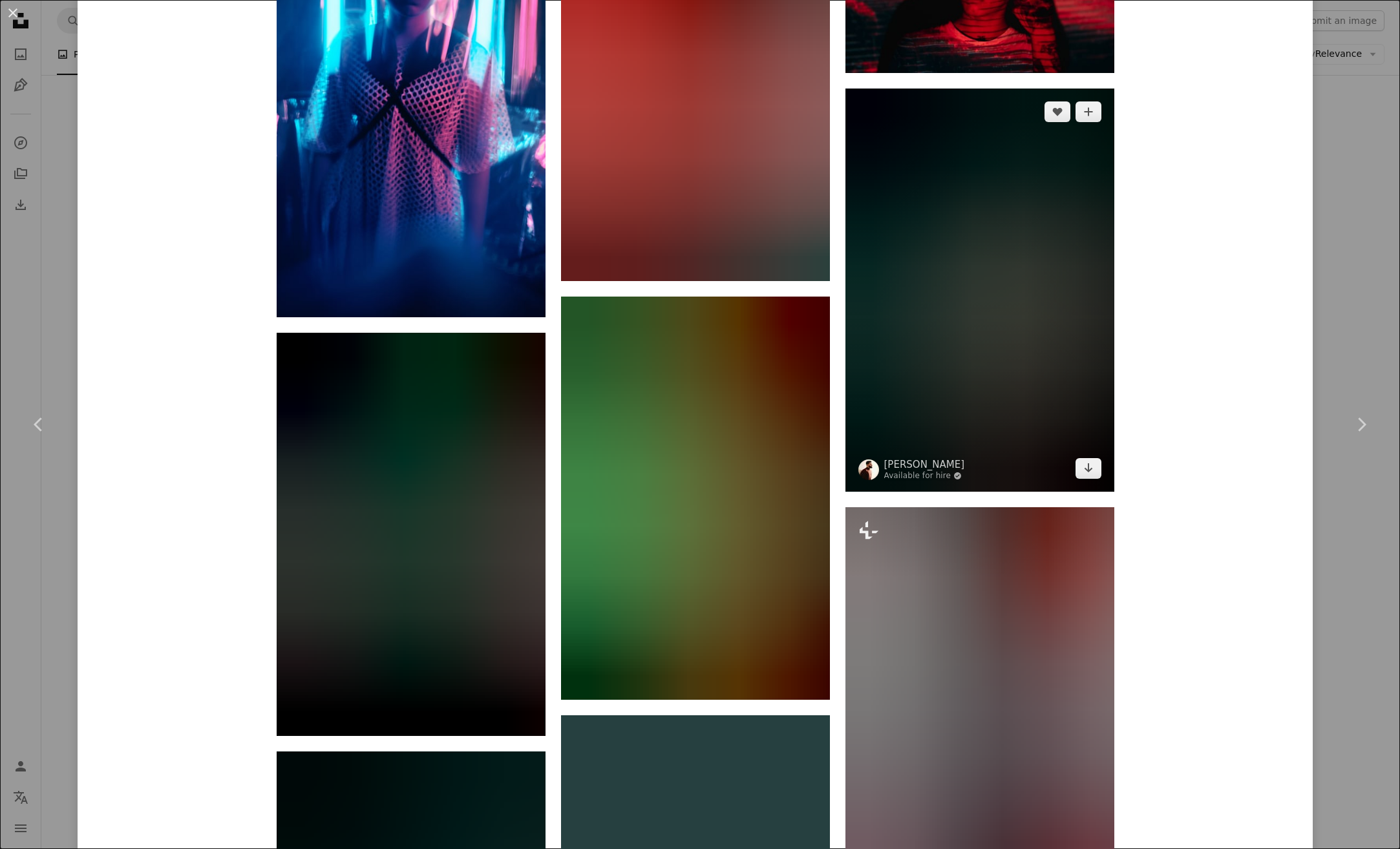
scroll to position [6818, 0]
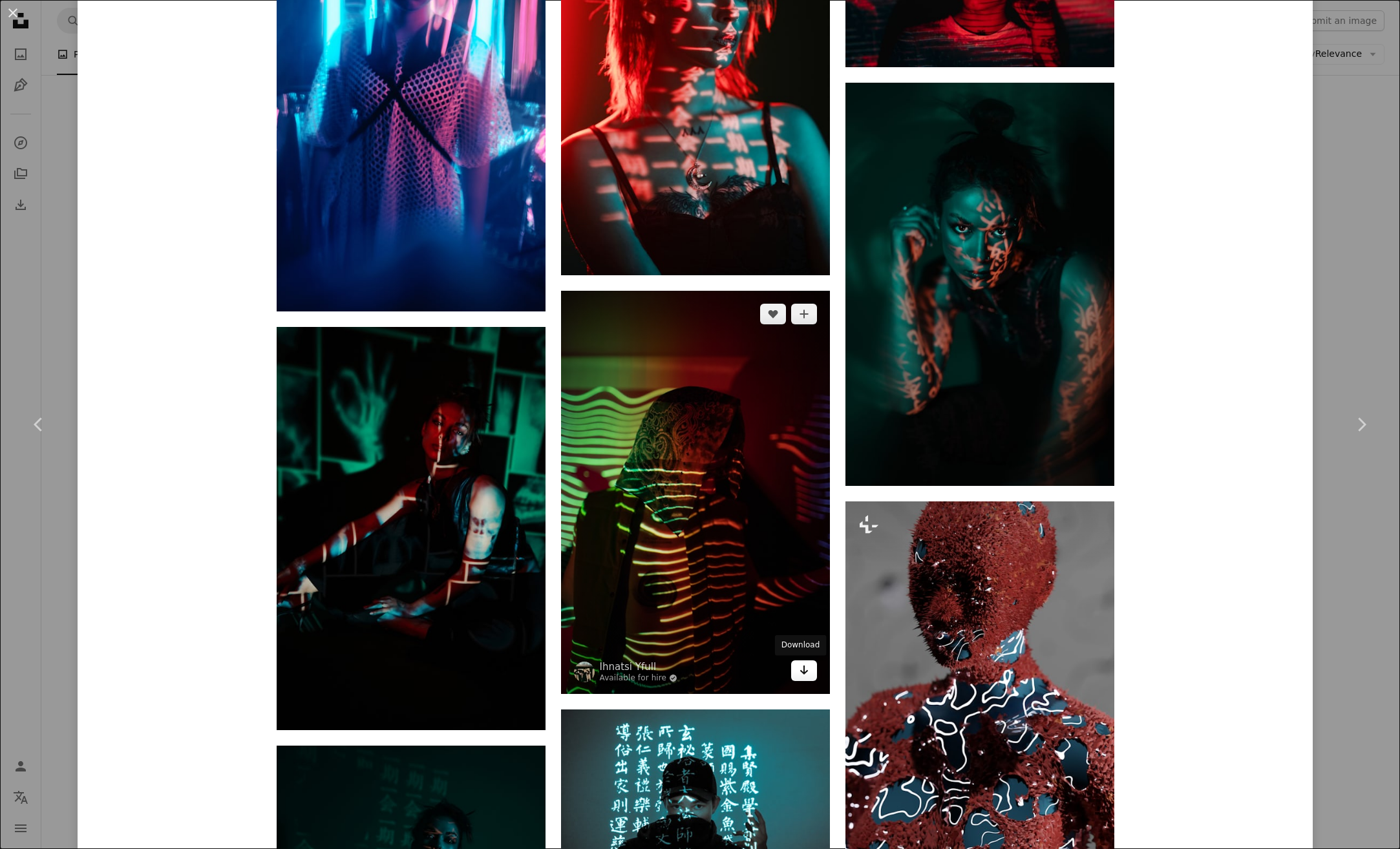
click at [800, 670] on icon "Download" at bounding box center [804, 669] width 8 height 9
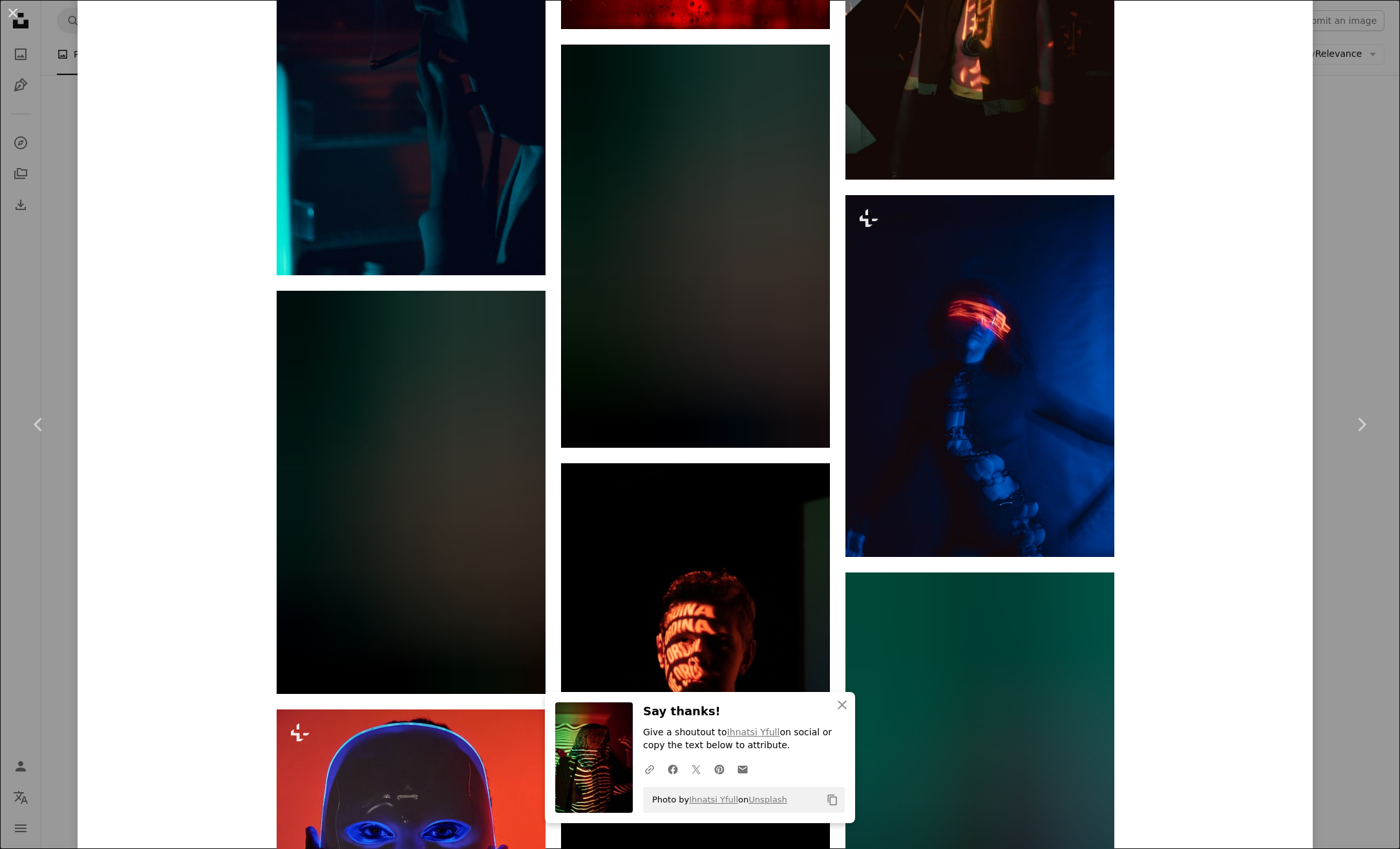
scroll to position [8304, 0]
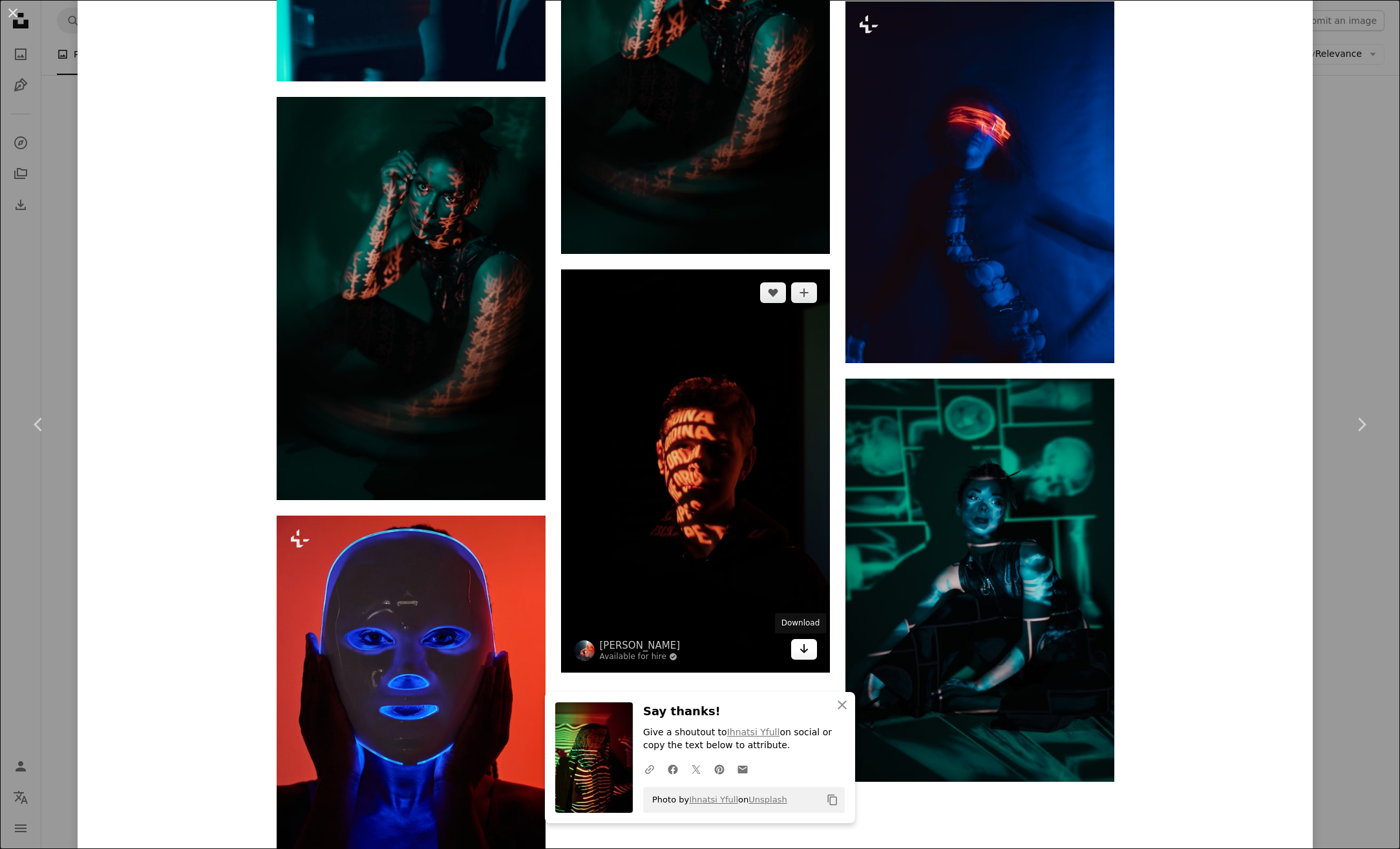
click at [800, 650] on icon "Download" at bounding box center [804, 648] width 8 height 9
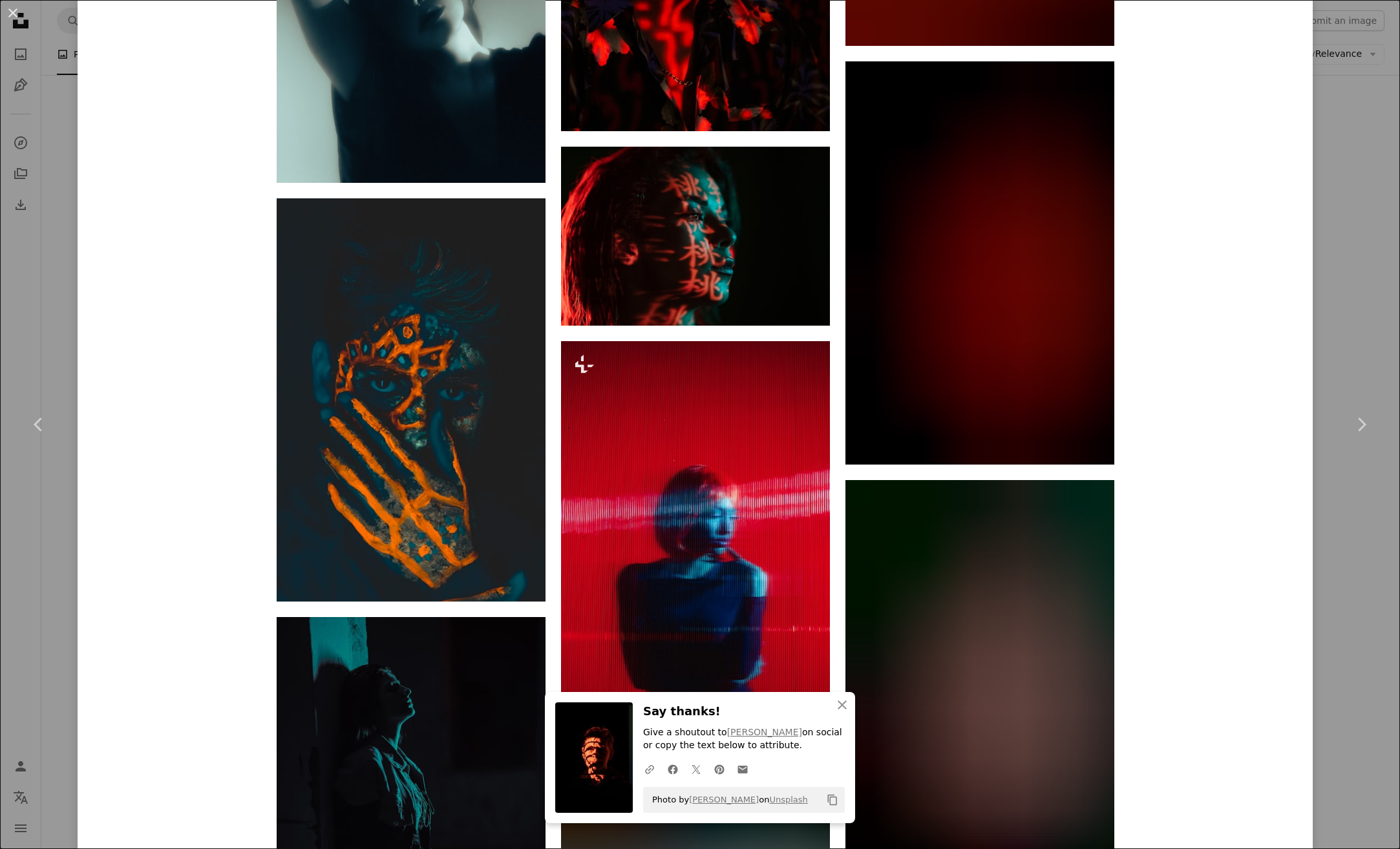
scroll to position [9652, 0]
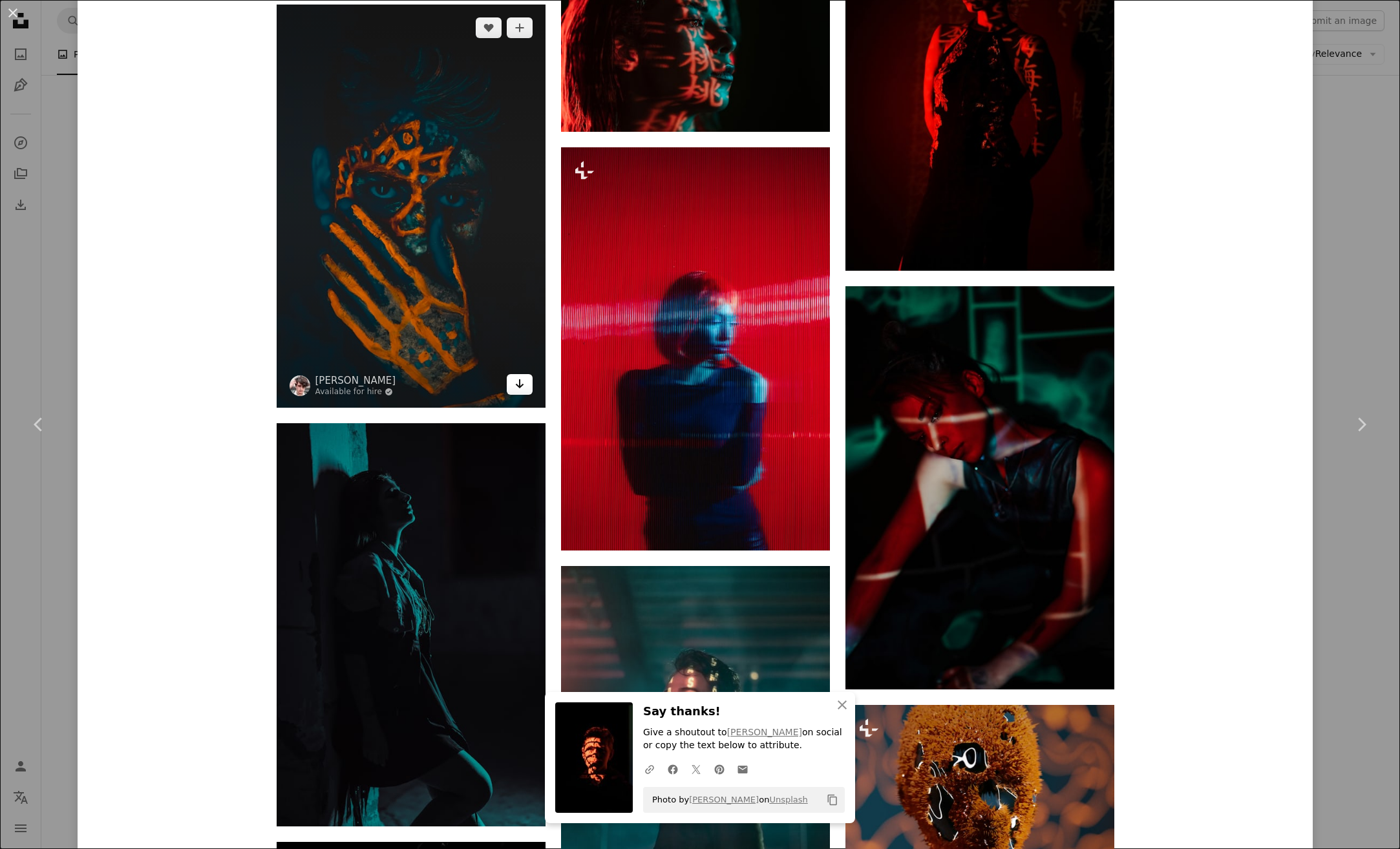
click at [514, 386] on icon "Arrow pointing down" at bounding box center [519, 384] width 10 height 16
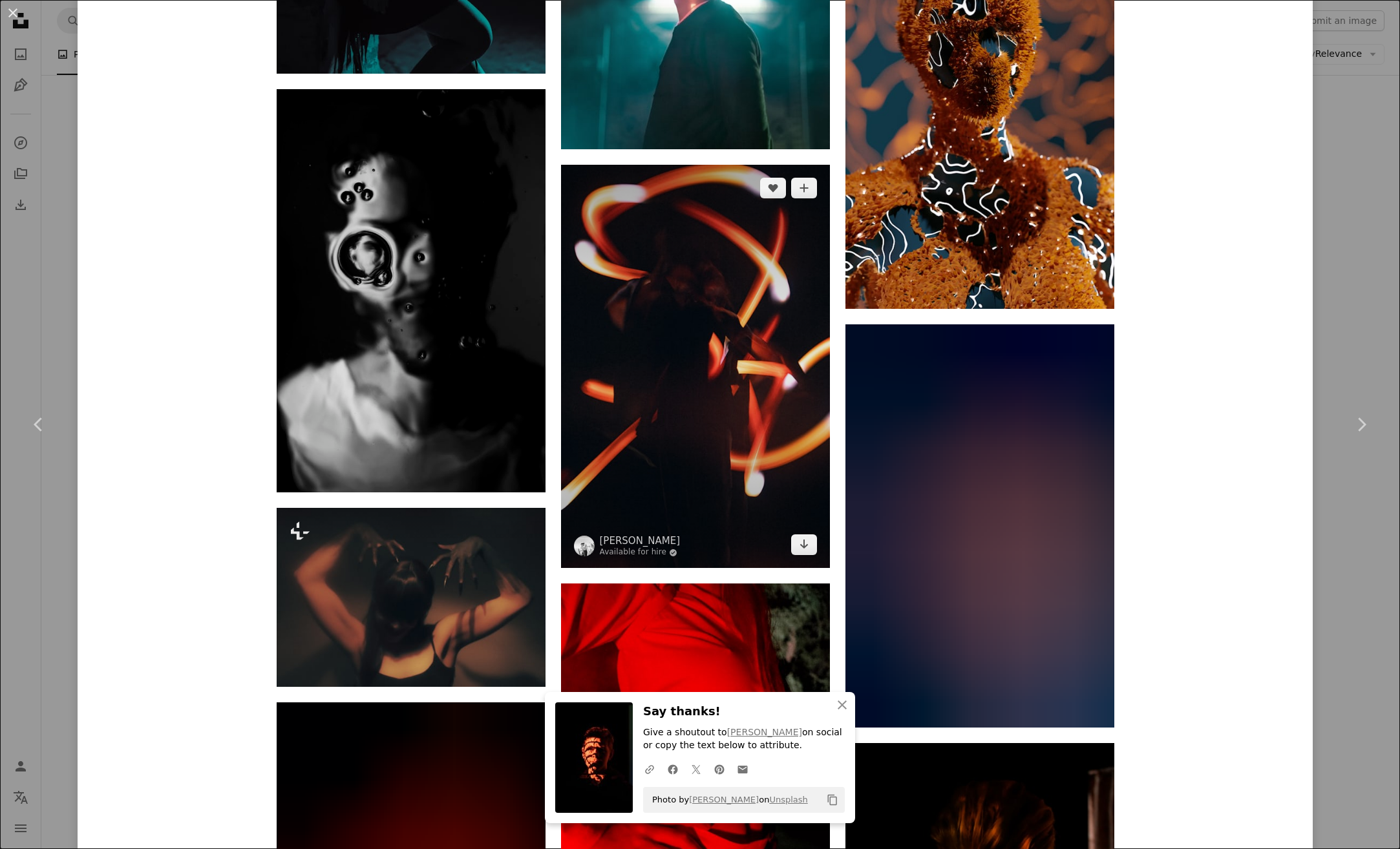
scroll to position [10427, 0]
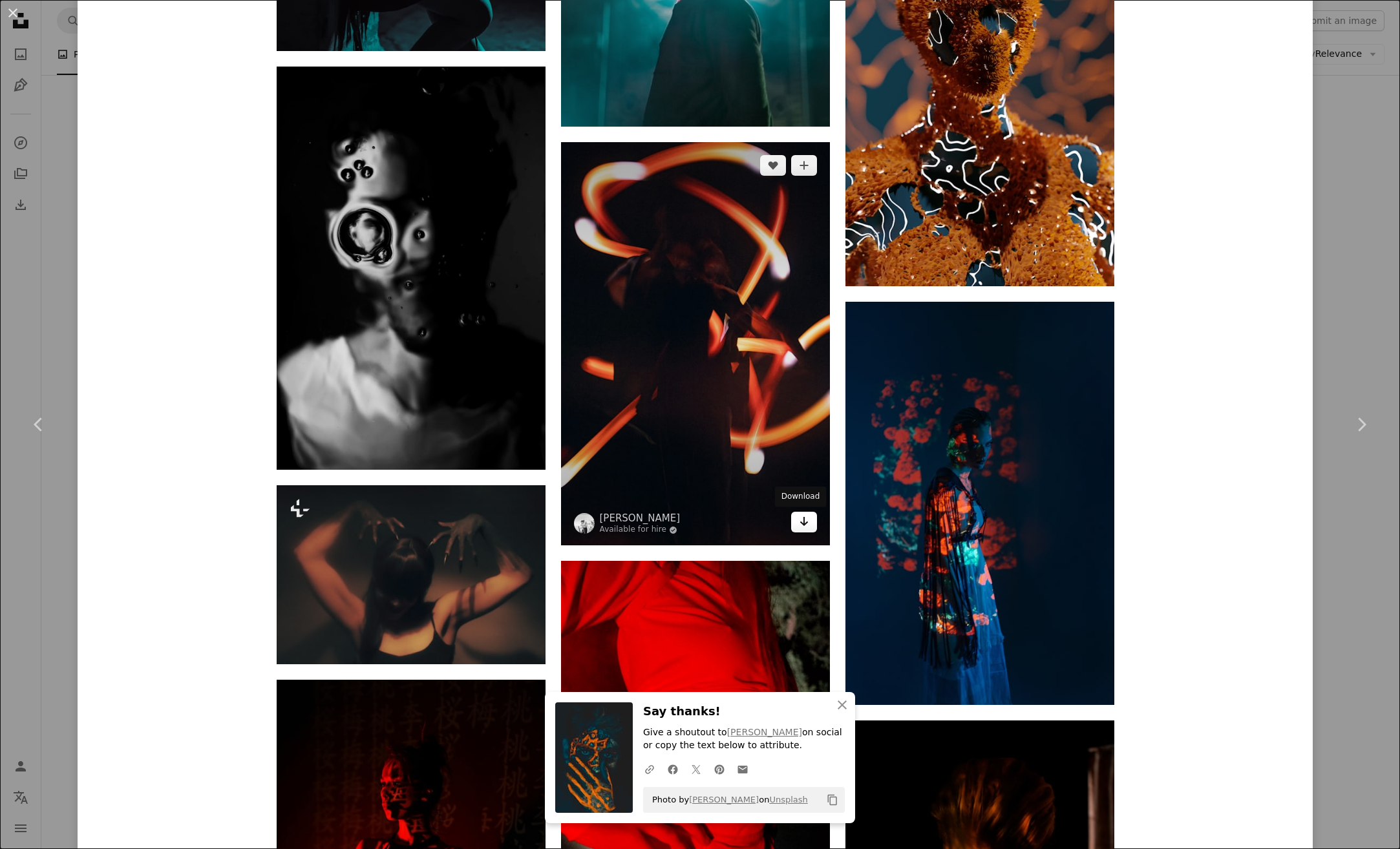
click at [802, 522] on icon "Arrow pointing down" at bounding box center [804, 521] width 10 height 16
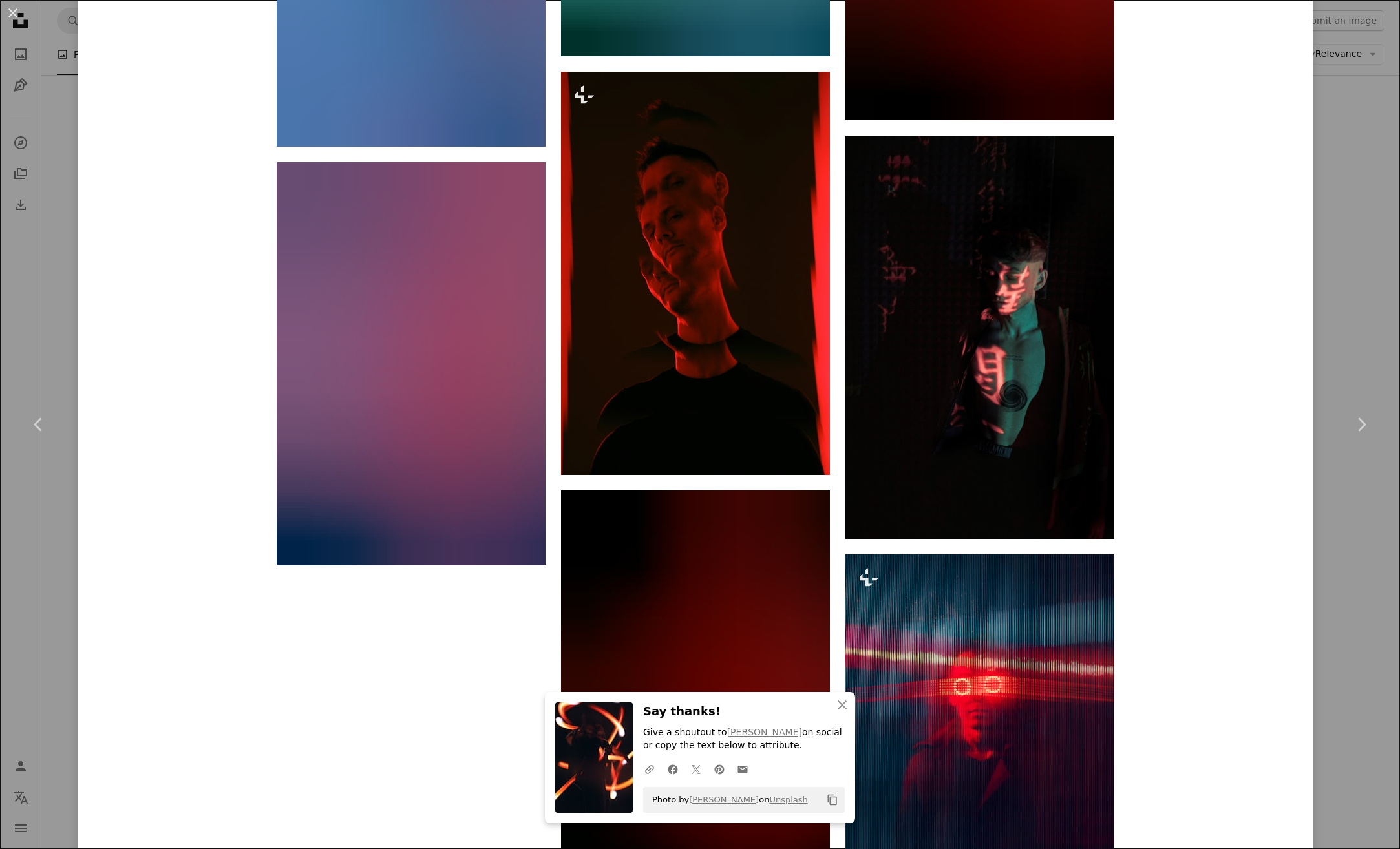
scroll to position [13467, 0]
